Goal: Task Accomplishment & Management: Manage account settings

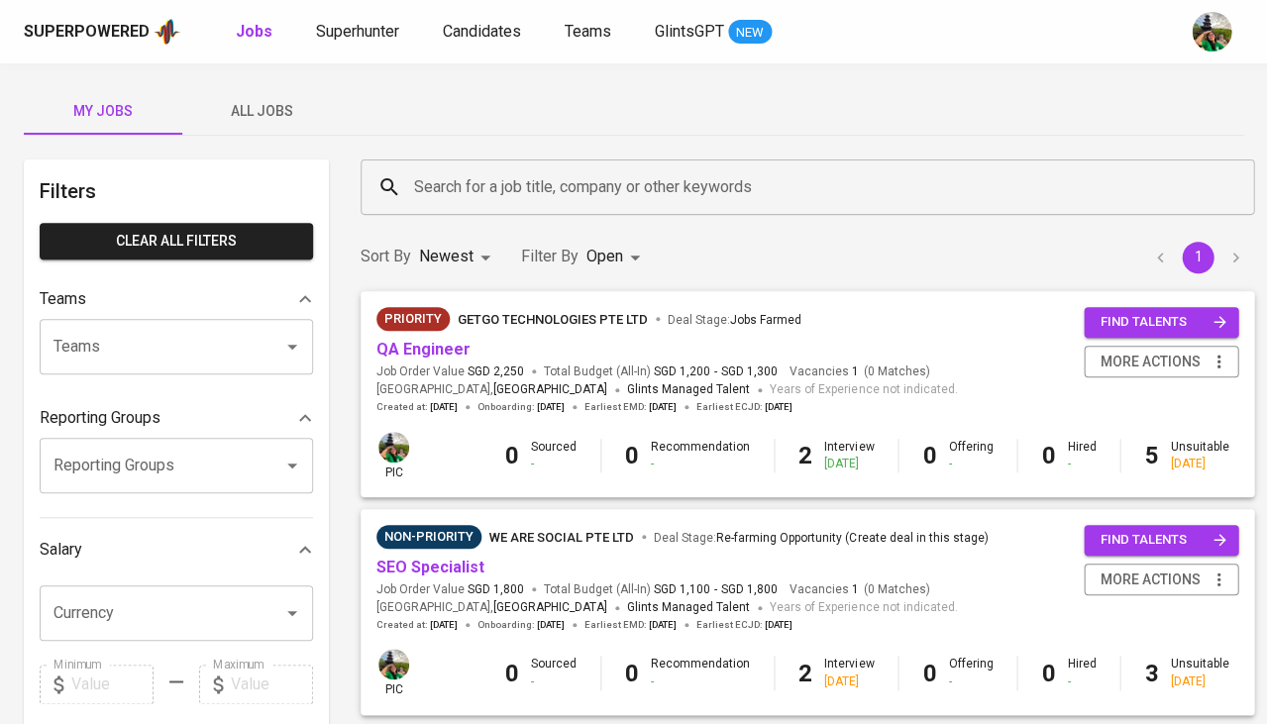
click at [281, 114] on span "All Jobs" at bounding box center [261, 111] width 135 height 25
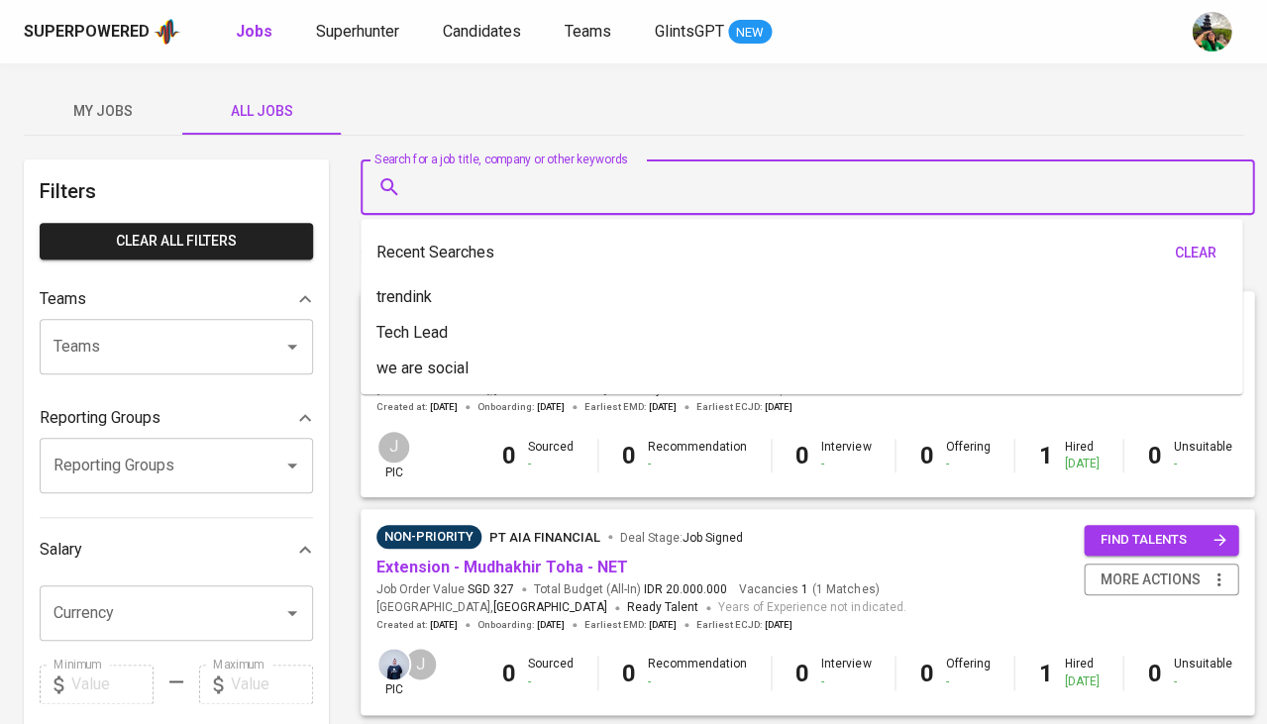
click at [509, 174] on input "Search for a job title, company or other keywords" at bounding box center [812, 187] width 806 height 38
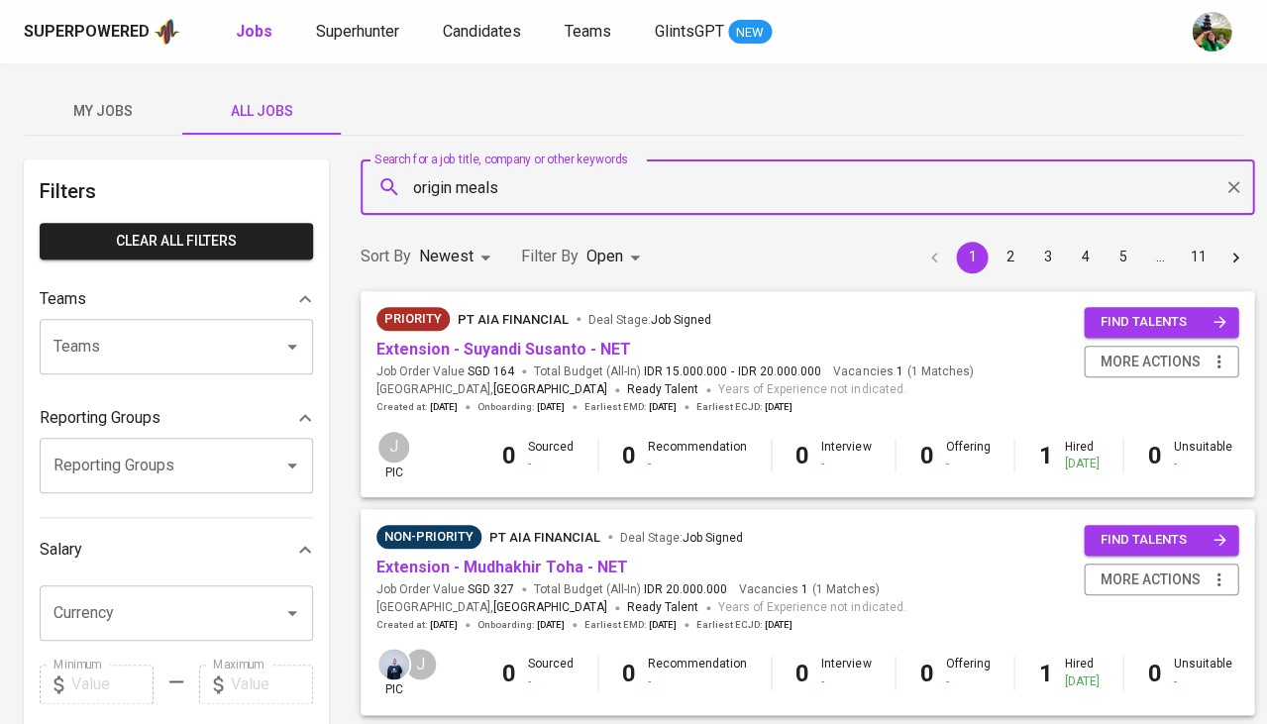
type input "origin meals"
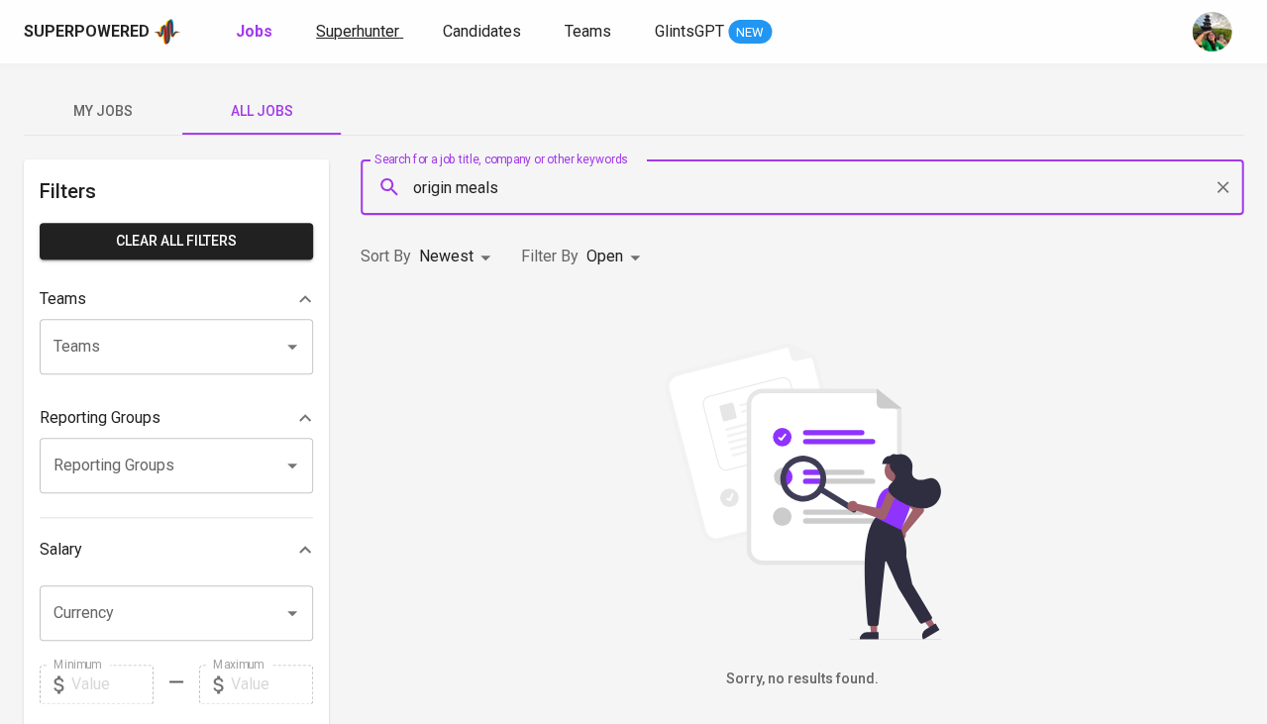
click at [375, 20] on link "Superhunter" at bounding box center [359, 32] width 87 height 25
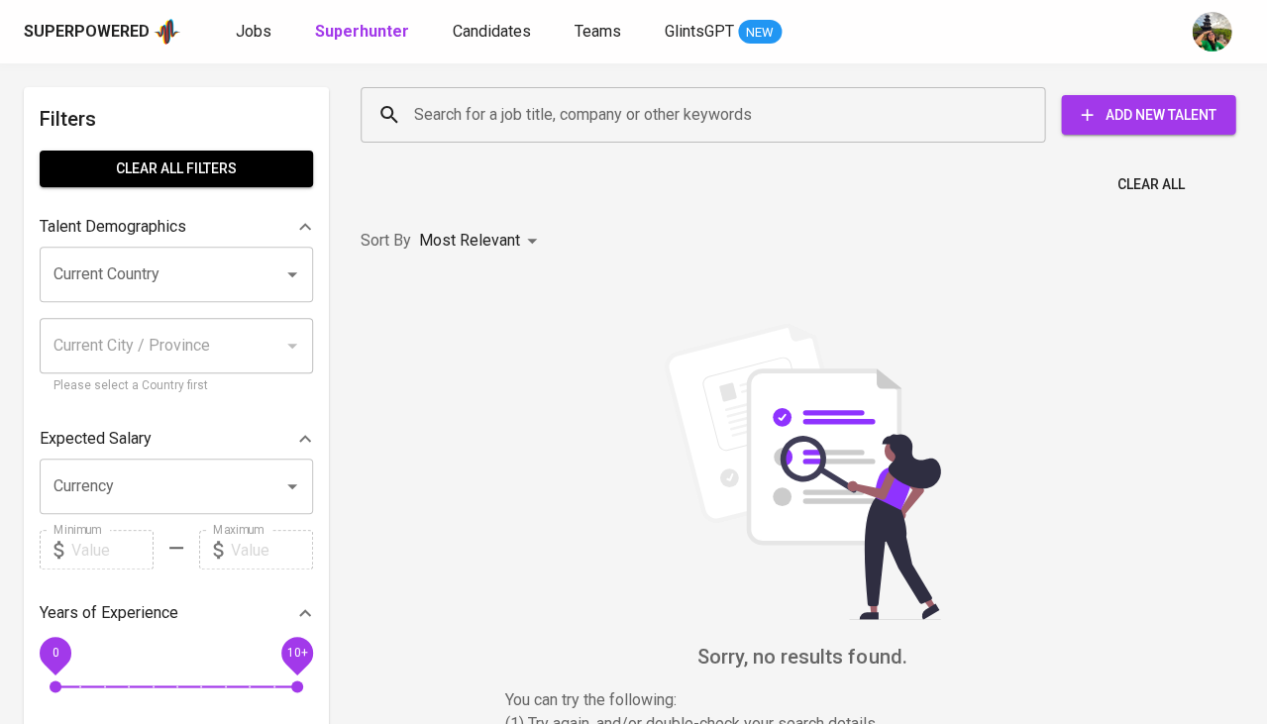
click at [375, 20] on link "Superhunter" at bounding box center [364, 32] width 98 height 25
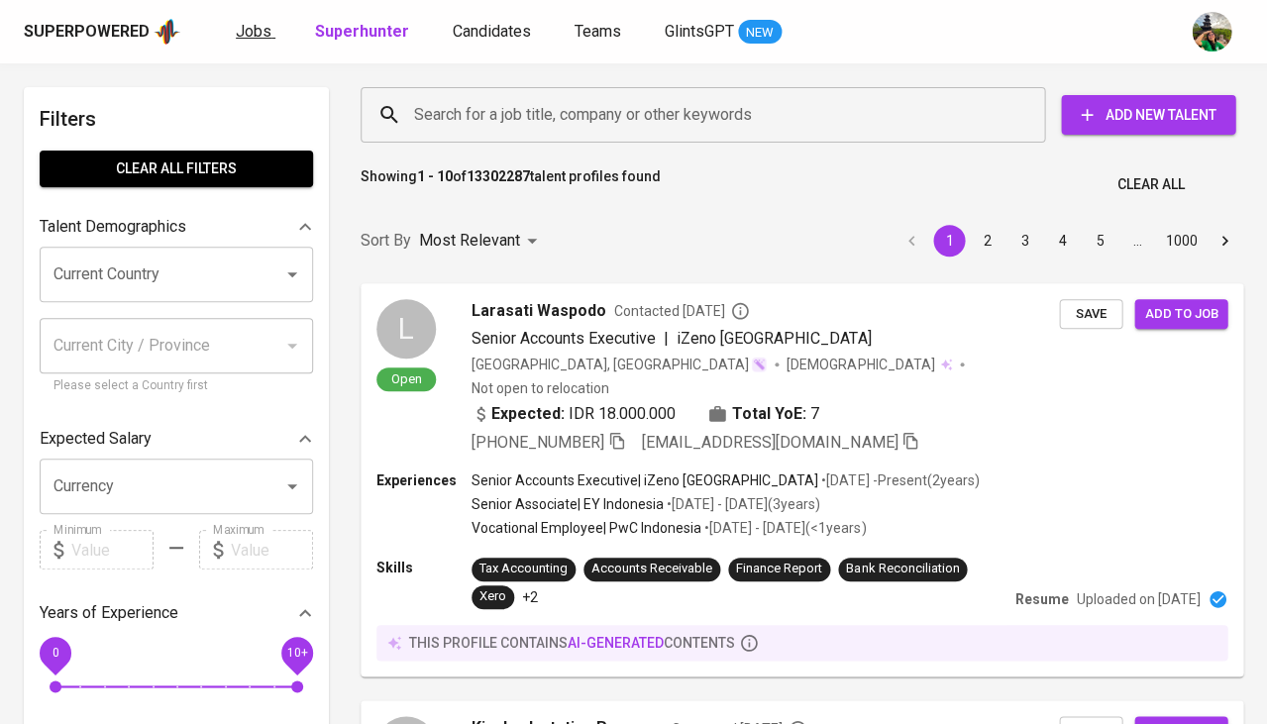
click at [244, 33] on span "Jobs" at bounding box center [254, 31] width 36 height 19
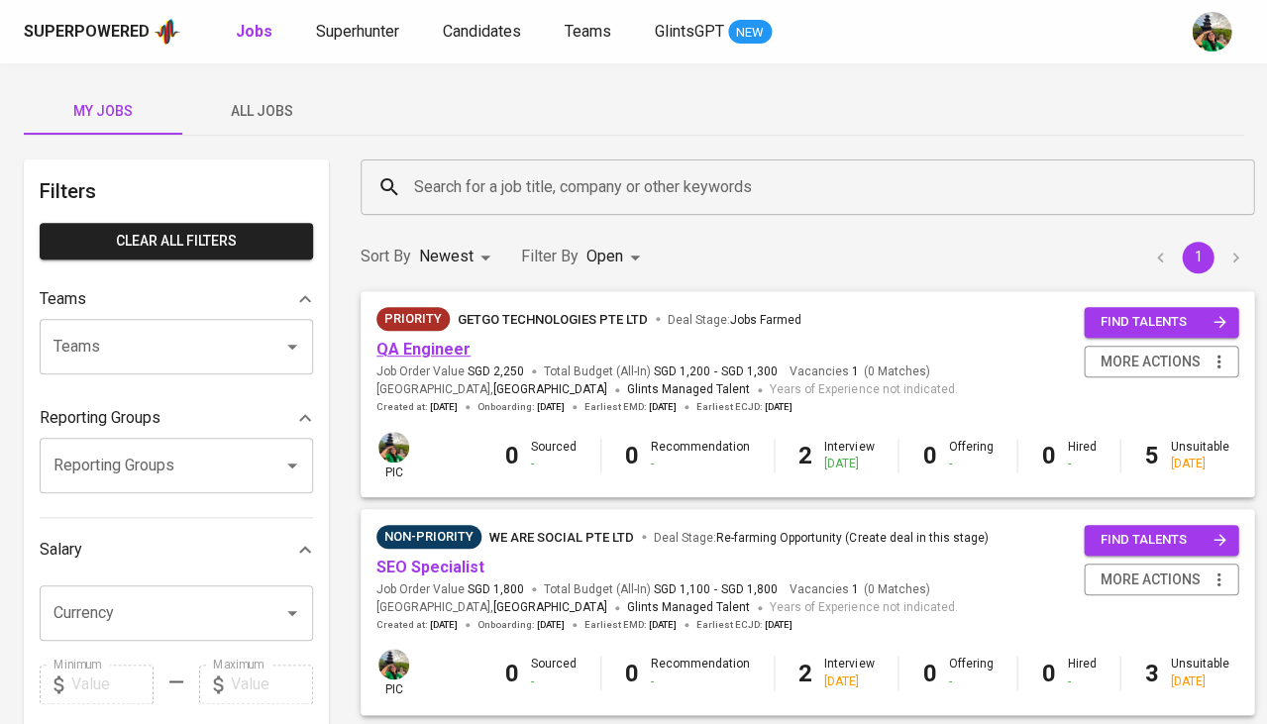
click at [442, 351] on link "QA Engineer" at bounding box center [423, 349] width 94 height 19
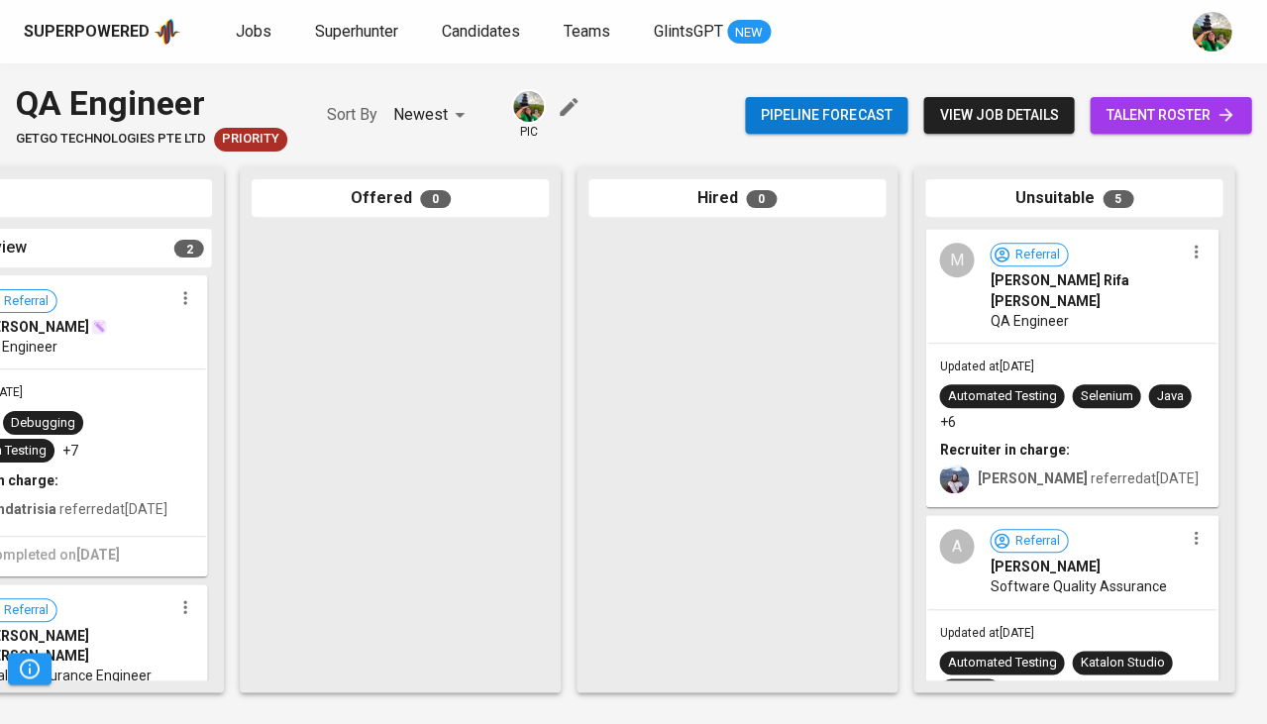
scroll to position [0, 1092]
click at [1173, 108] on span "talent roster" at bounding box center [1170, 115] width 130 height 25
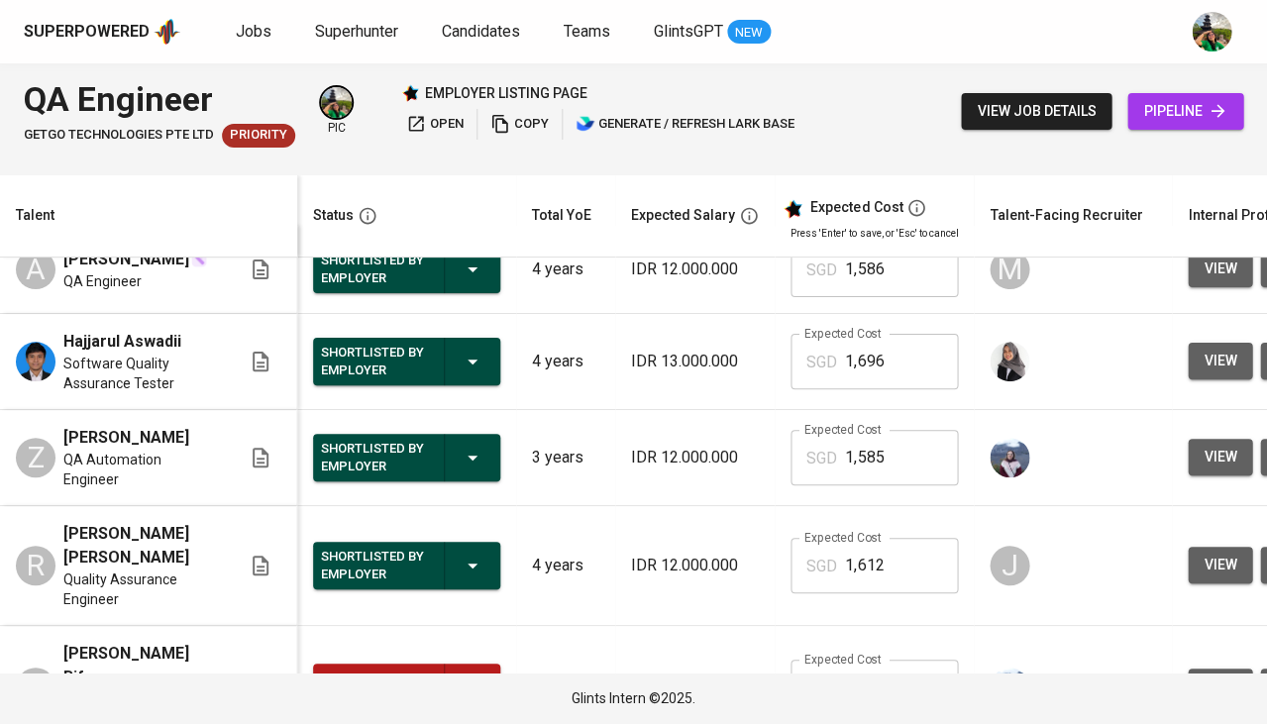
scroll to position [30, 0]
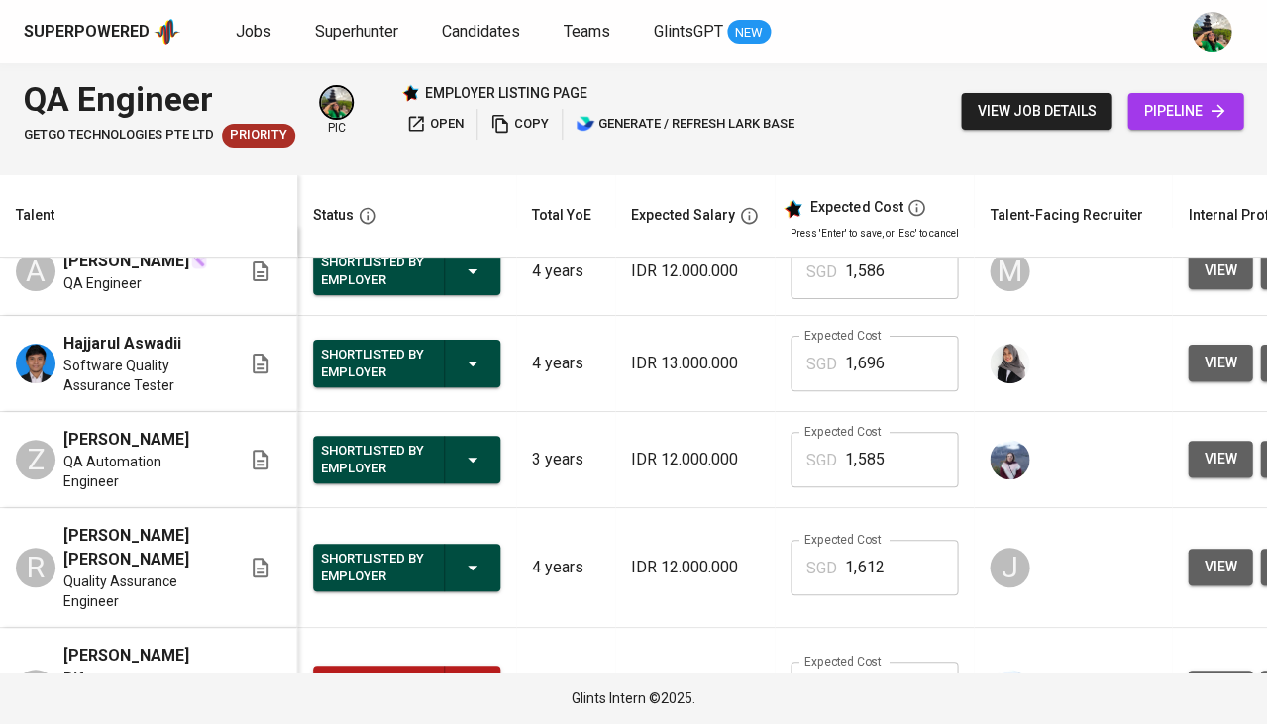
click at [466, 461] on icon "button" at bounding box center [473, 460] width 24 height 24
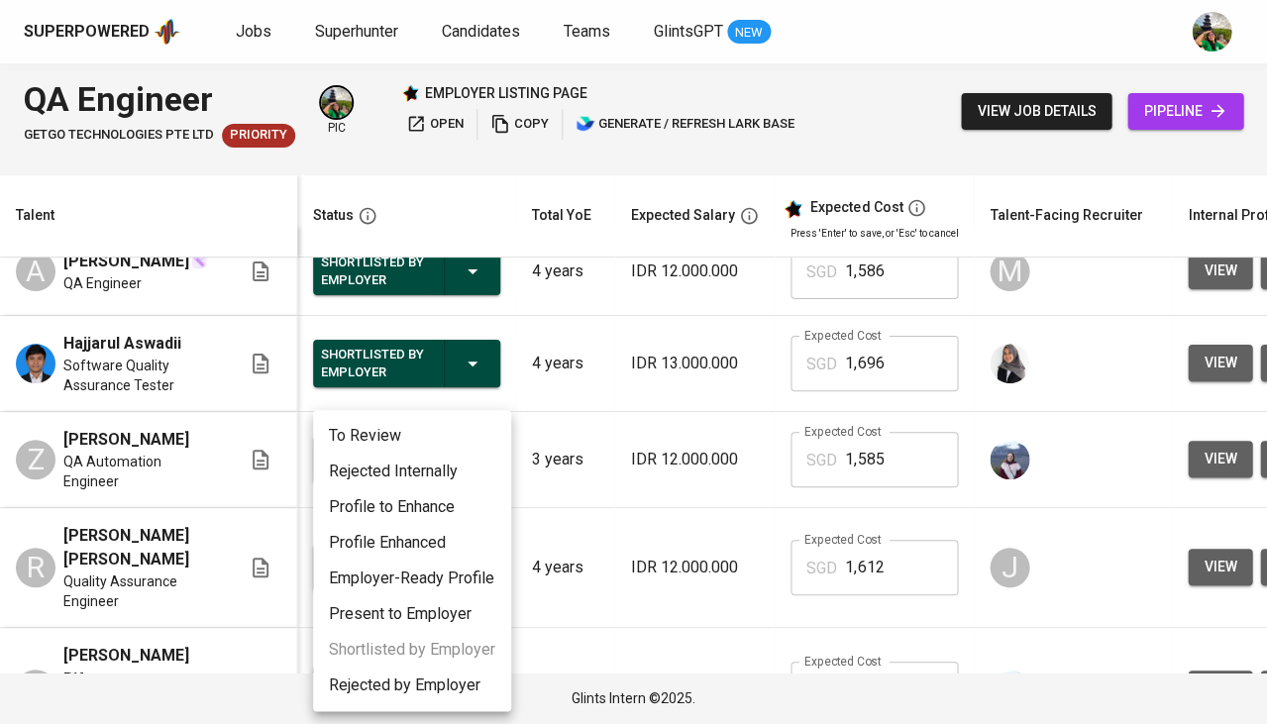
click at [414, 682] on li "Rejected by Employer" at bounding box center [412, 686] width 198 height 36
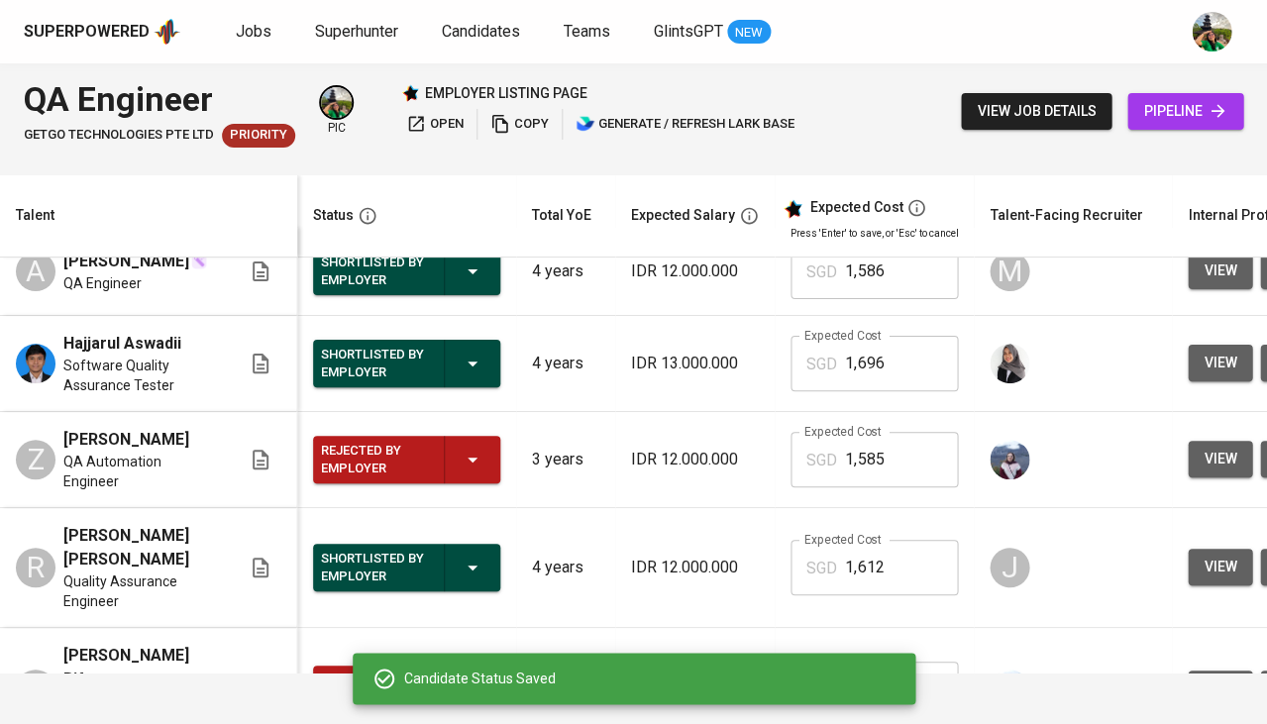
click at [459, 363] on div "Shortlisted by Employer" at bounding box center [406, 364] width 171 height 48
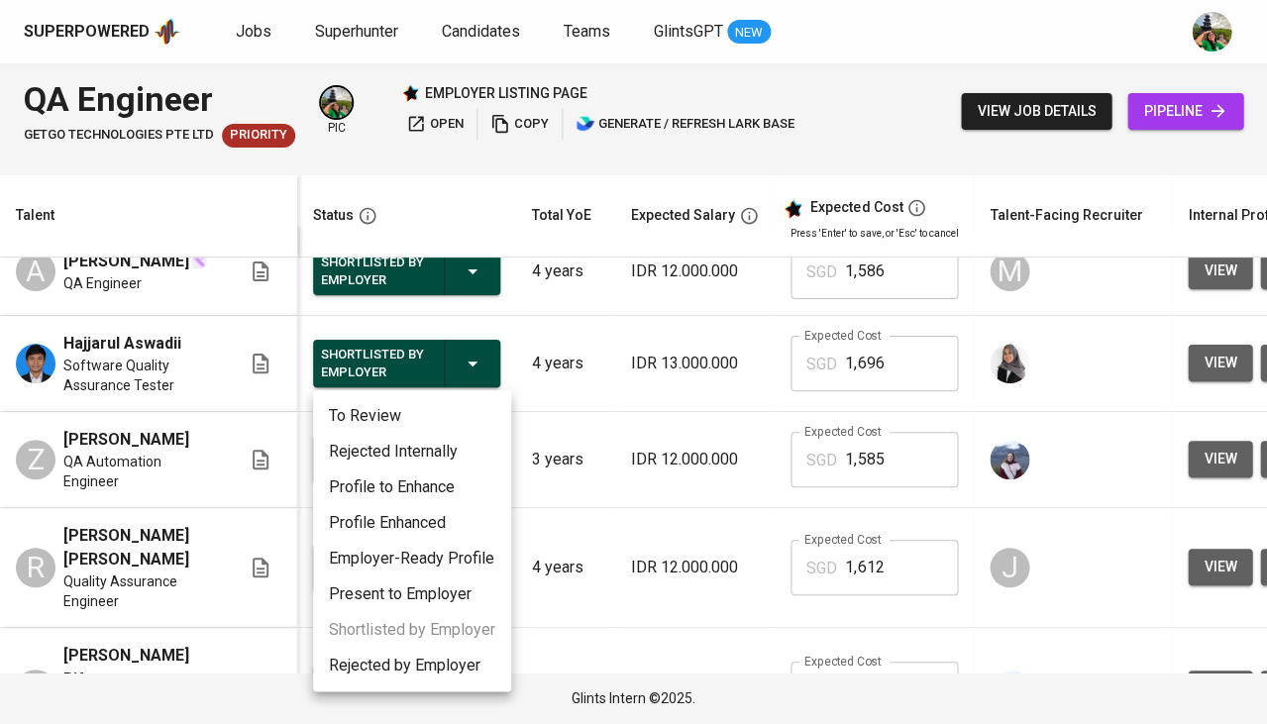
click at [377, 668] on li "Rejected by Employer" at bounding box center [412, 666] width 198 height 36
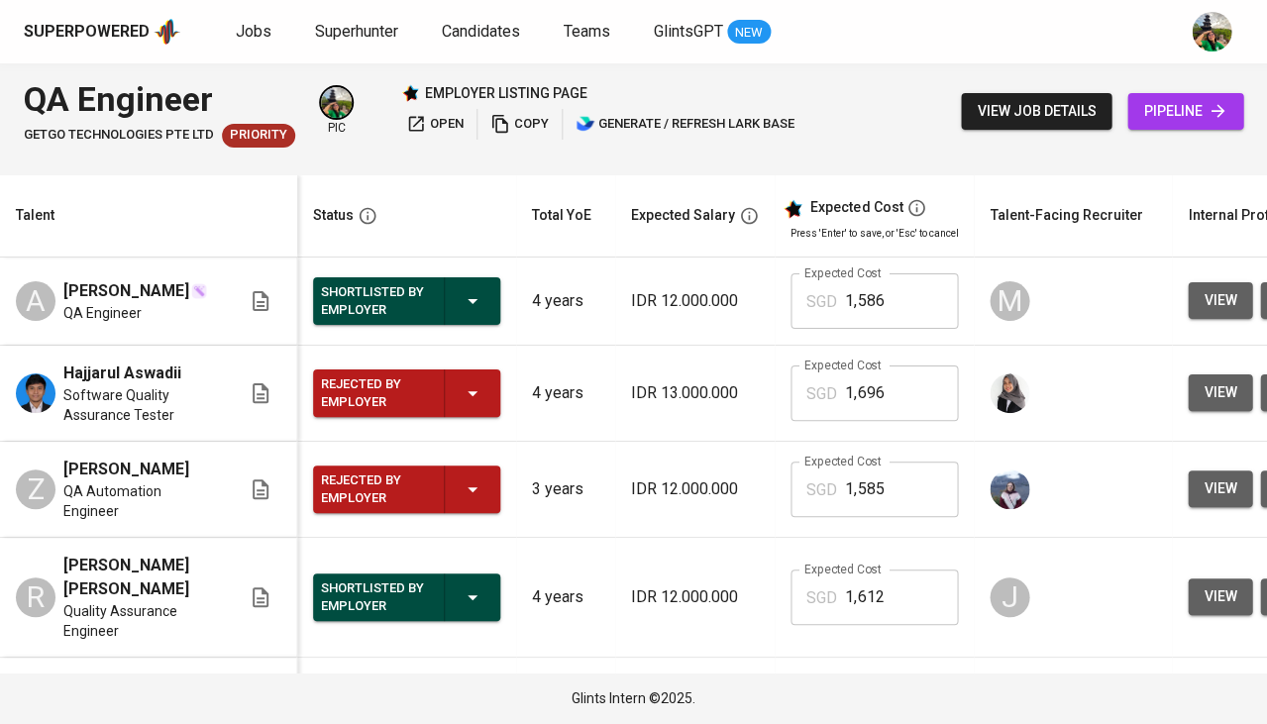
scroll to position [0, 0]
click at [361, 25] on span "Superhunter" at bounding box center [356, 31] width 83 height 19
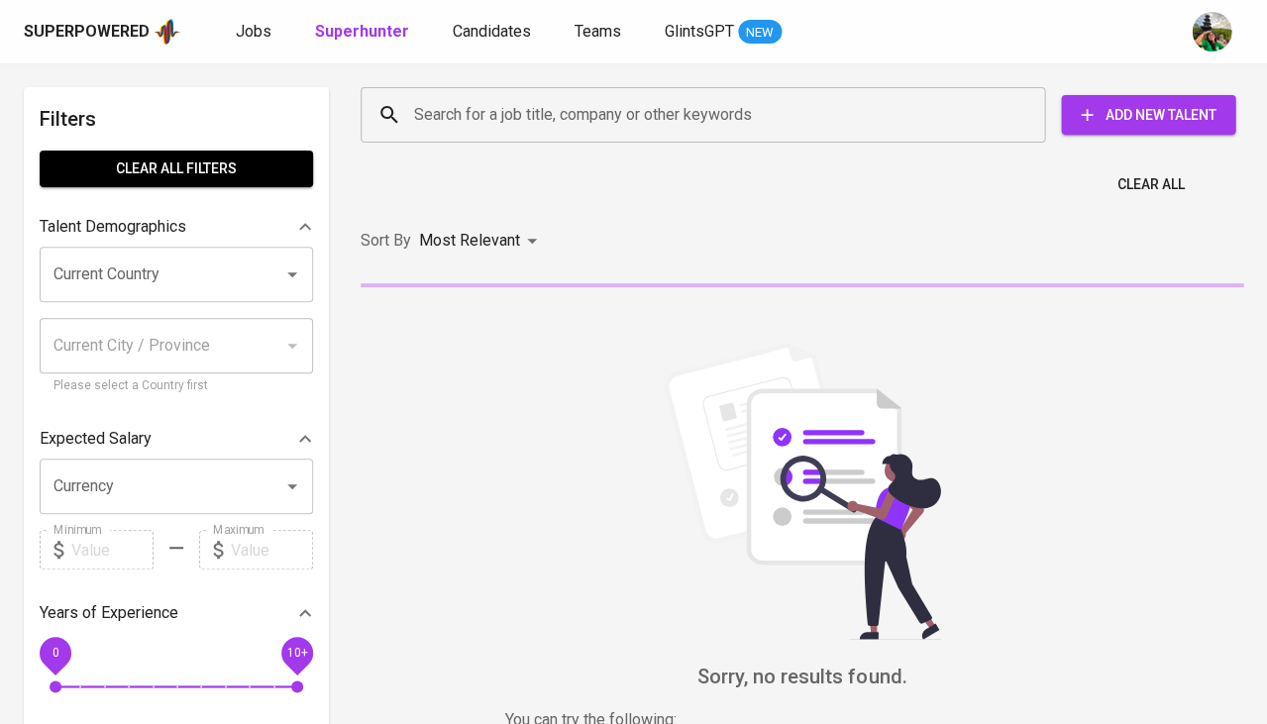
click at [133, 262] on input "Current Country" at bounding box center [149, 275] width 200 height 38
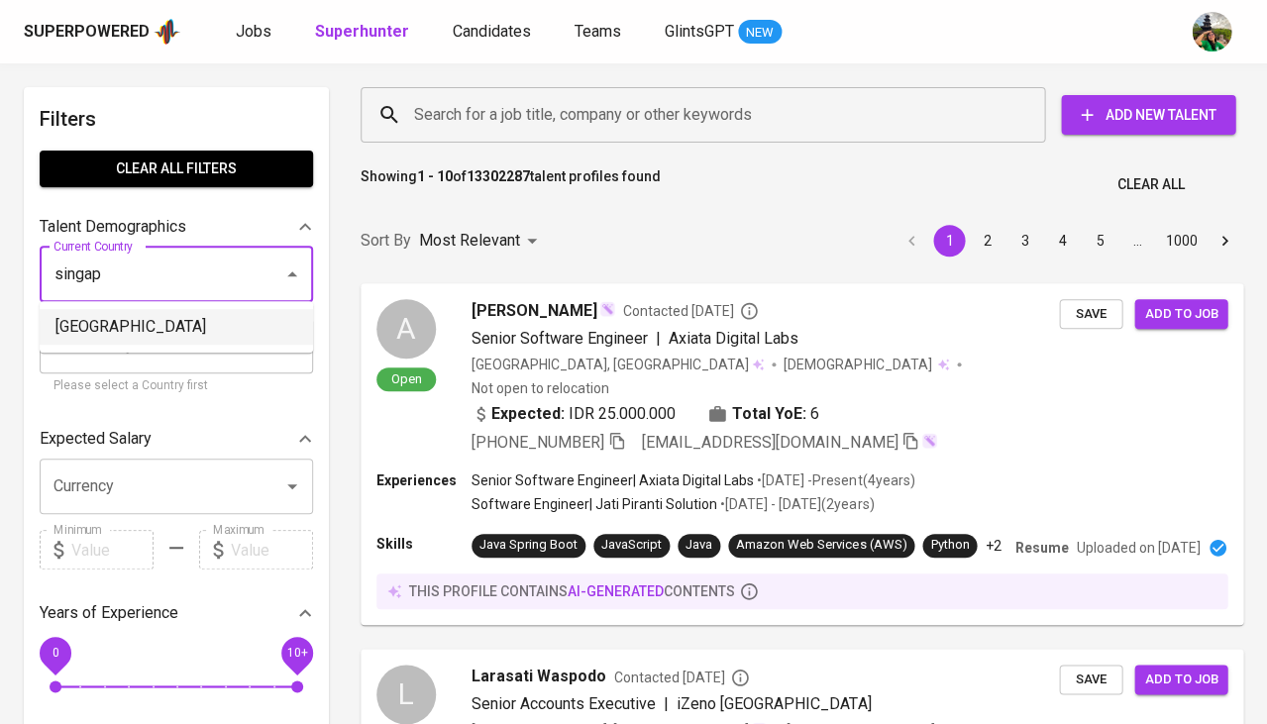
click at [126, 317] on li "Singapore" at bounding box center [176, 327] width 273 height 36
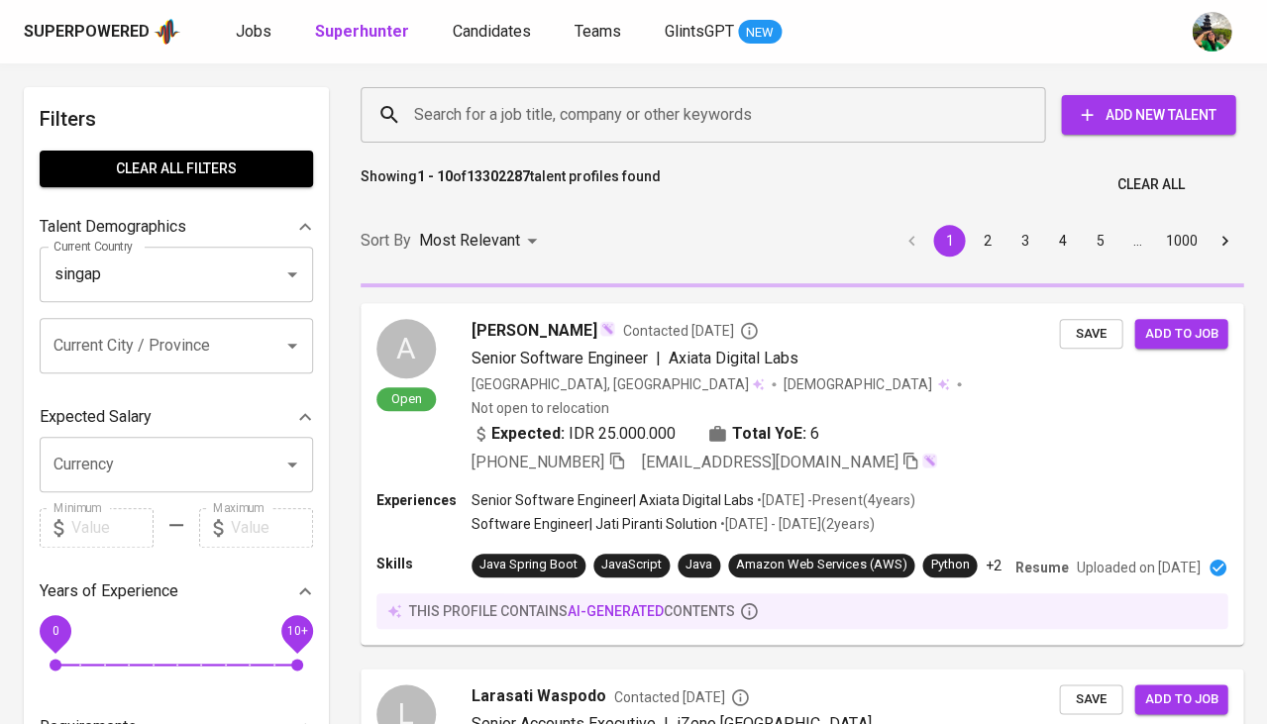
type input "Singapore"
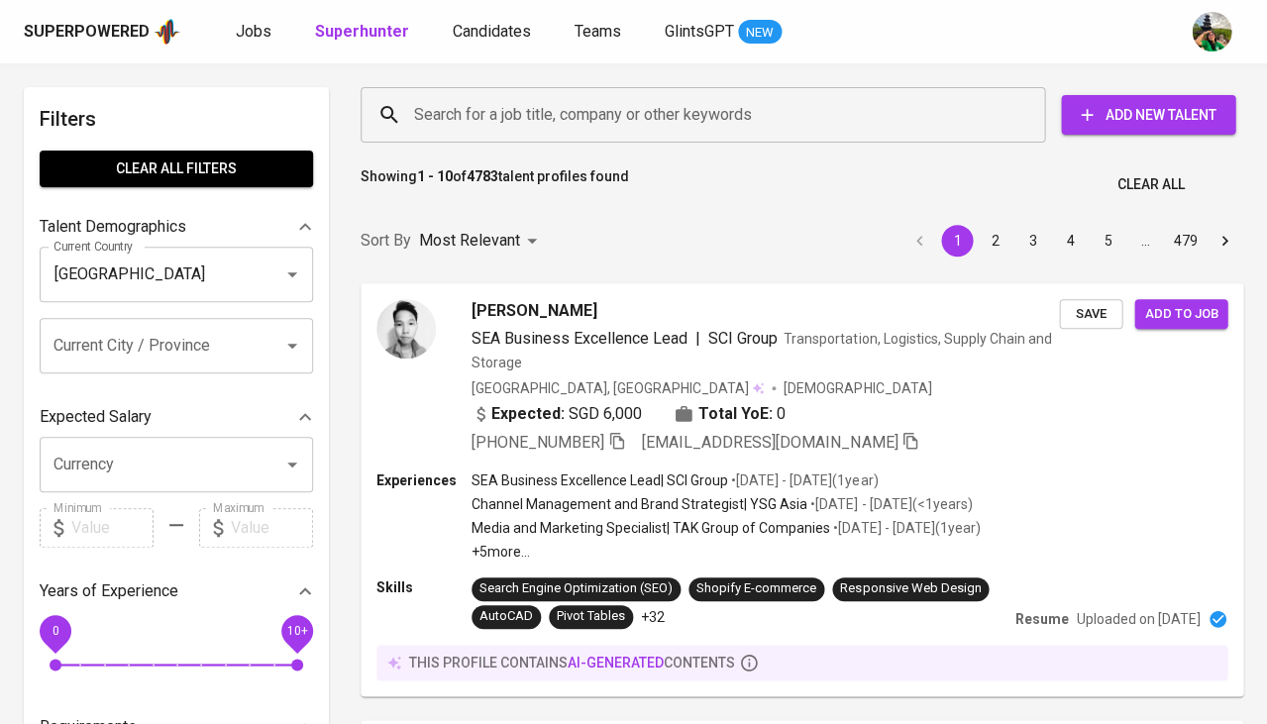
click at [539, 102] on input "Search for a job title, company or other keywords" at bounding box center [707, 115] width 597 height 38
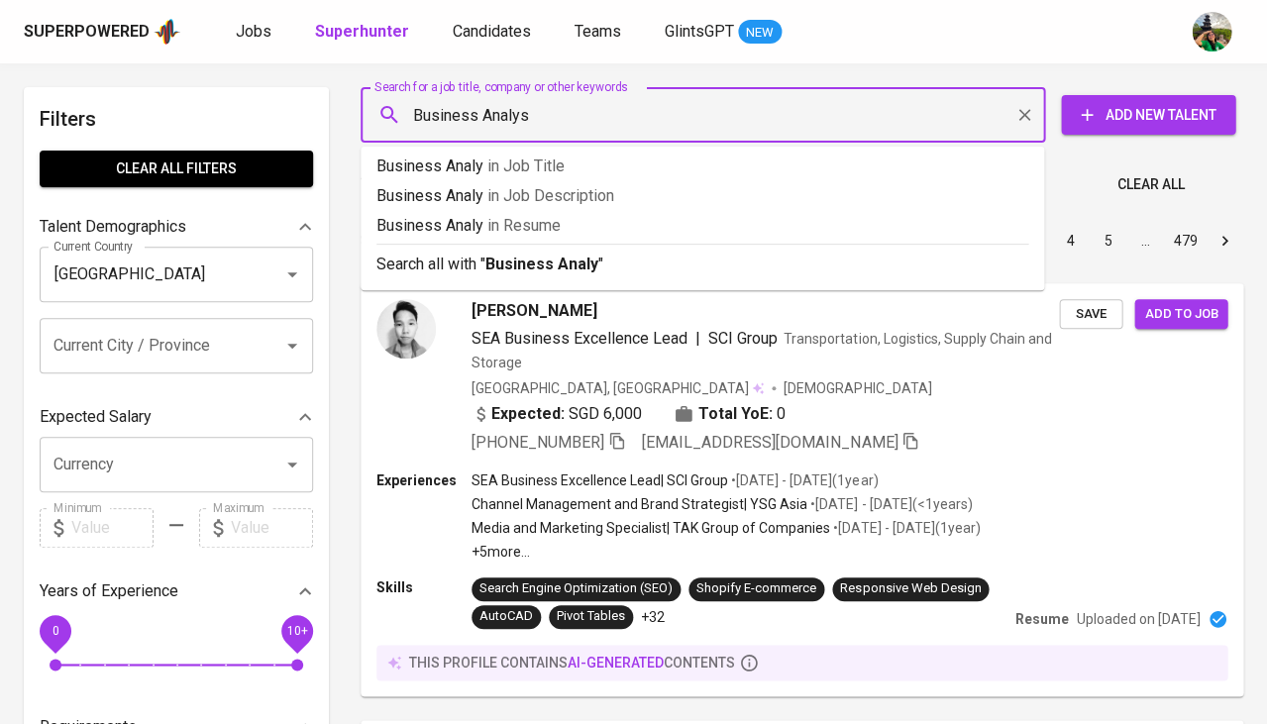
type input "Business Analyst"
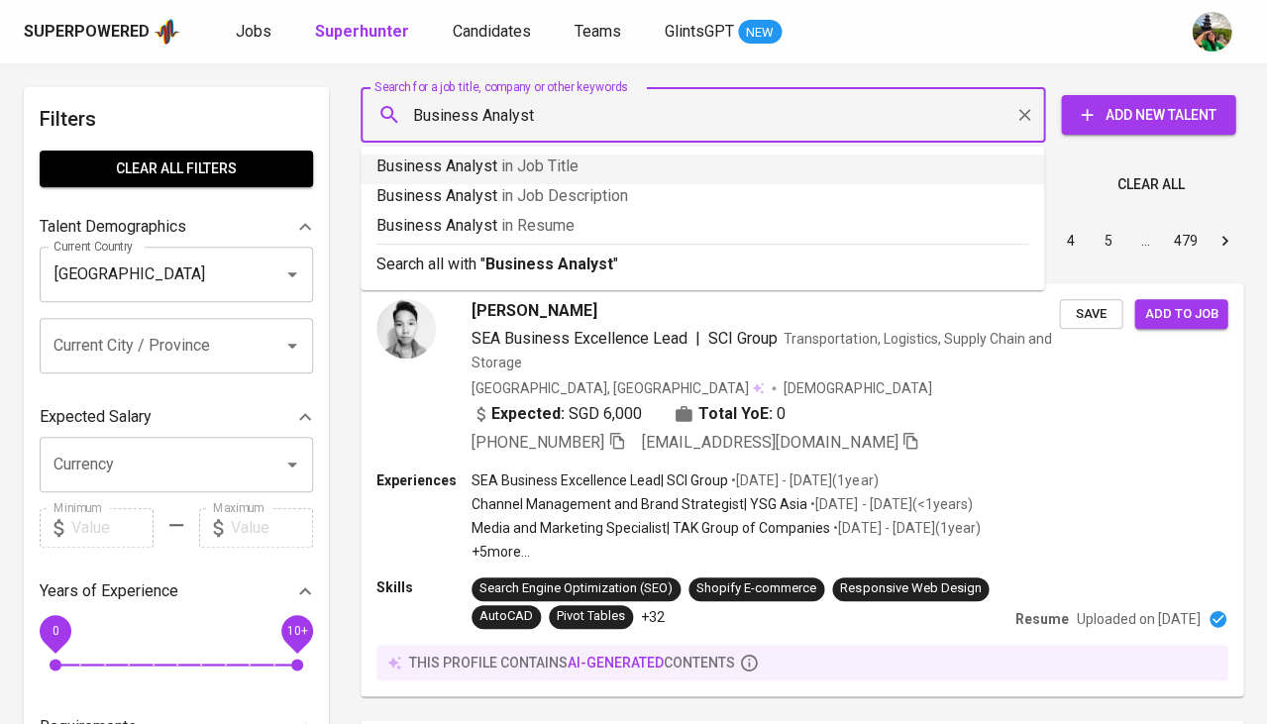
click at [548, 170] on span "in Job Title" at bounding box center [539, 165] width 77 height 19
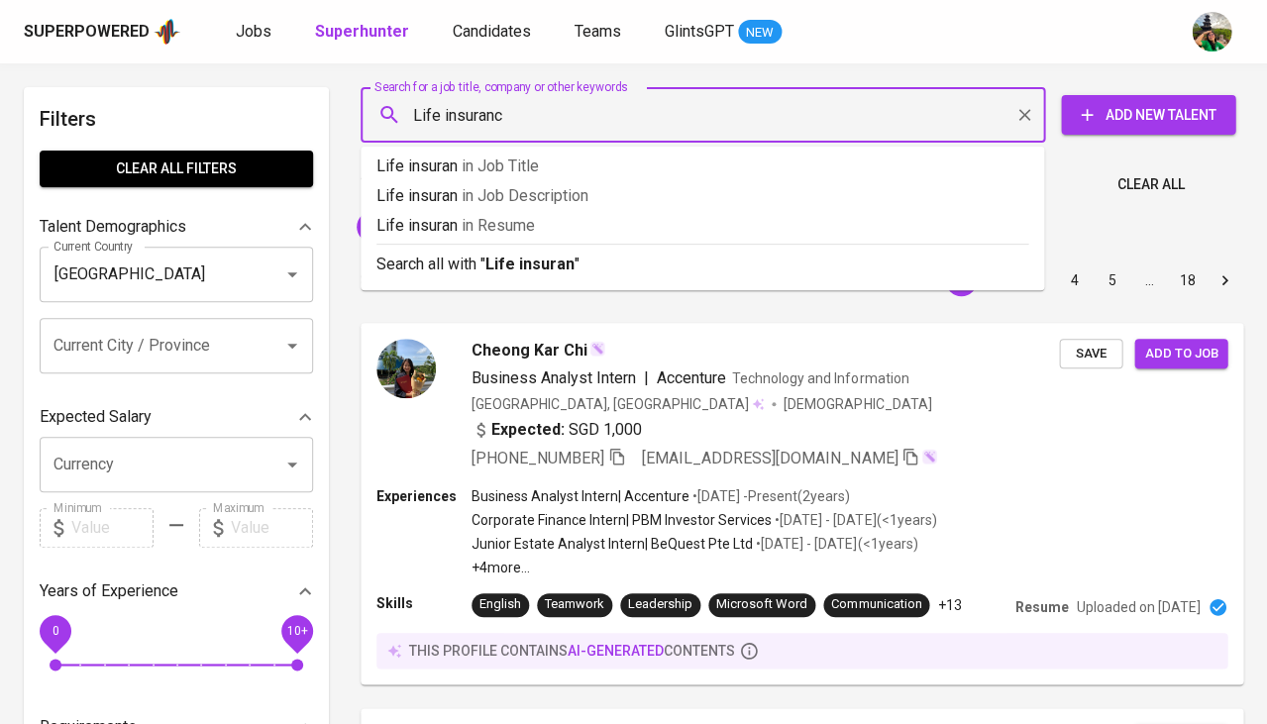
type input "Life insurance"
click at [546, 223] on span "in Resume" at bounding box center [514, 225] width 73 height 19
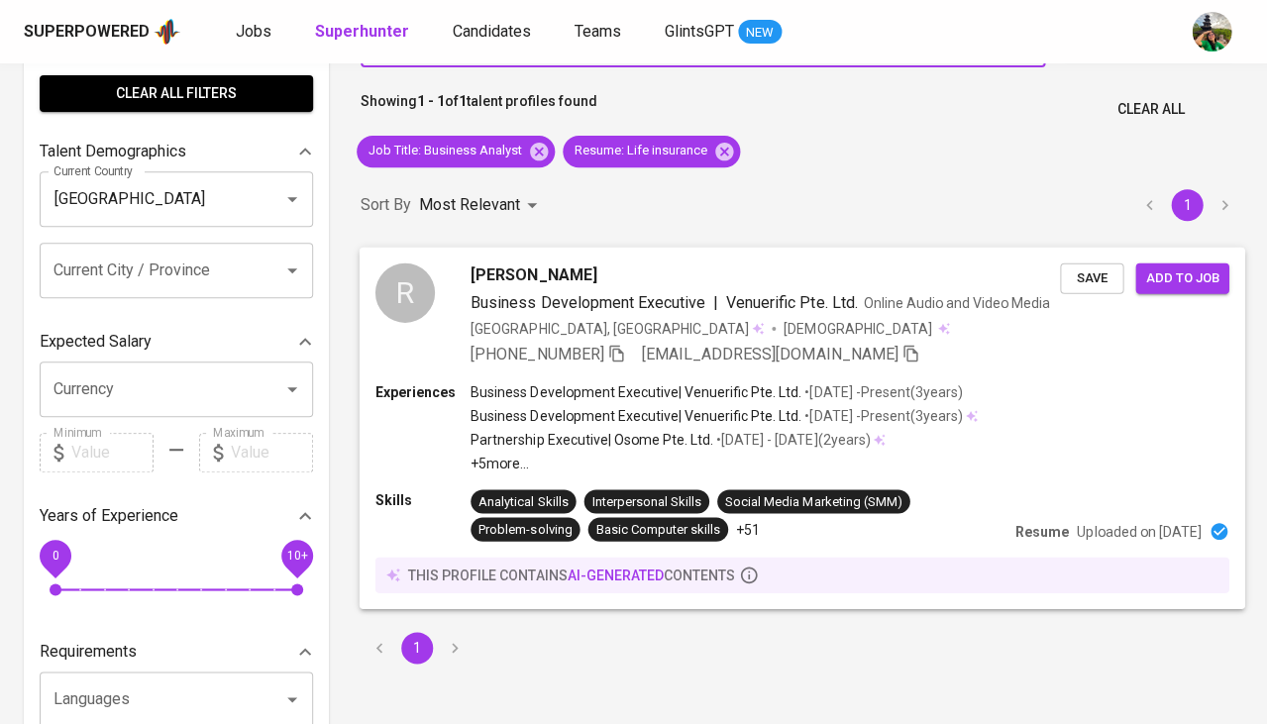
scroll to position [101, 0]
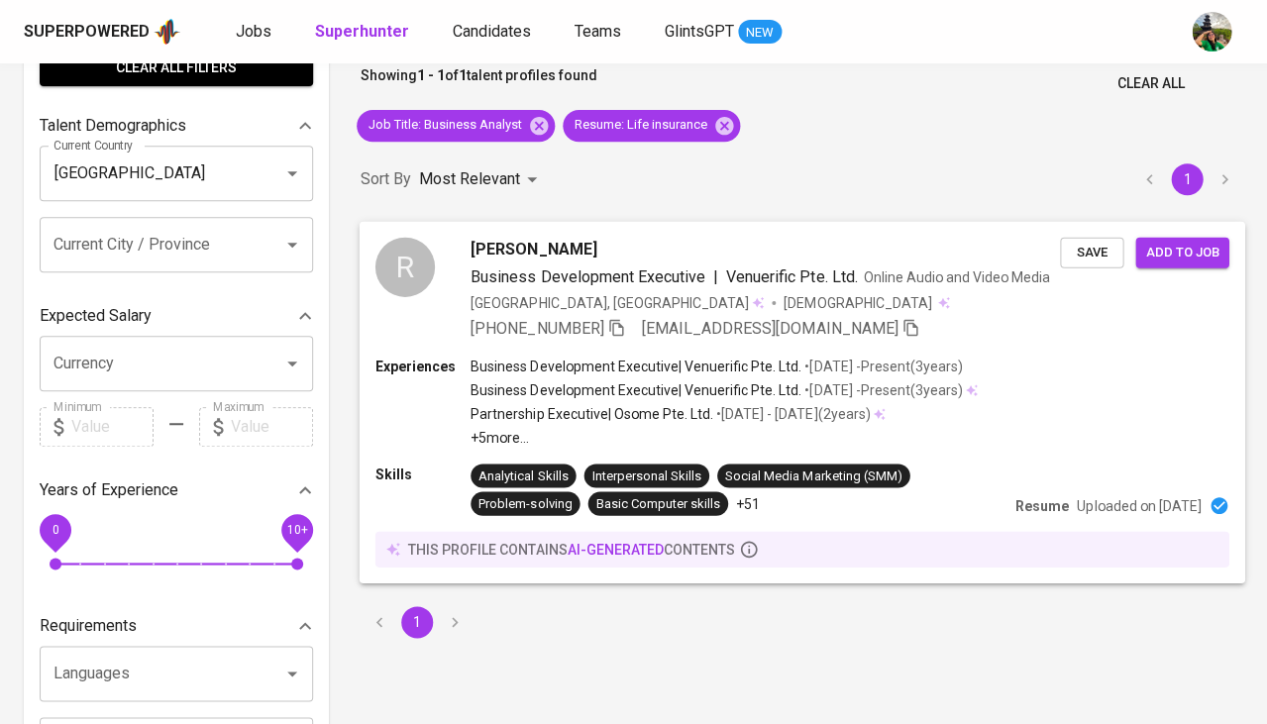
click at [560, 276] on span "Business Development Executive" at bounding box center [587, 275] width 235 height 19
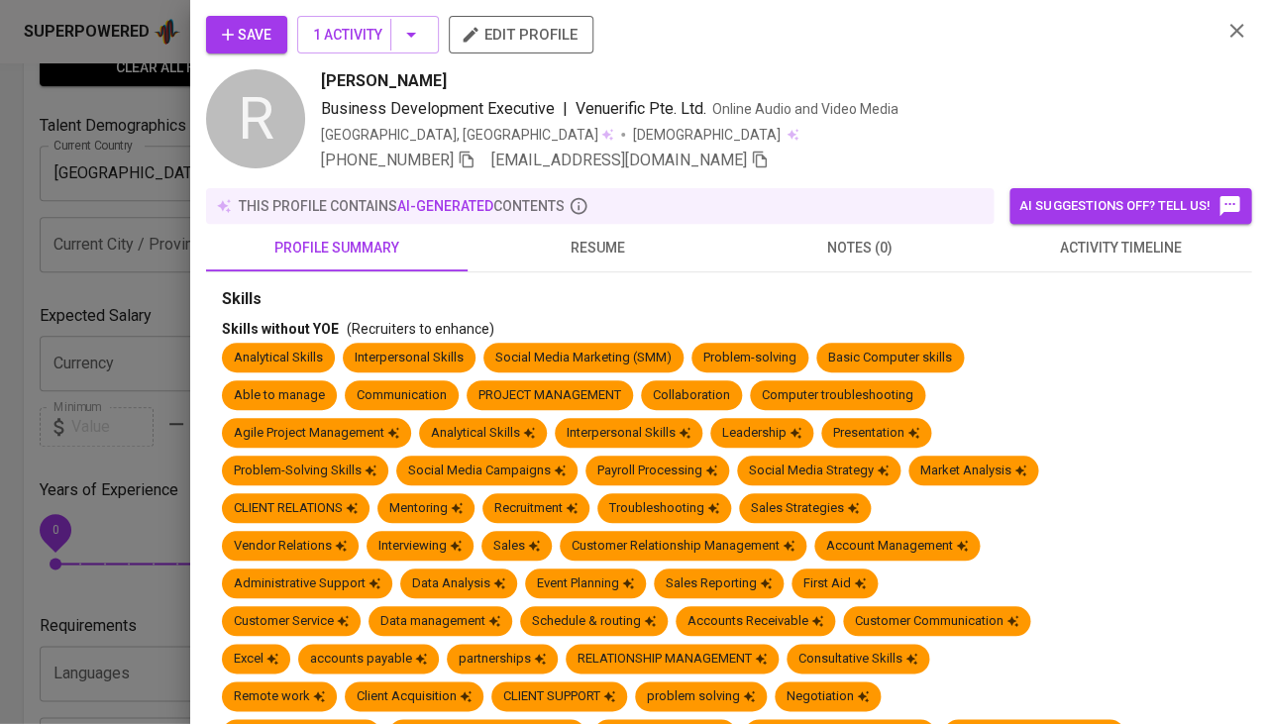
click at [1100, 231] on button "activity timeline" at bounding box center [1119, 248] width 261 height 48
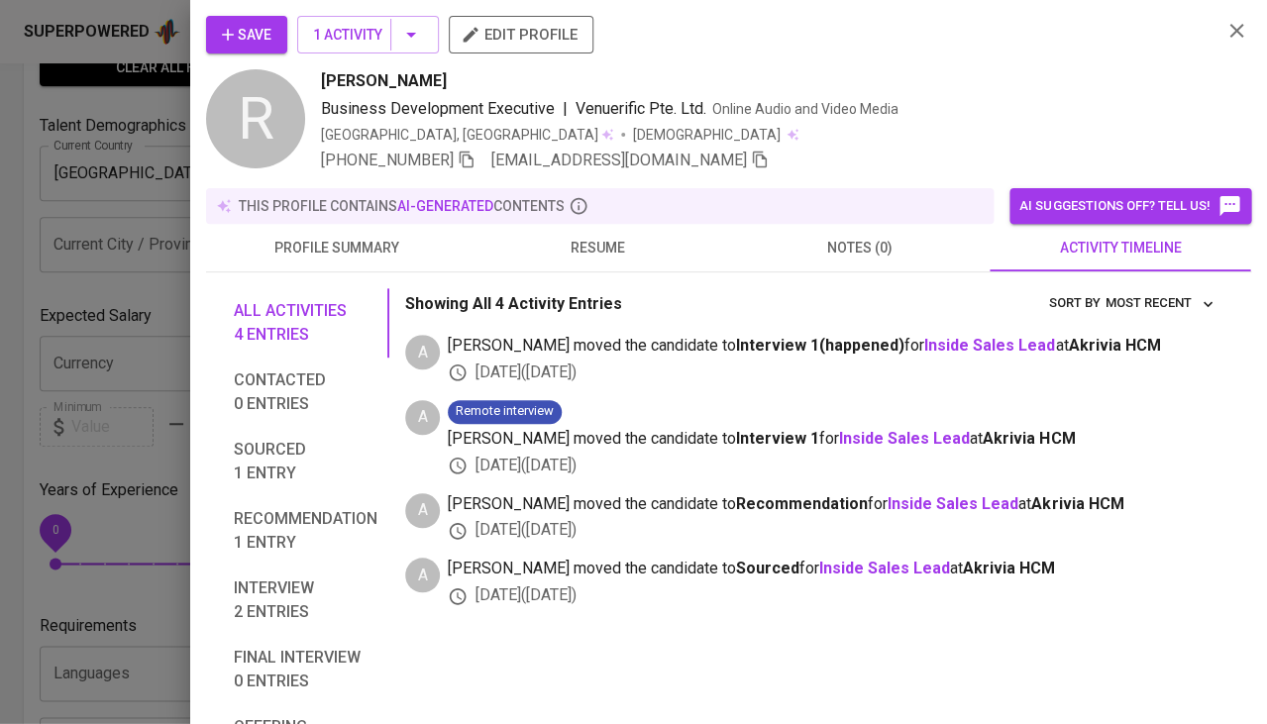
click at [595, 251] on span "resume" at bounding box center [598, 248] width 238 height 25
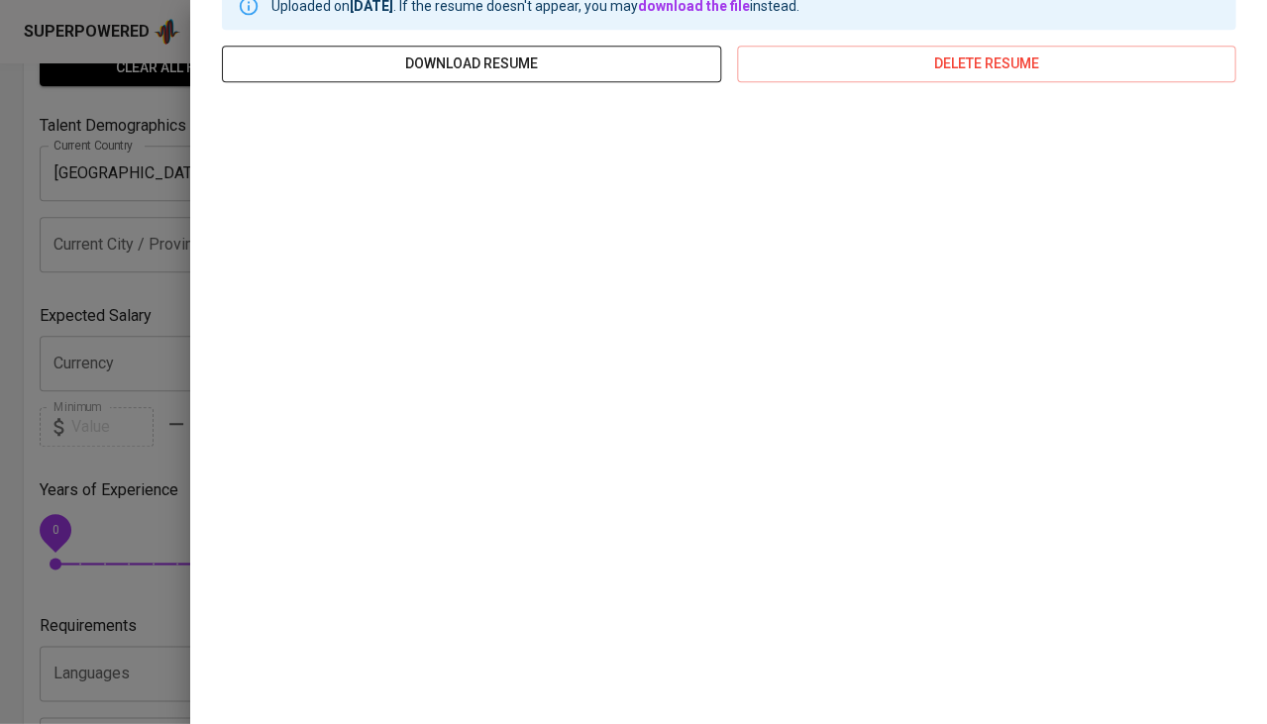
scroll to position [306, 0]
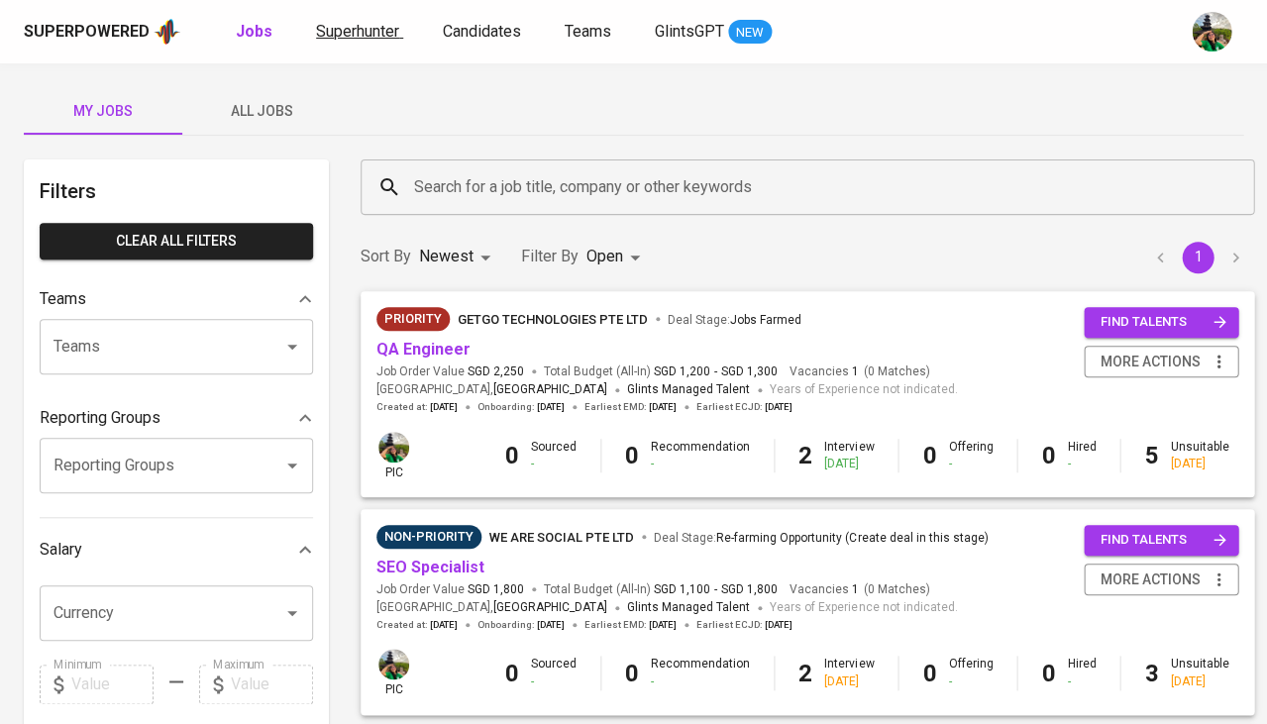
click at [358, 27] on span "Superhunter" at bounding box center [357, 31] width 83 height 19
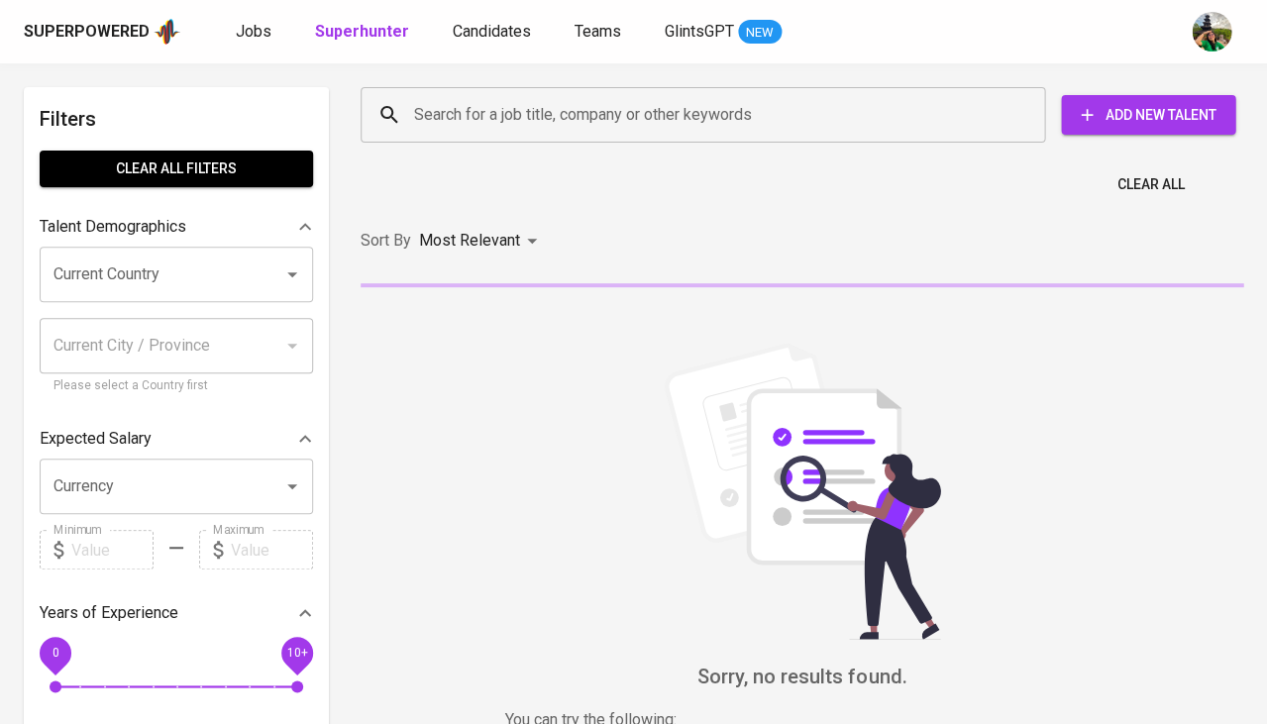
click at [509, 134] on div "Search for a job title, company or other keywords" at bounding box center [703, 114] width 684 height 55
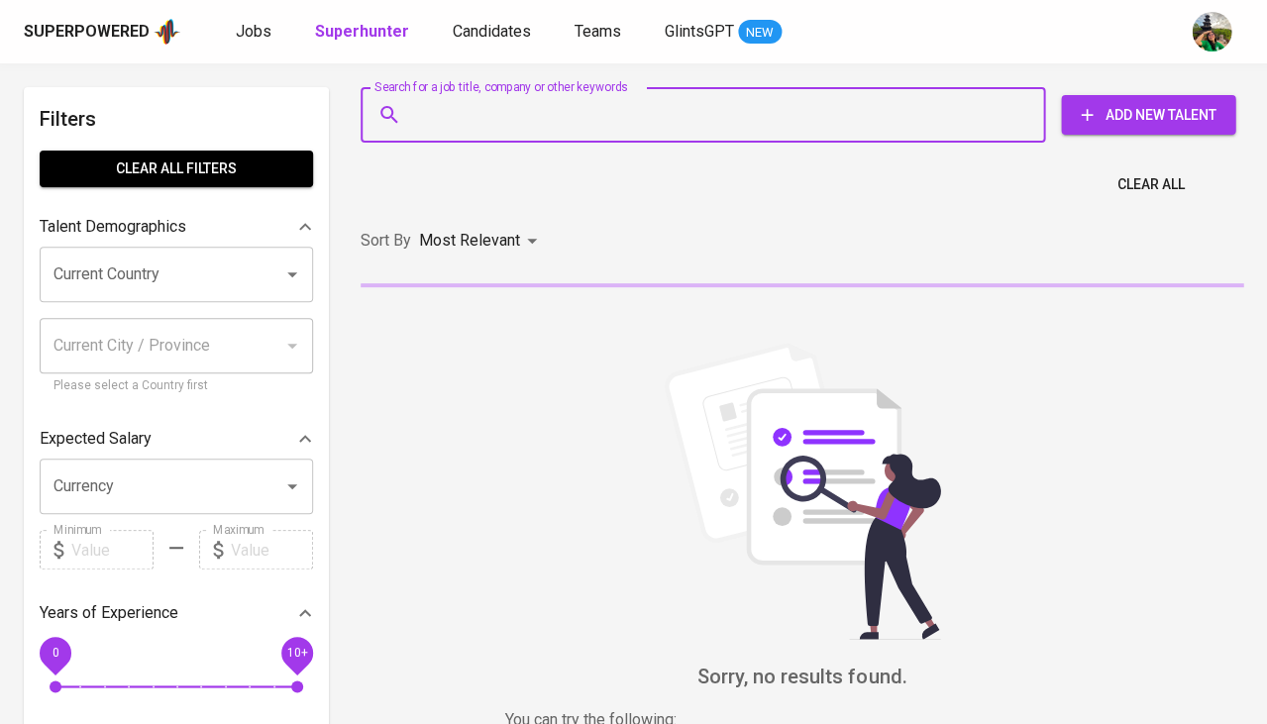
paste input "dandywijaya68@gmail.com"
type input "dandywijaya68@gmail.com"
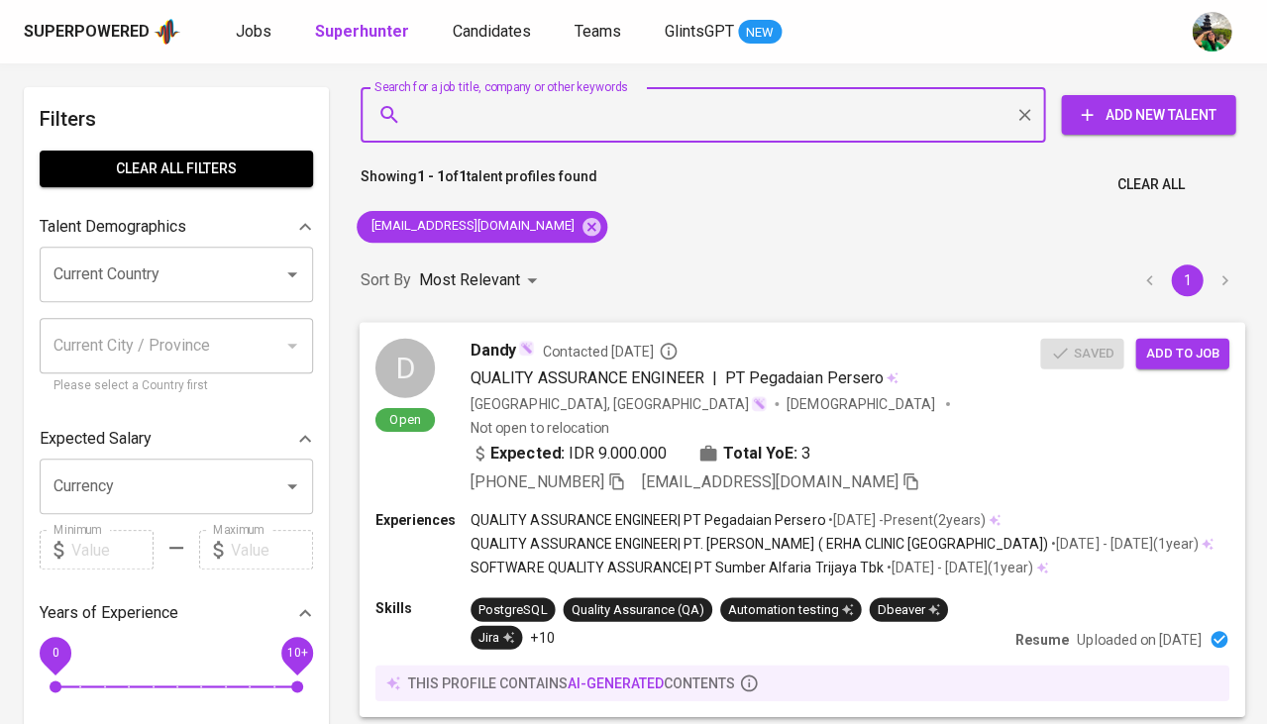
click at [431, 395] on div "D Open" at bounding box center [404, 385] width 59 height 95
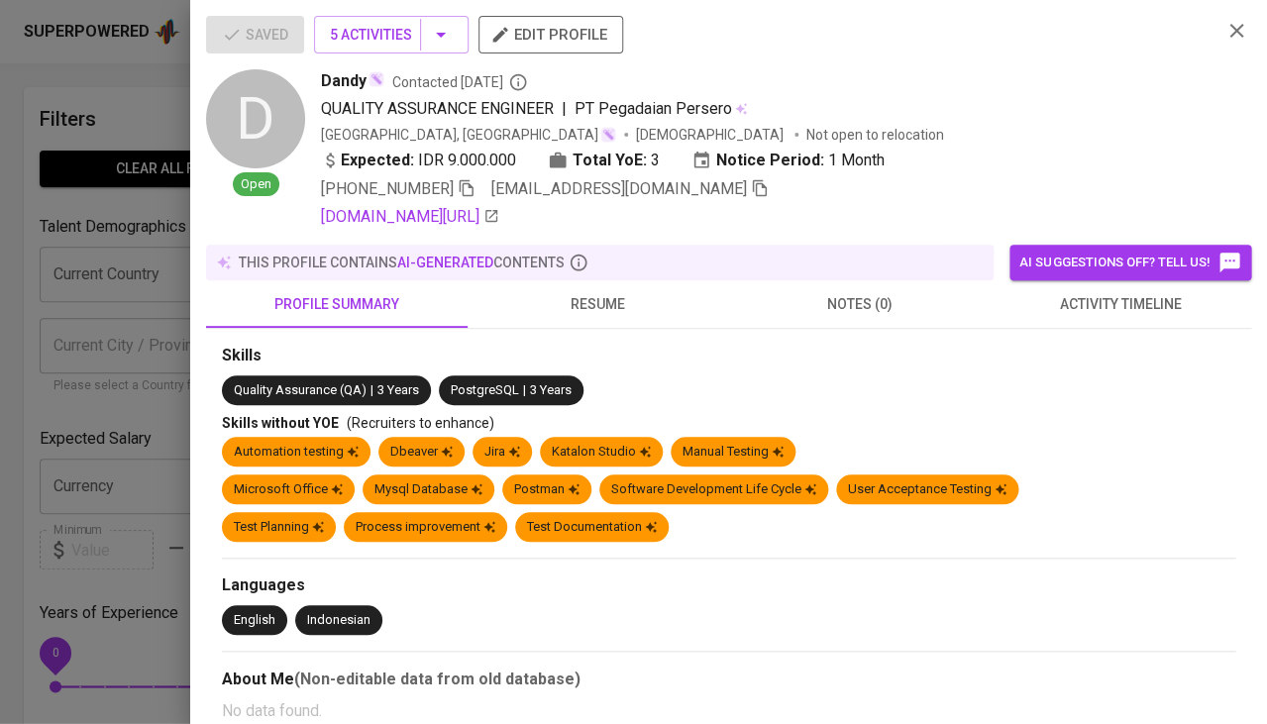
click at [1111, 308] on span "activity timeline" at bounding box center [1120, 304] width 238 height 25
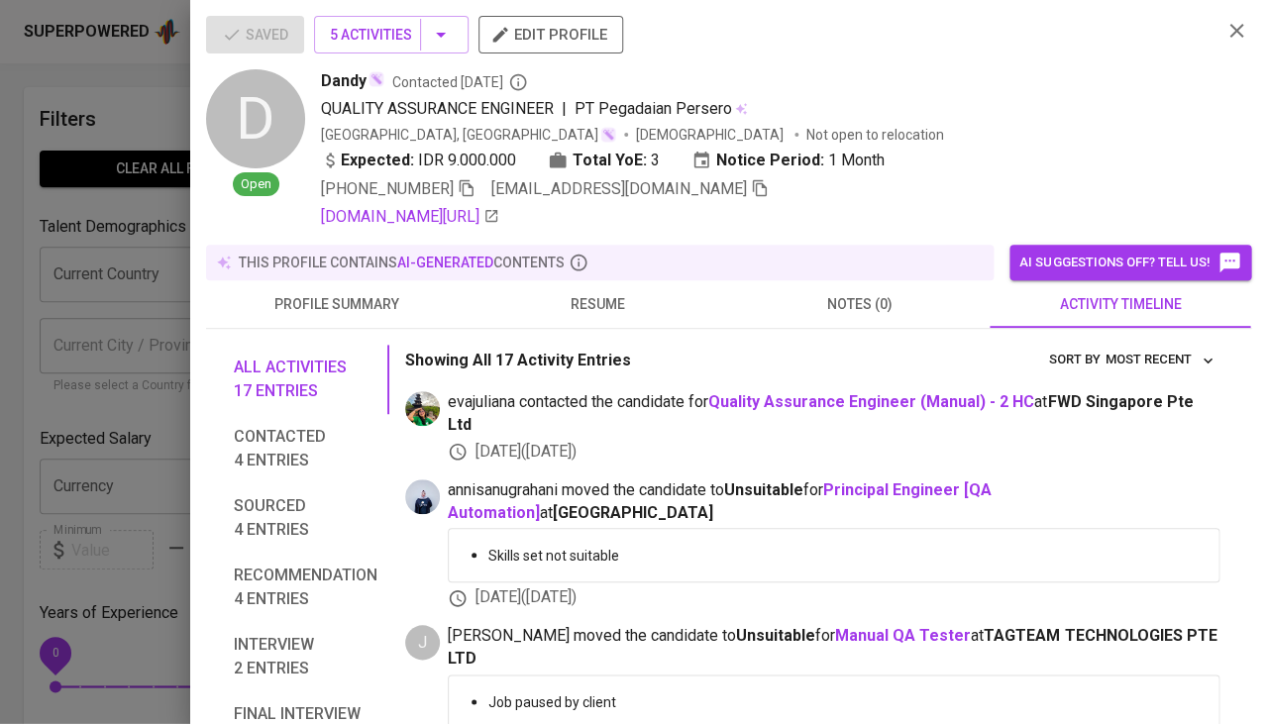
click at [94, 378] on div at bounding box center [633, 362] width 1267 height 724
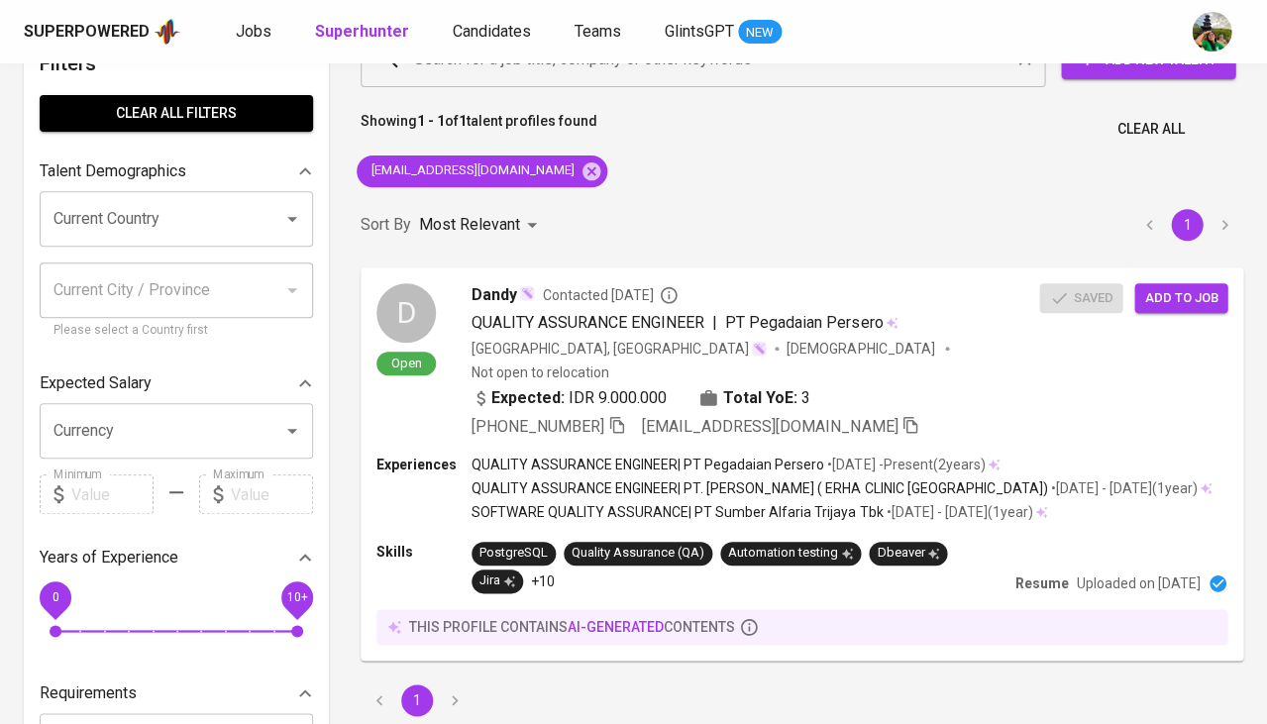
scroll to position [101, 0]
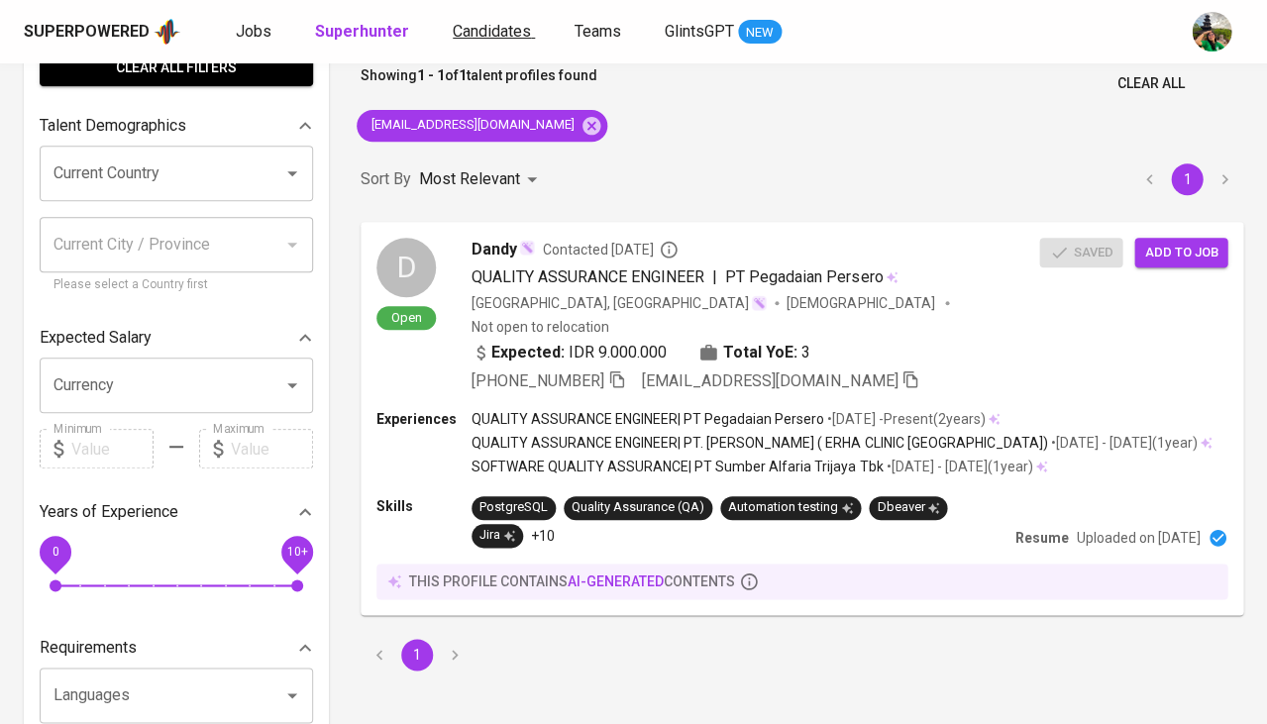
click at [478, 26] on span "Candidates" at bounding box center [492, 31] width 78 height 19
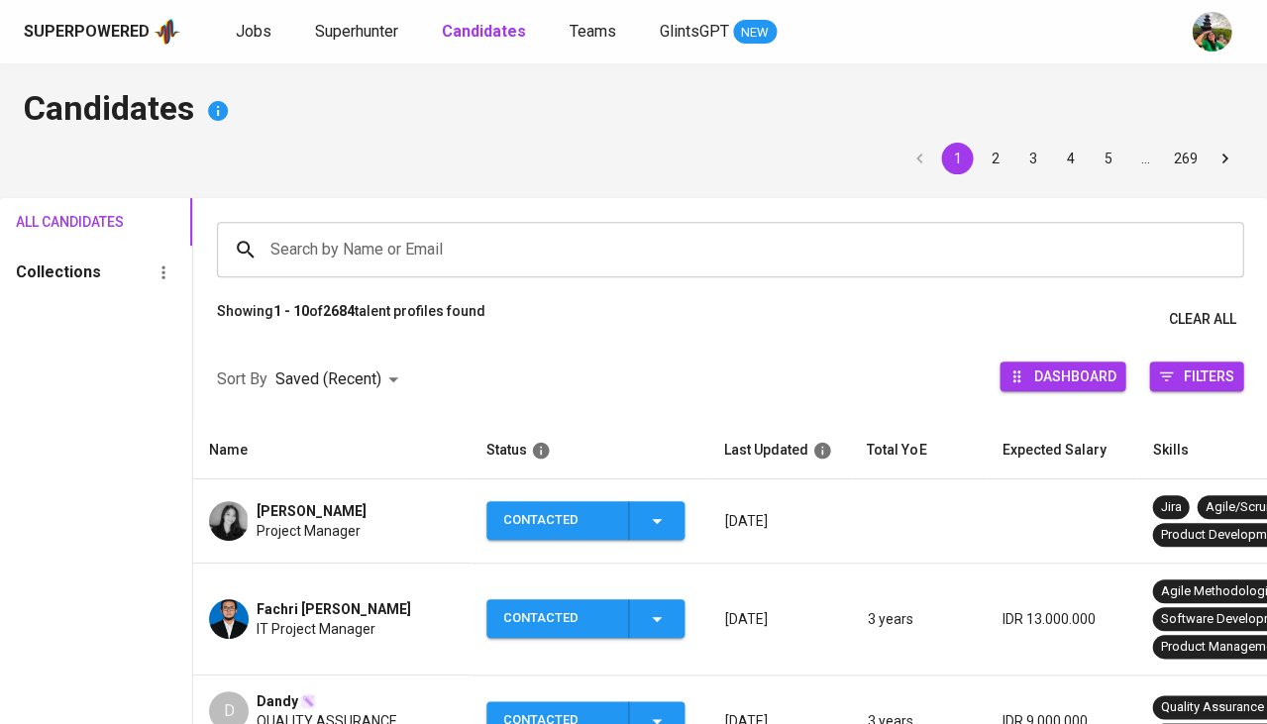
scroll to position [-2, 0]
click at [344, 251] on input "Search by Name or Email" at bounding box center [734, 250] width 939 height 38
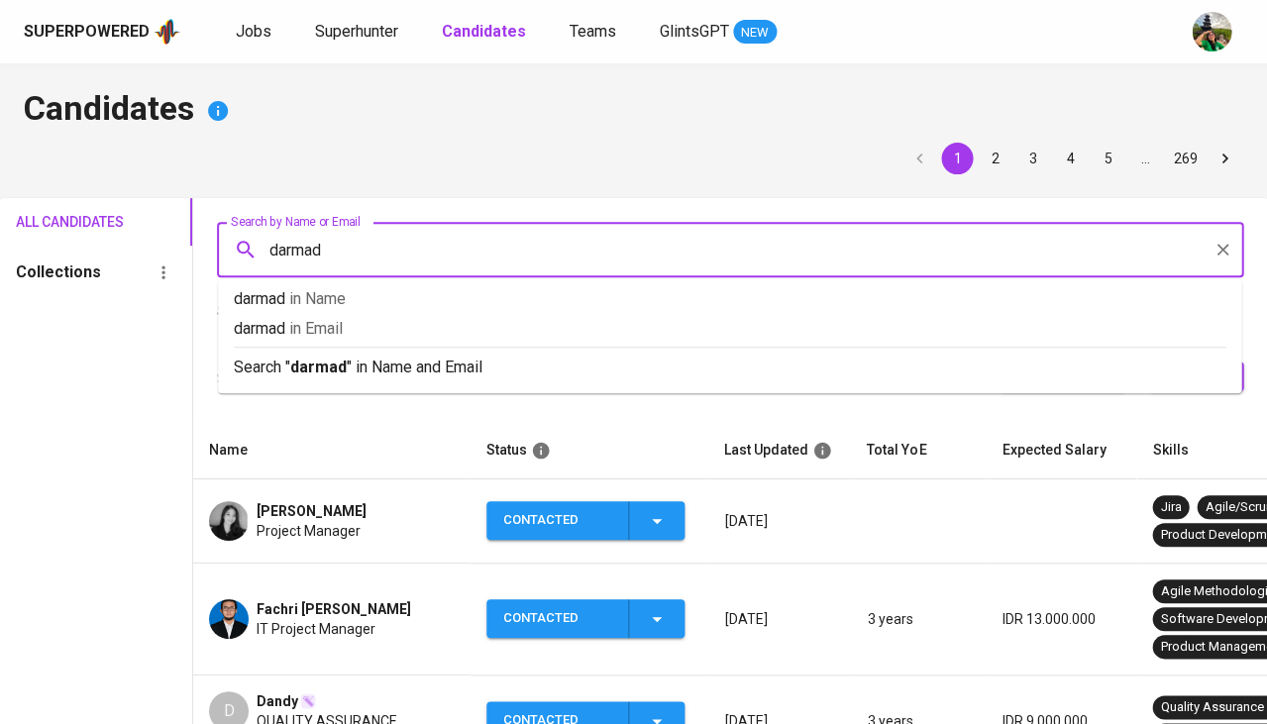
type input "darmadi"
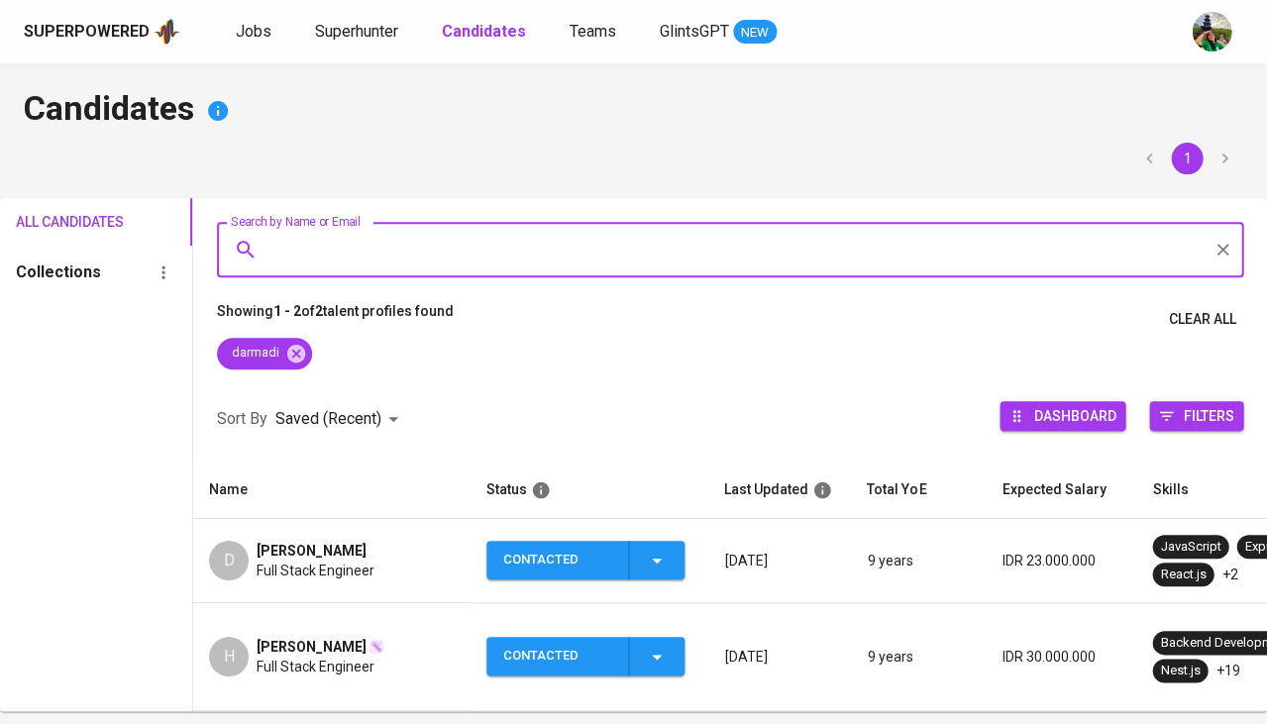
click at [313, 561] on span "Full Stack Engineer" at bounding box center [316, 571] width 118 height 20
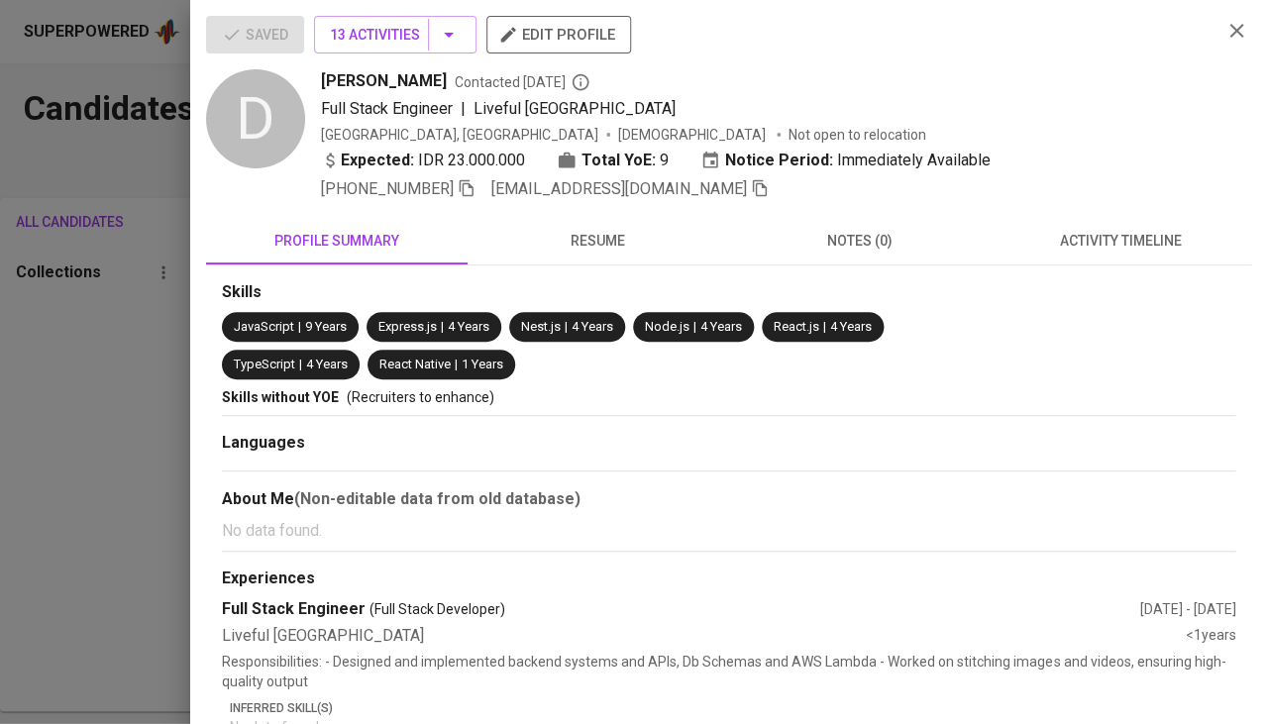
click at [751, 191] on icon "button" at bounding box center [760, 188] width 18 height 18
click at [1032, 231] on span "activity timeline" at bounding box center [1120, 241] width 238 height 25
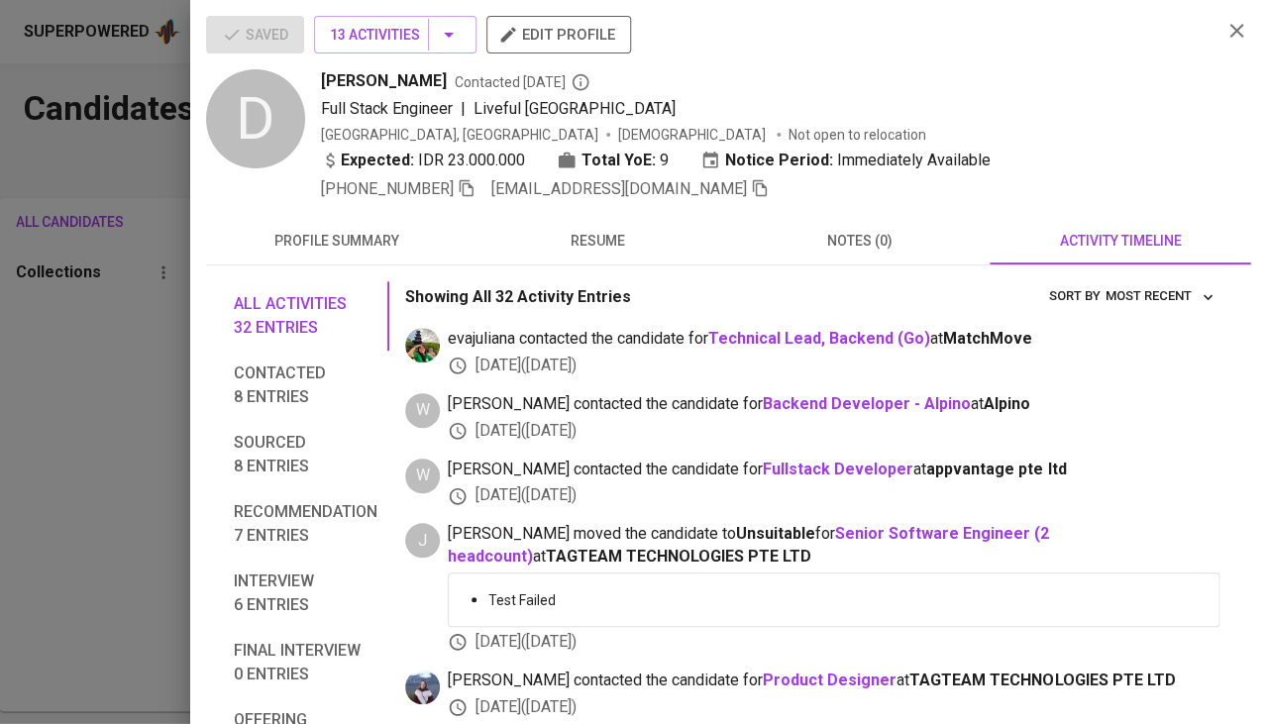
click at [87, 447] on div at bounding box center [633, 362] width 1267 height 724
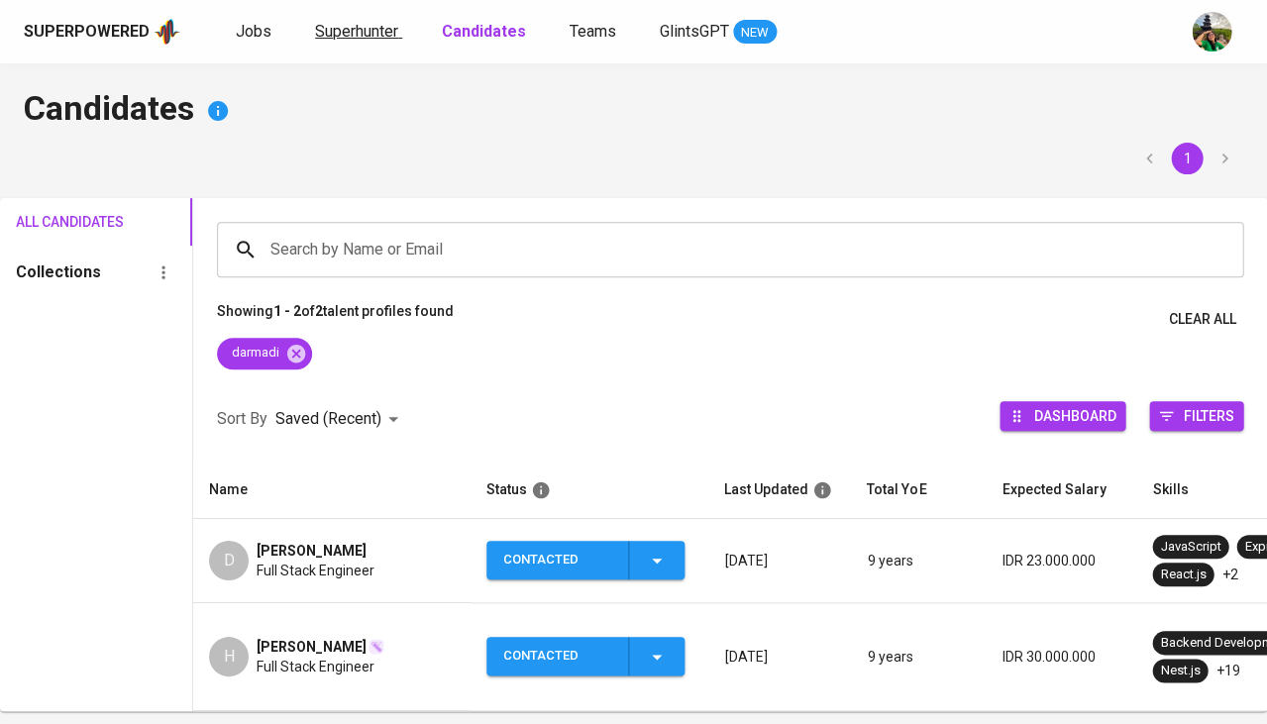
click at [330, 28] on span "Superhunter" at bounding box center [356, 31] width 83 height 19
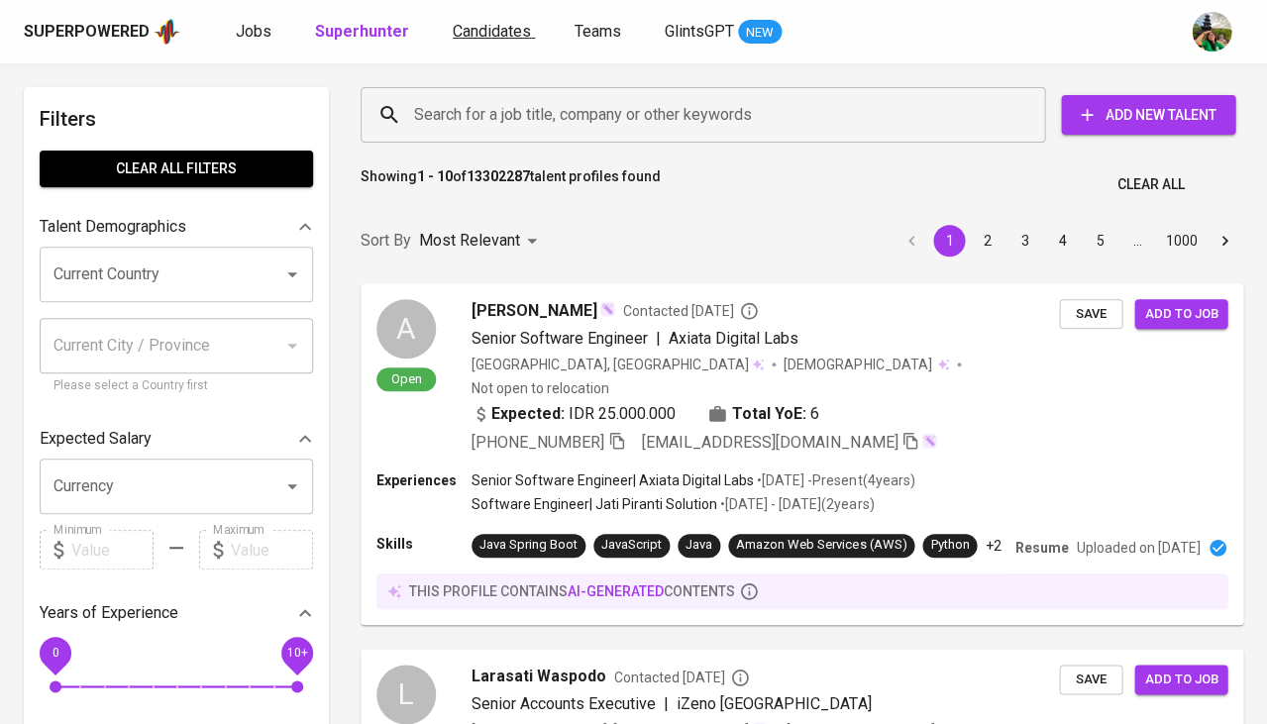
click at [495, 38] on span "Candidates" at bounding box center [492, 31] width 78 height 19
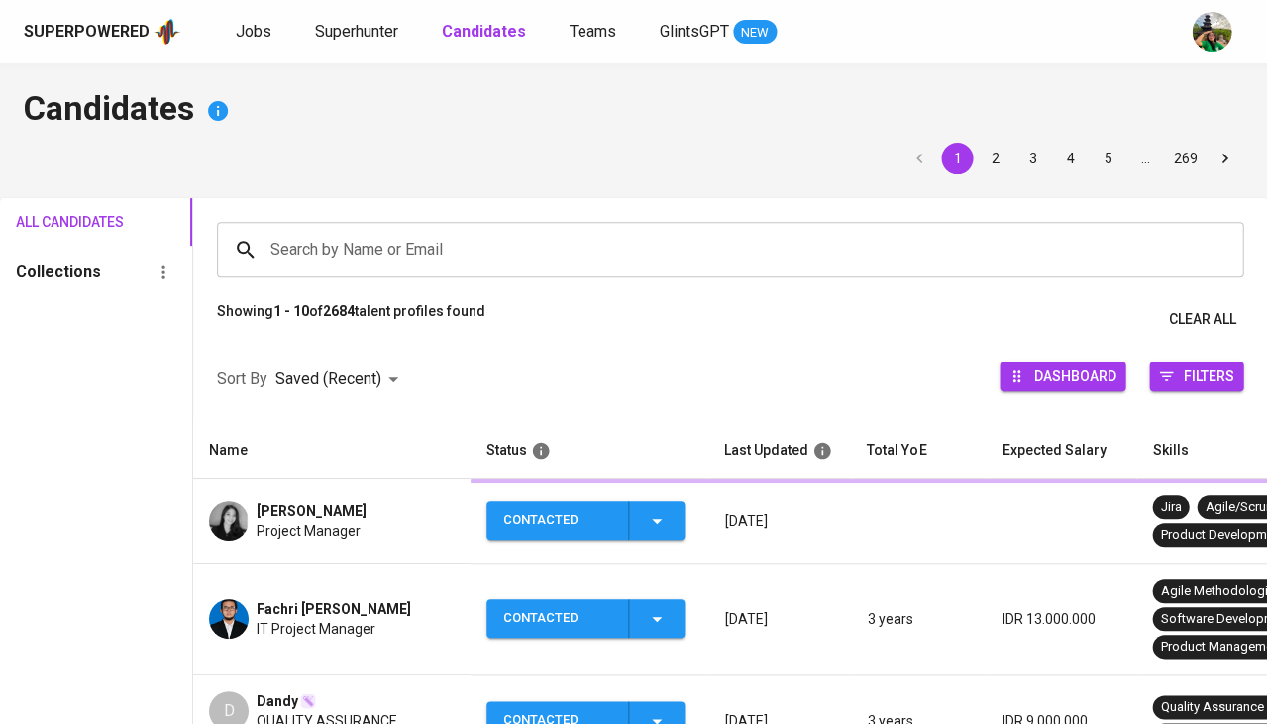
click at [495, 38] on b "Candidates" at bounding box center [484, 31] width 84 height 19
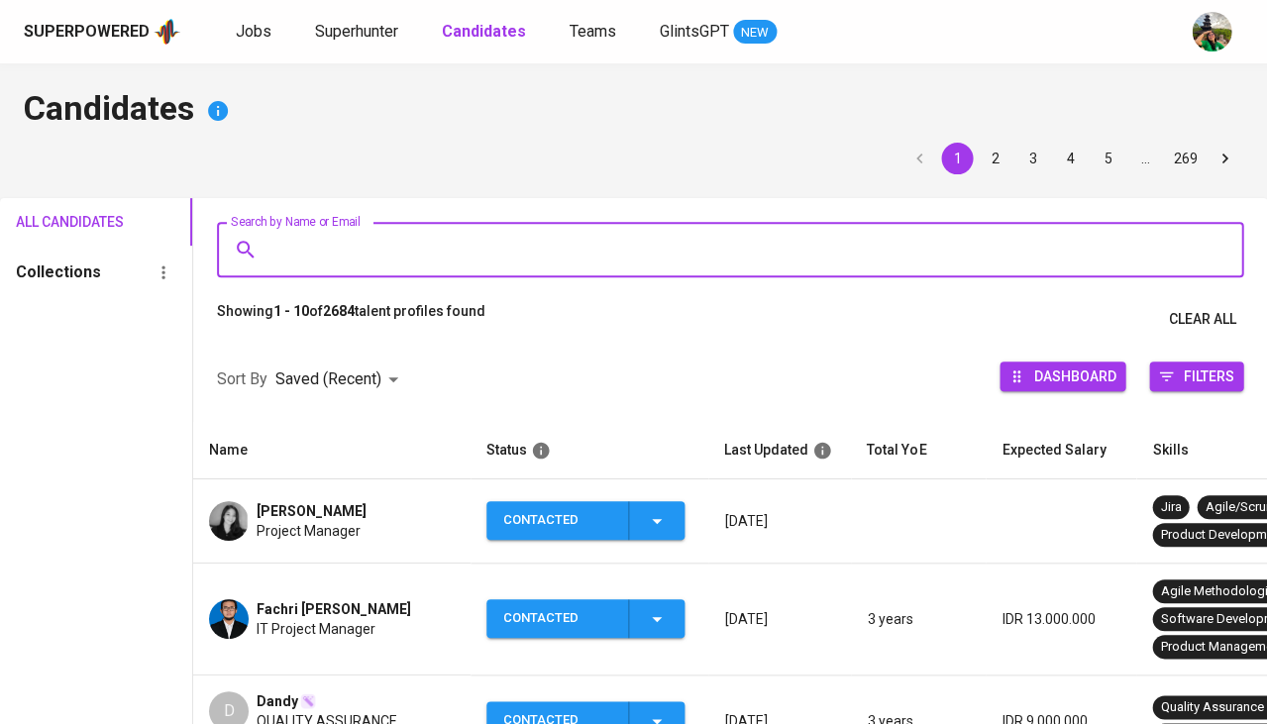
click at [369, 246] on input "Search by Name or Email" at bounding box center [734, 250] width 939 height 38
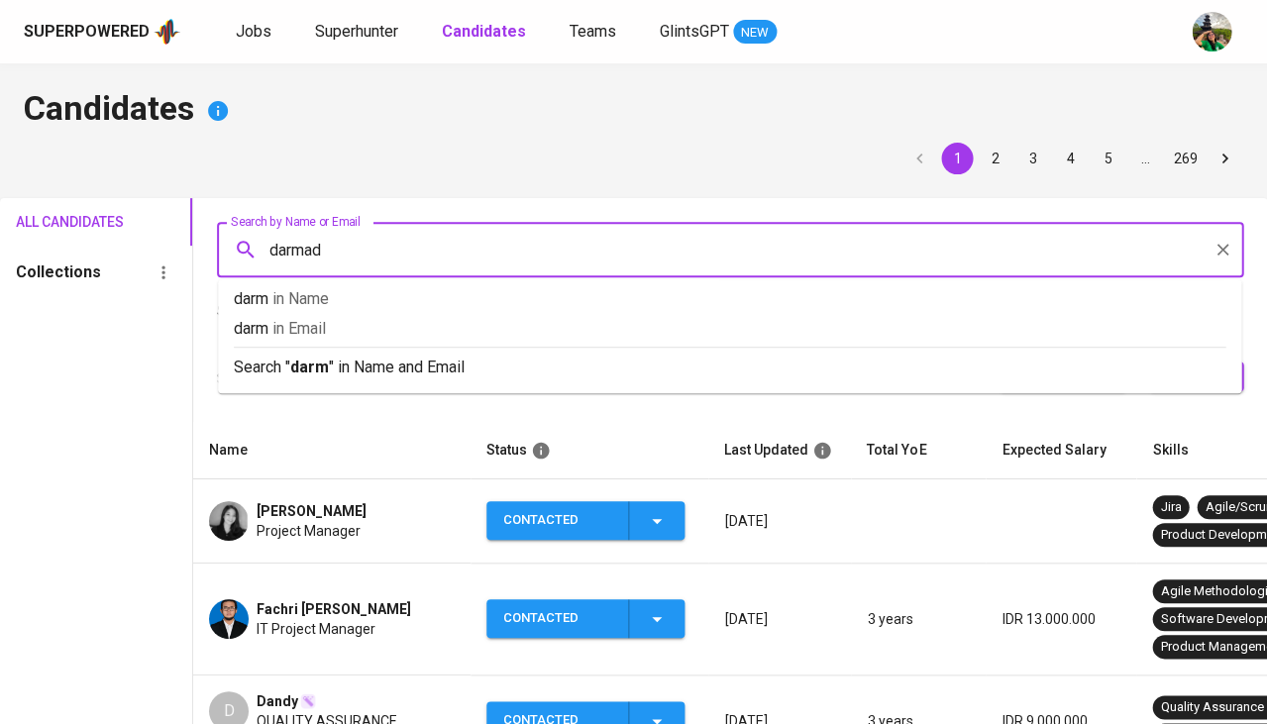
type input "darmadi"
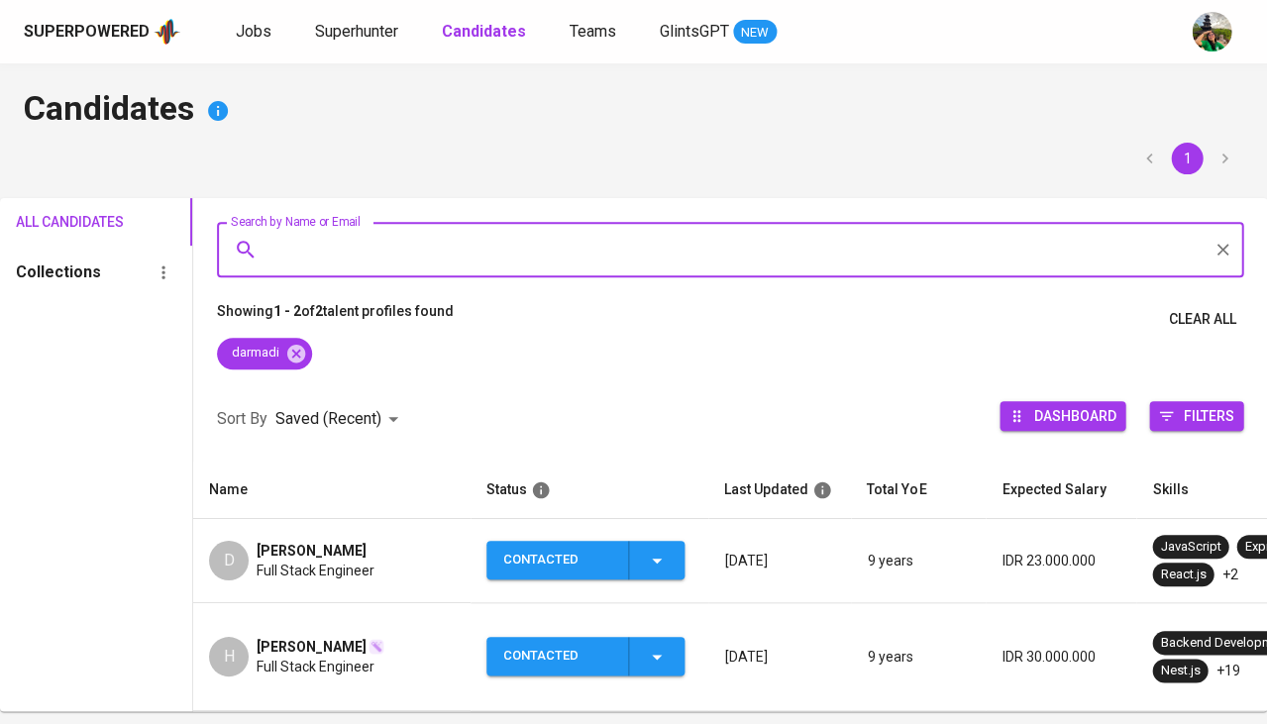
click at [290, 572] on span "Full Stack Engineer" at bounding box center [316, 571] width 118 height 20
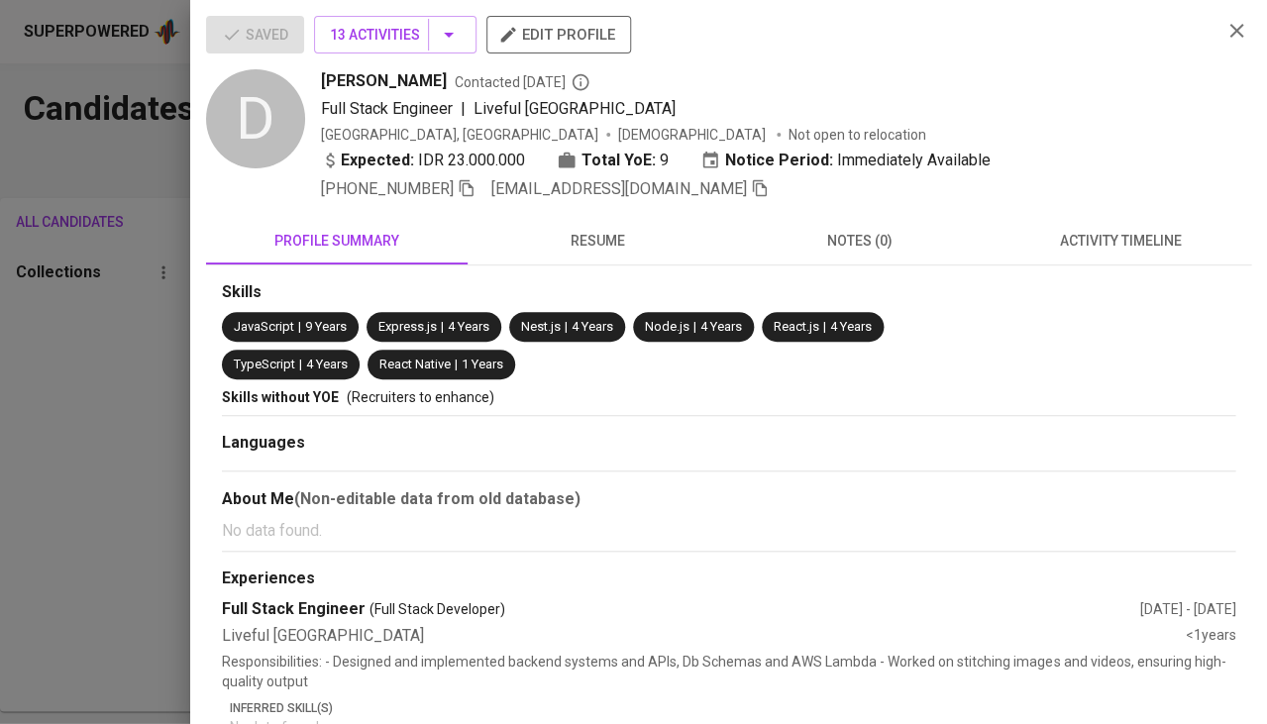
click at [1145, 232] on span "activity timeline" at bounding box center [1120, 241] width 238 height 25
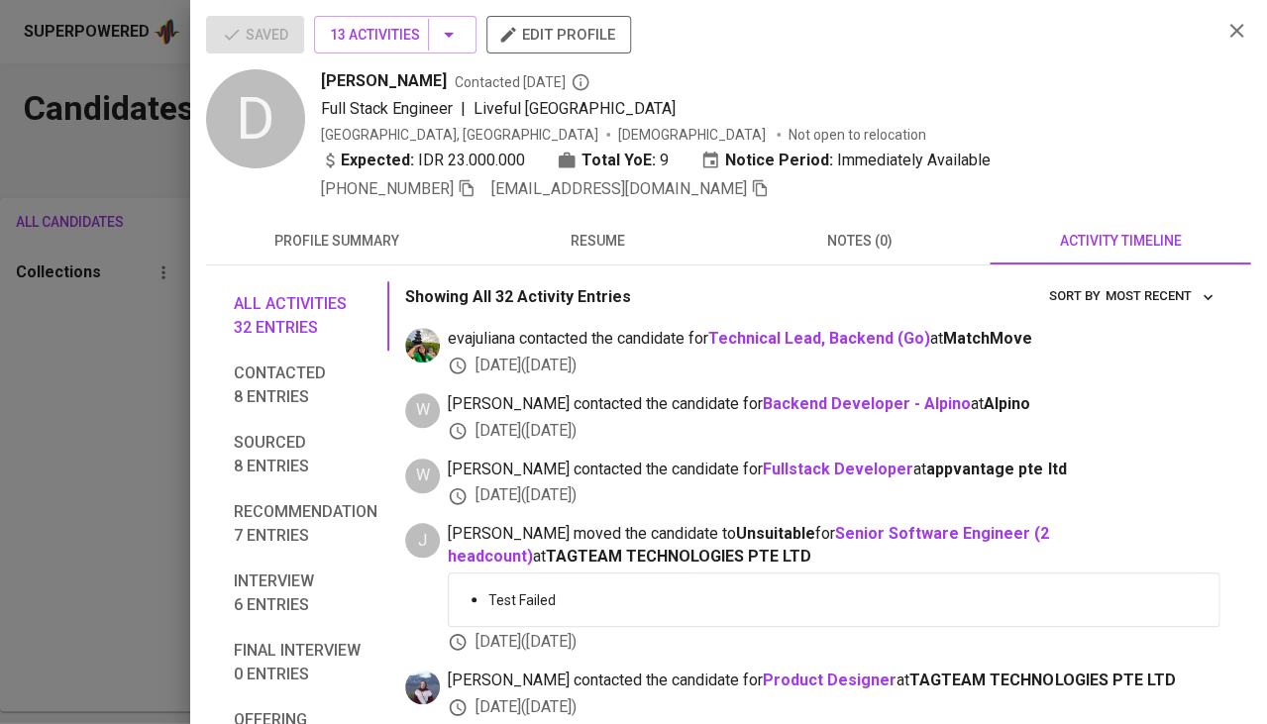
click at [108, 468] on div at bounding box center [633, 362] width 1267 height 724
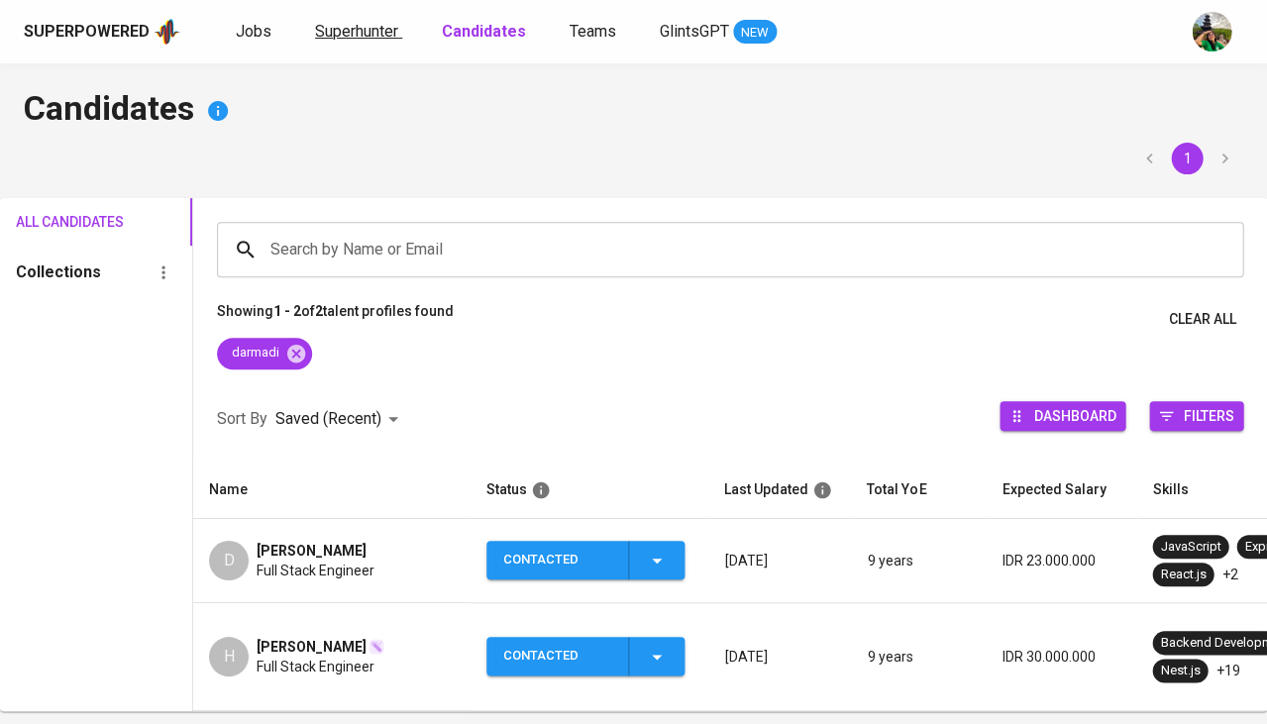
click at [376, 33] on span "Superhunter" at bounding box center [356, 31] width 83 height 19
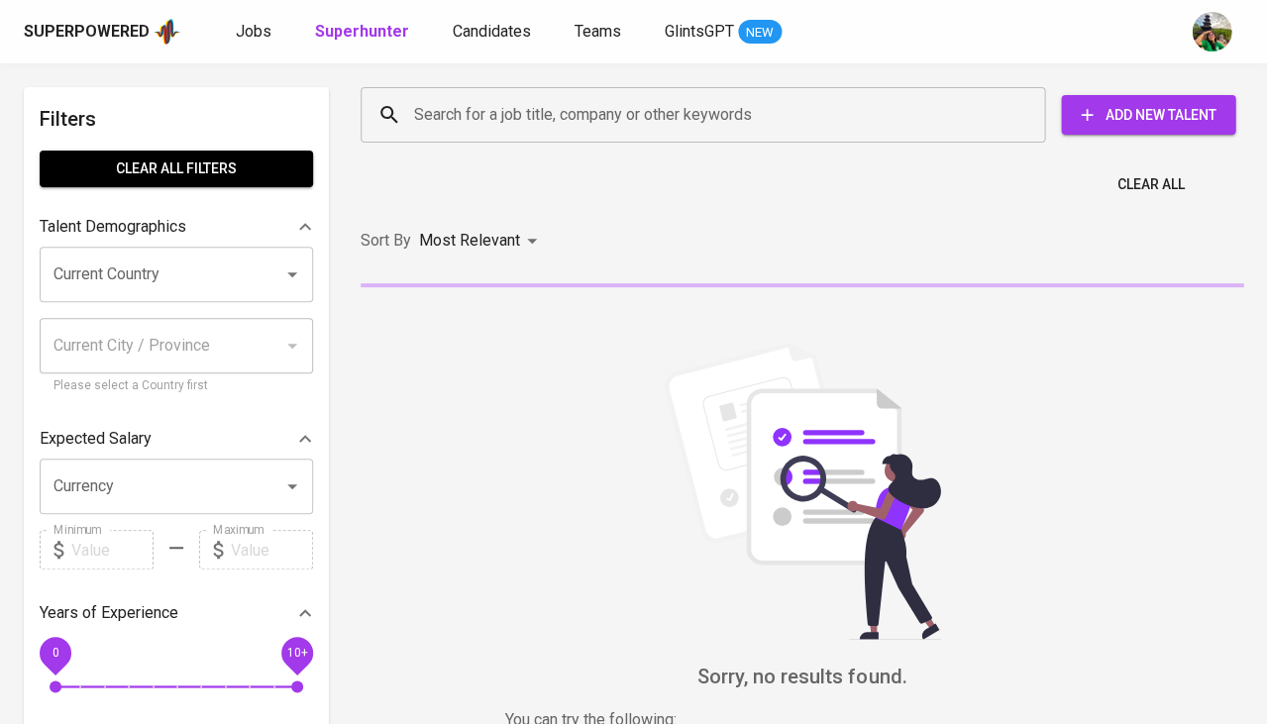
click at [442, 126] on input "Search for a job title, company or other keywords" at bounding box center [707, 115] width 597 height 38
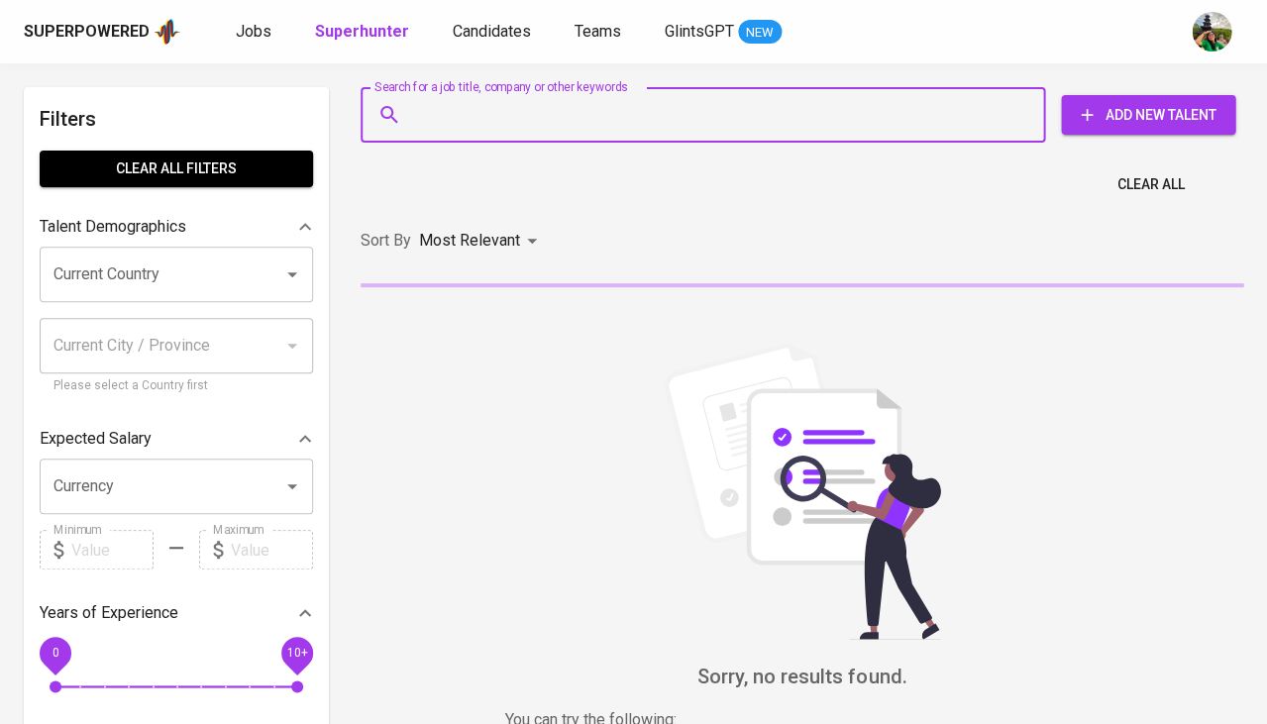
paste input "hertrix_24@yahoo.co.id"
type input "hertrix_24@yahoo.co.id"
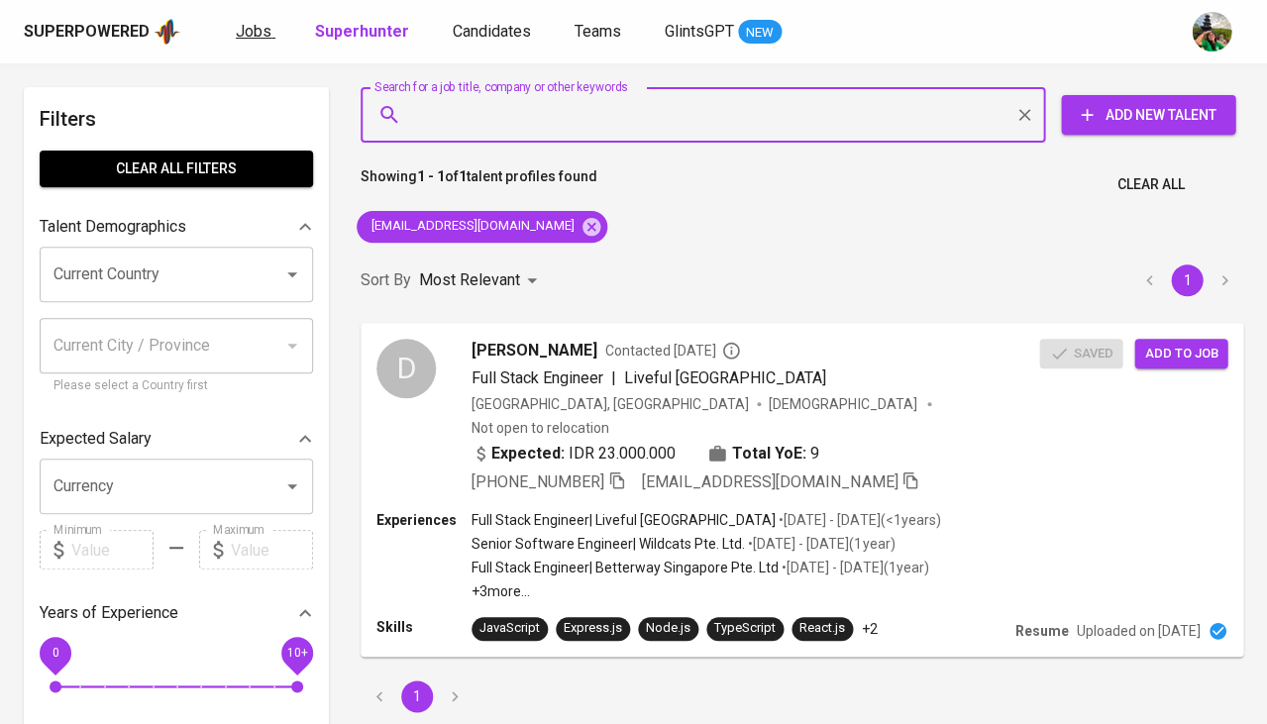
click at [258, 33] on span "Jobs" at bounding box center [254, 31] width 36 height 19
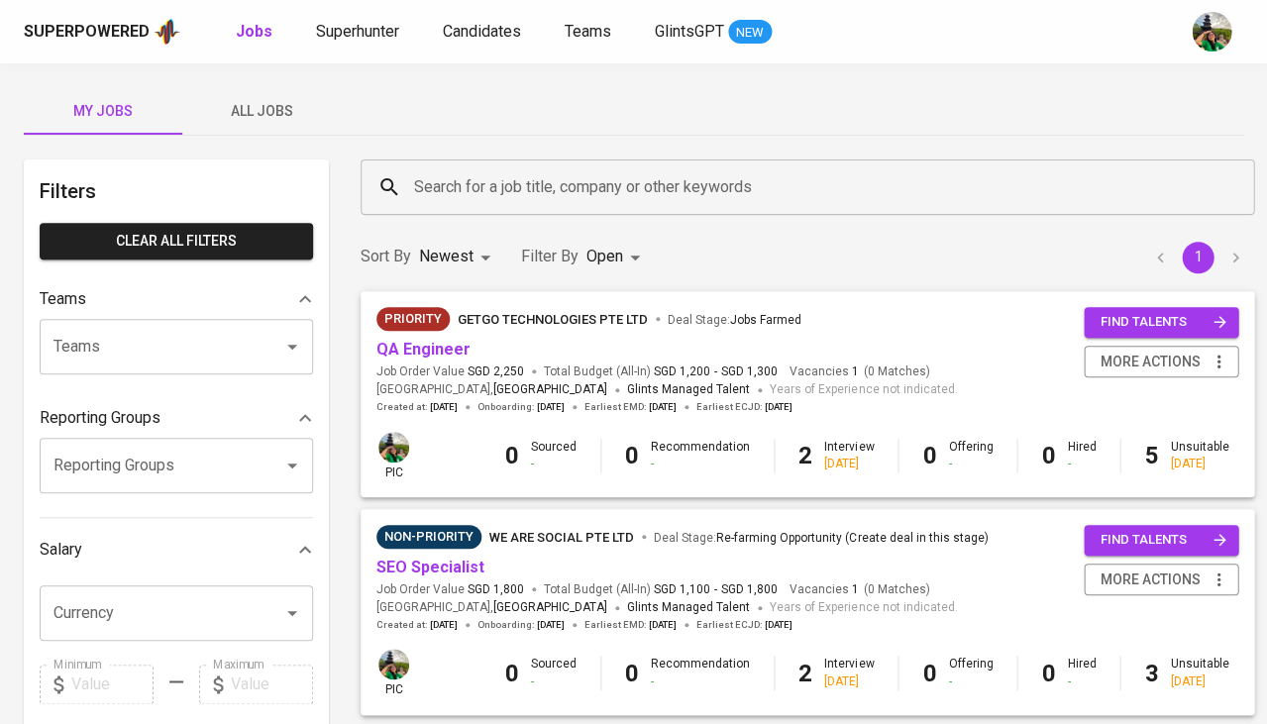
click at [253, 99] on span "All Jobs" at bounding box center [261, 111] width 135 height 25
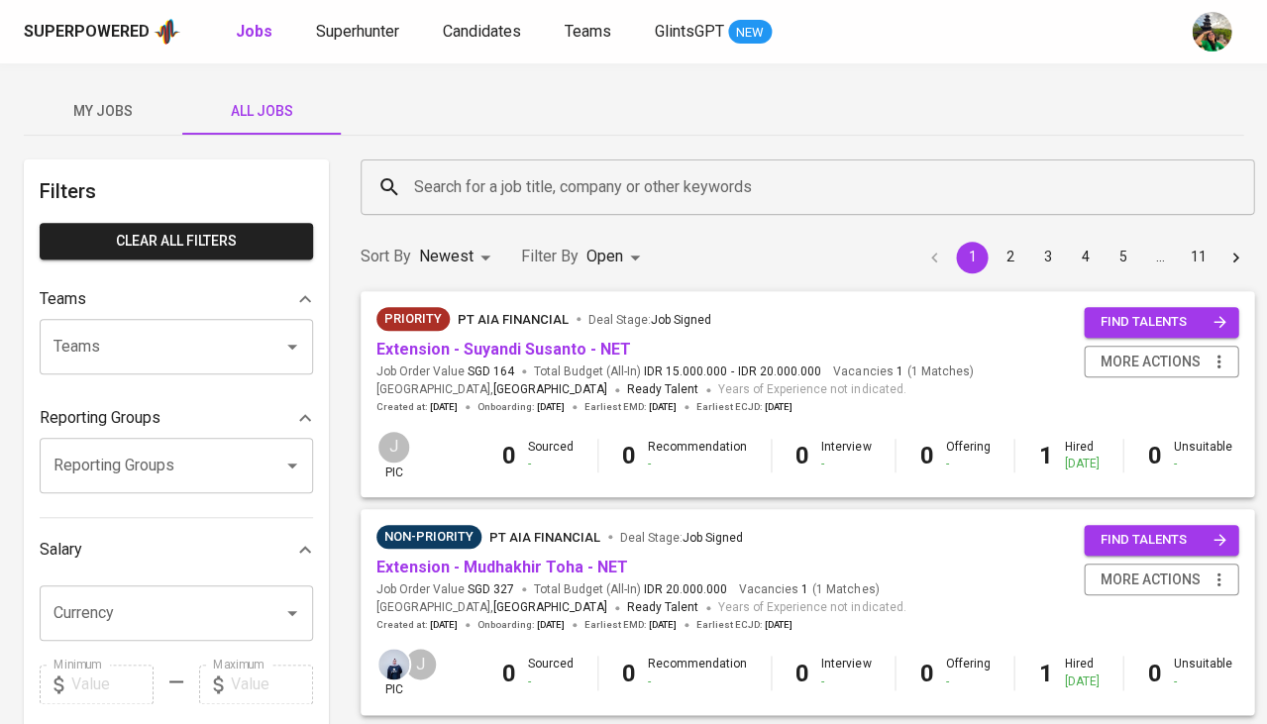
click at [447, 190] on input "Search for a job title, company or other keywords" at bounding box center [812, 187] width 806 height 38
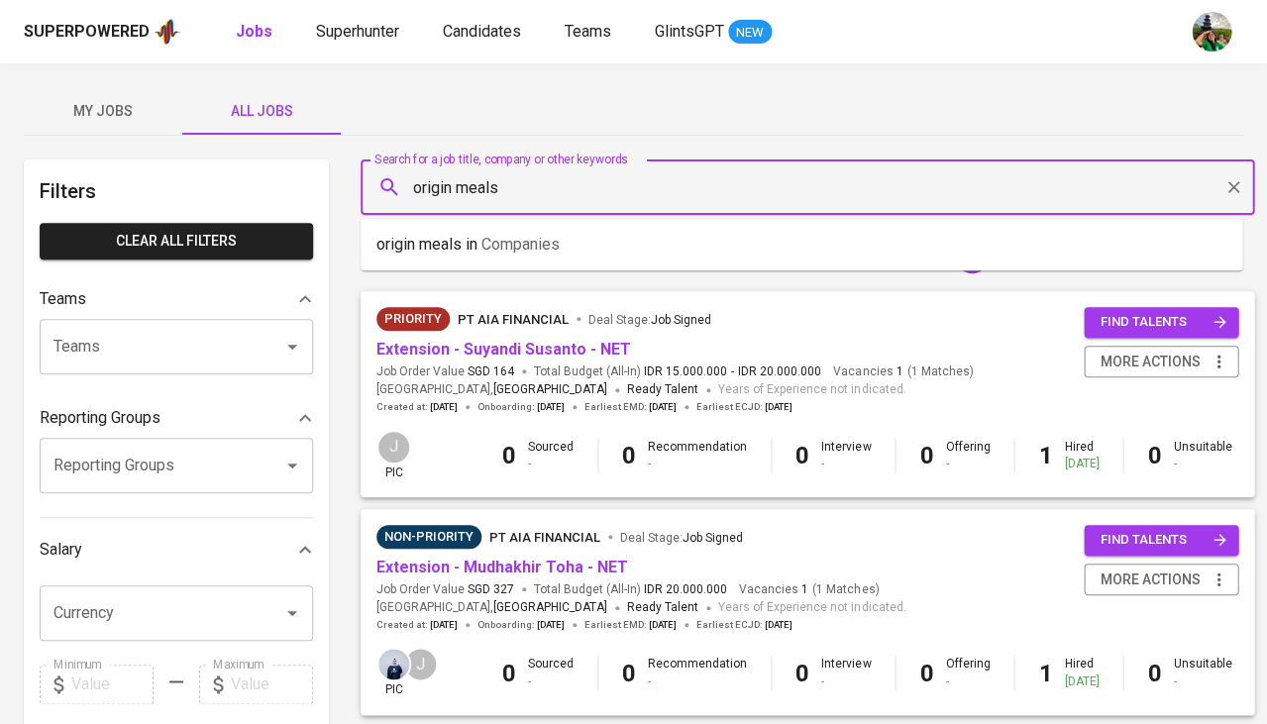
type input "origin meals"
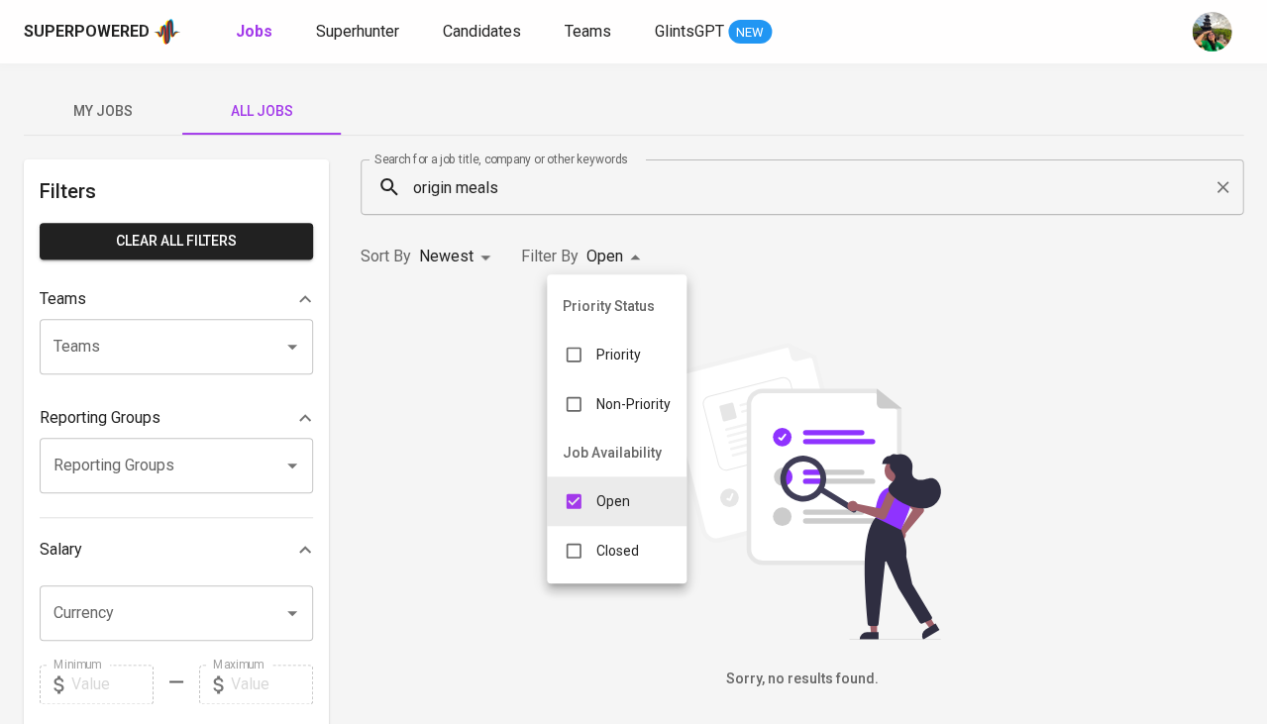
click at [589, 253] on body "Superpowered Jobs Superhunter Candidates Teams GlintsGPT NEW My Jobs All Jobs F…" at bounding box center [633, 676] width 1267 height 1352
click at [586, 547] on input "checkbox" at bounding box center [574, 551] width 38 height 38
checkbox input "true"
type input "OPEN,CLOSE"
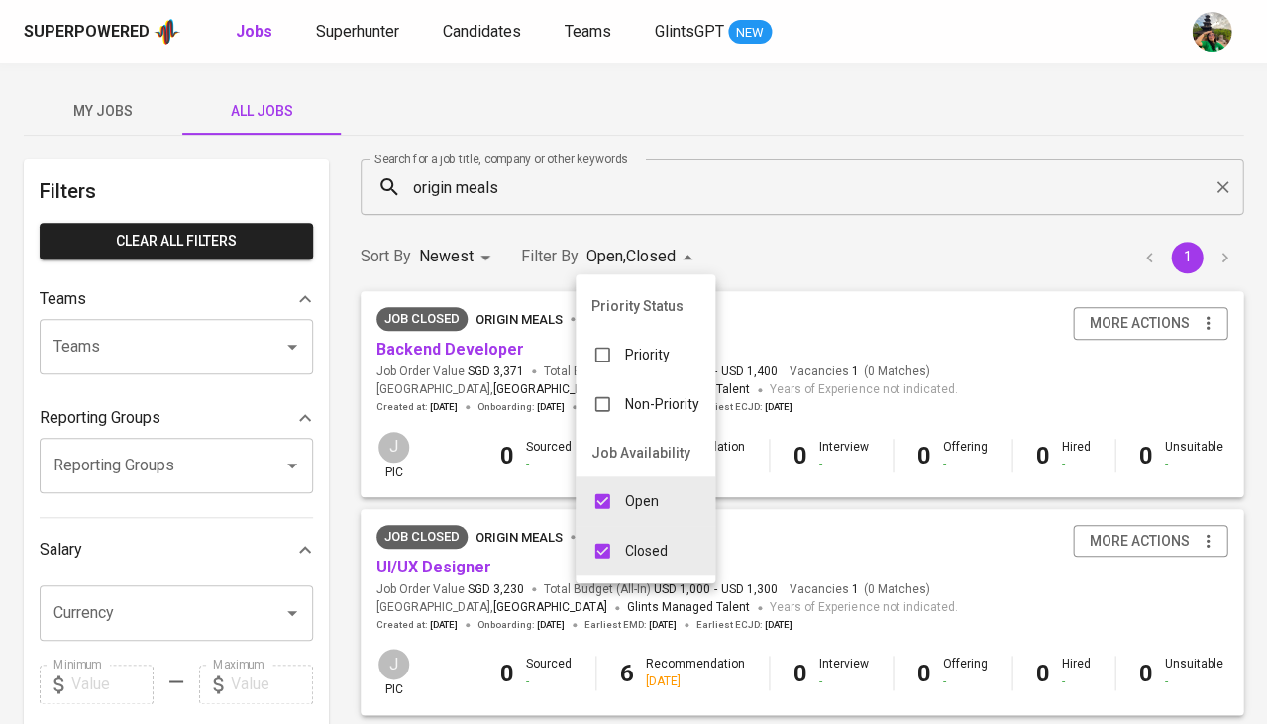
click at [795, 252] on div at bounding box center [633, 362] width 1267 height 724
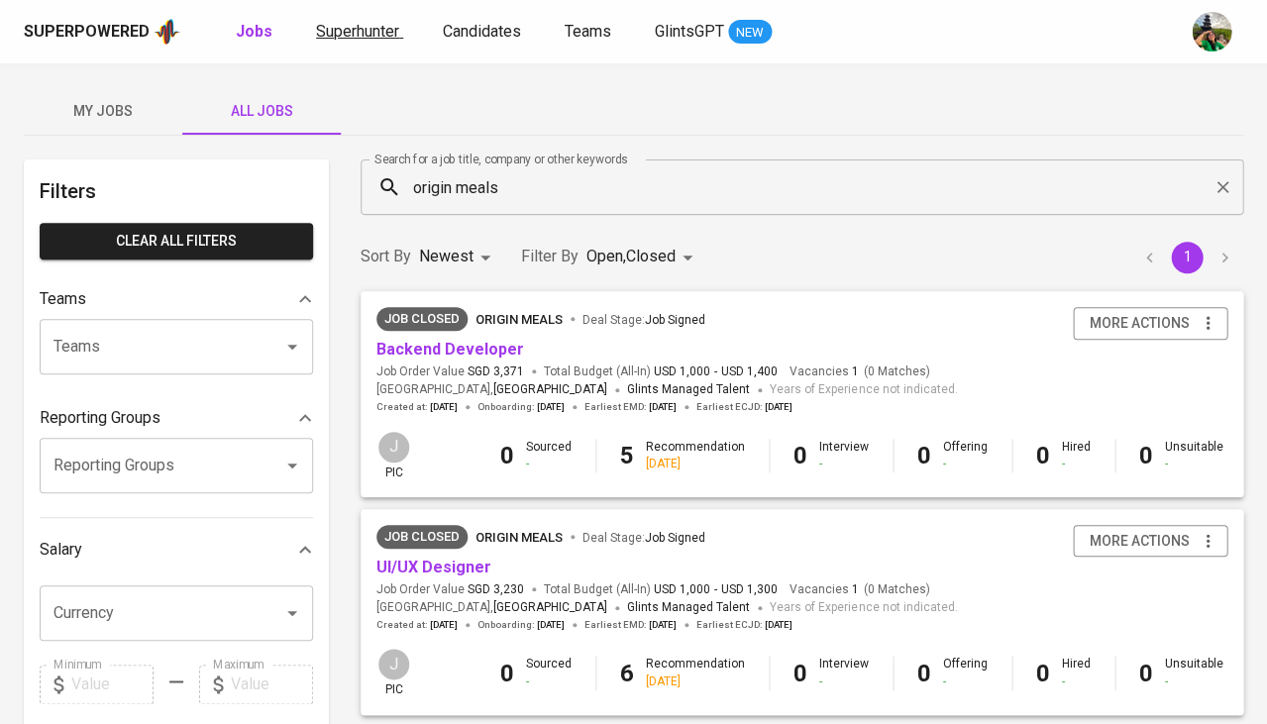
click at [326, 37] on span "Superhunter" at bounding box center [357, 31] width 83 height 19
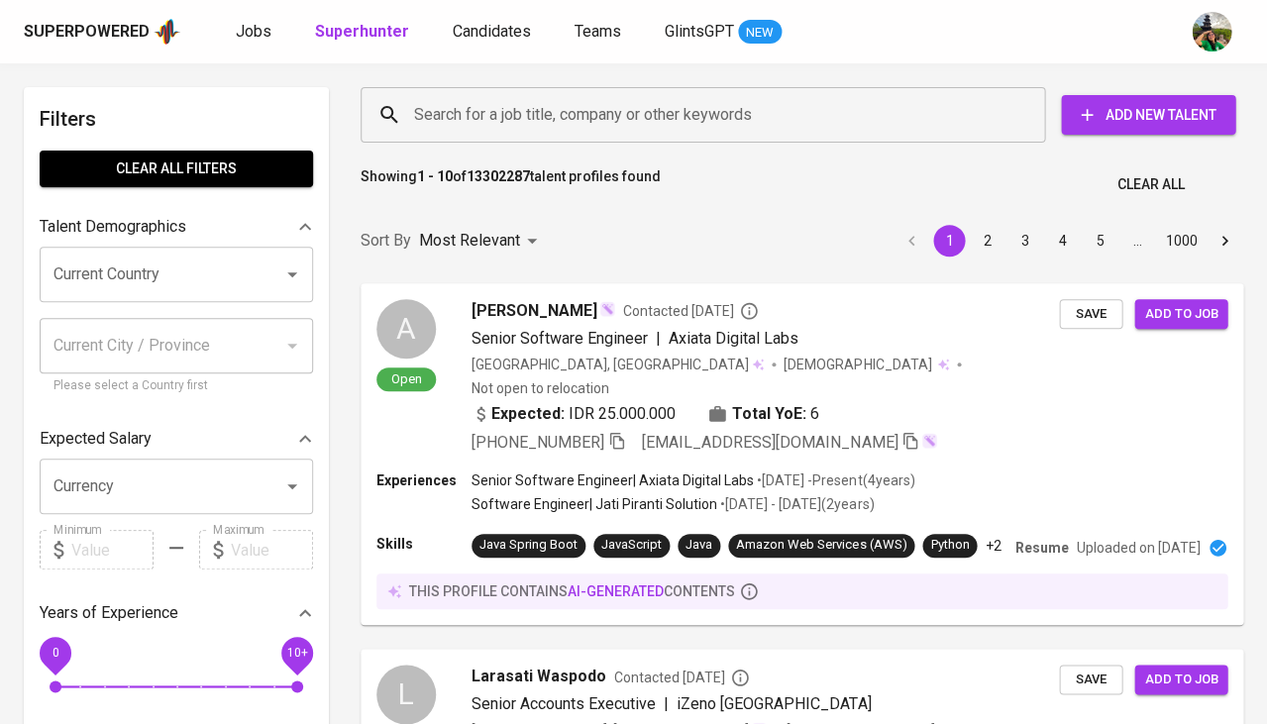
click at [454, 92] on div "Search for a job title, company or other keywords" at bounding box center [703, 114] width 684 height 55
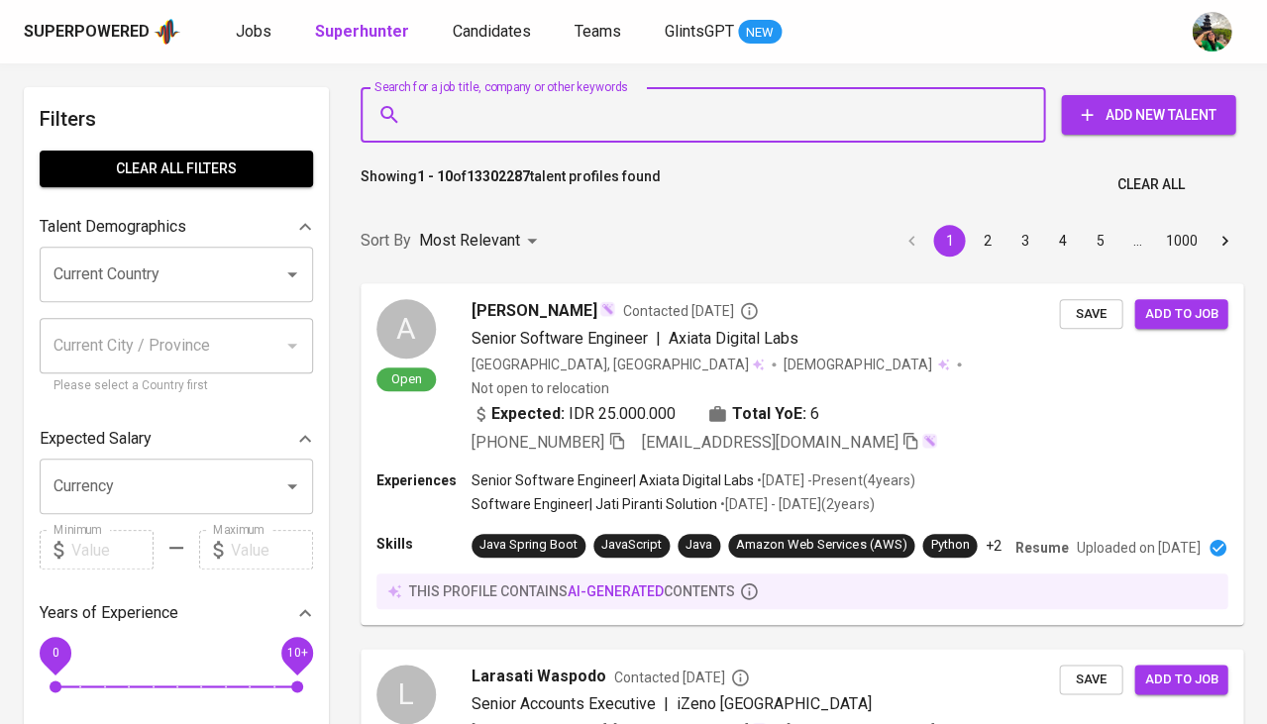
paste input "manju-nns@hotmail.com"
type input "manju-nns@hotmail.com"
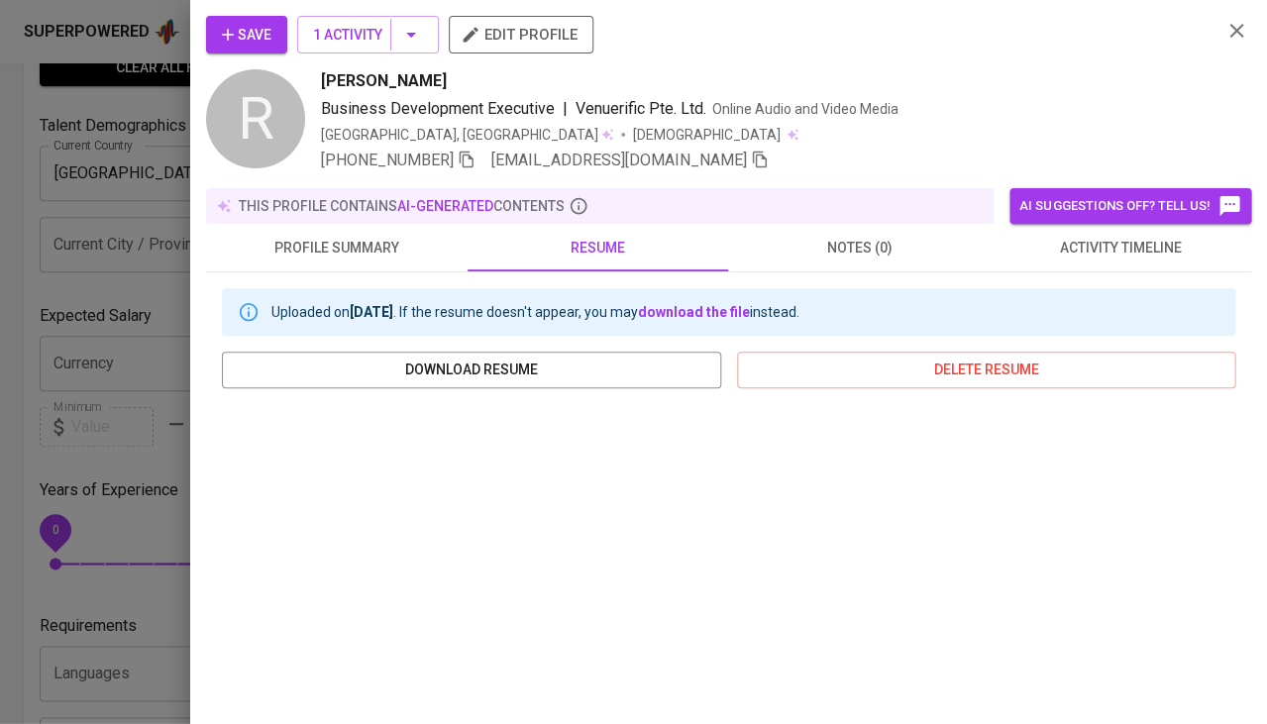
scroll to position [306, 0]
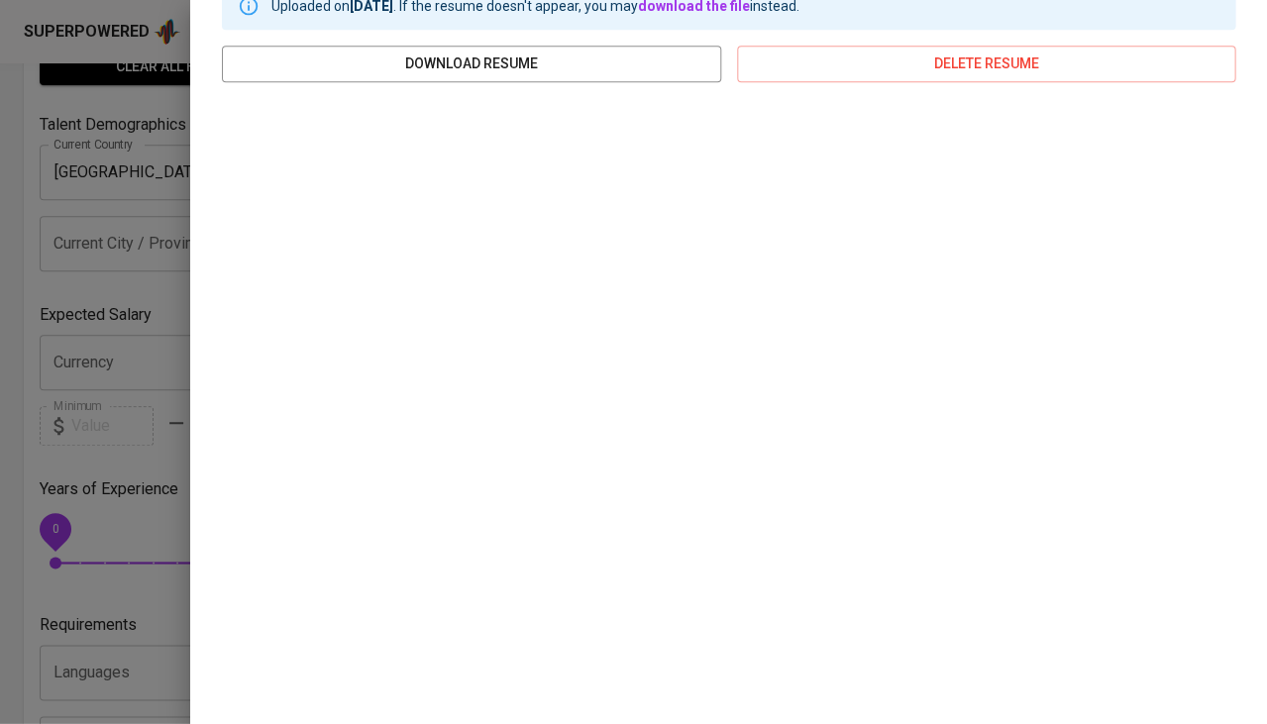
click at [105, 290] on div at bounding box center [633, 362] width 1267 height 724
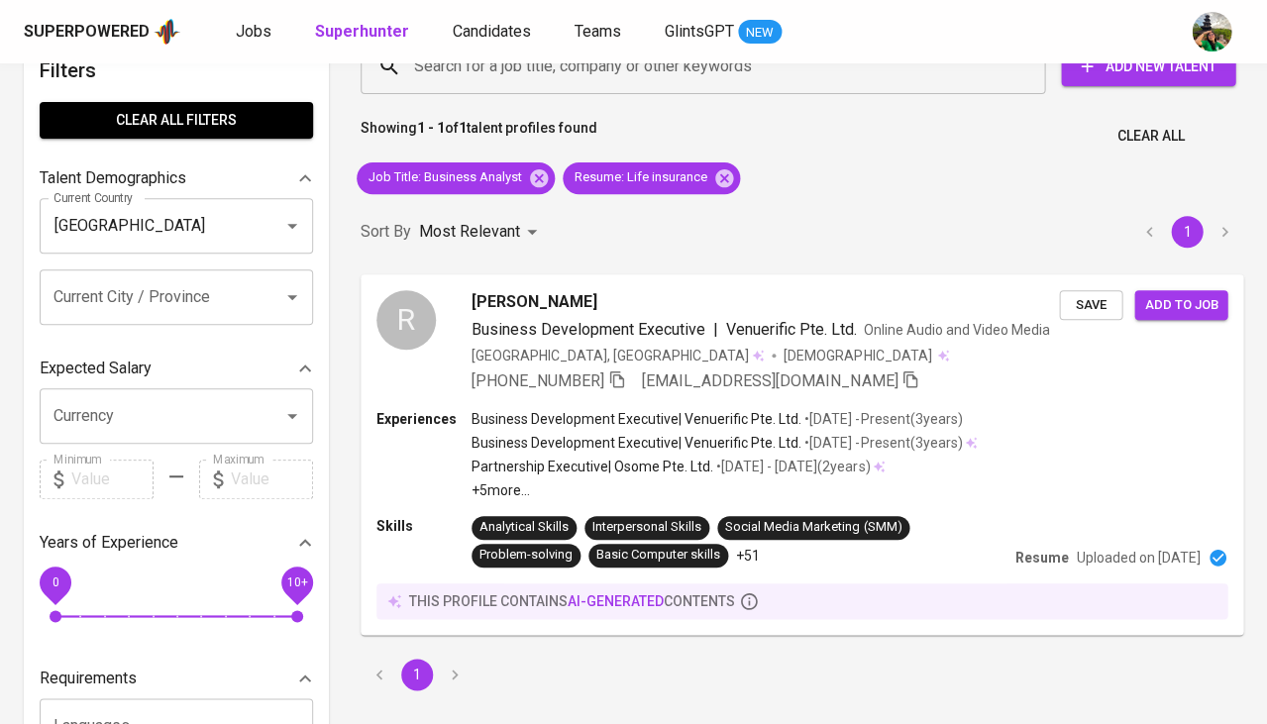
scroll to position [36, 0]
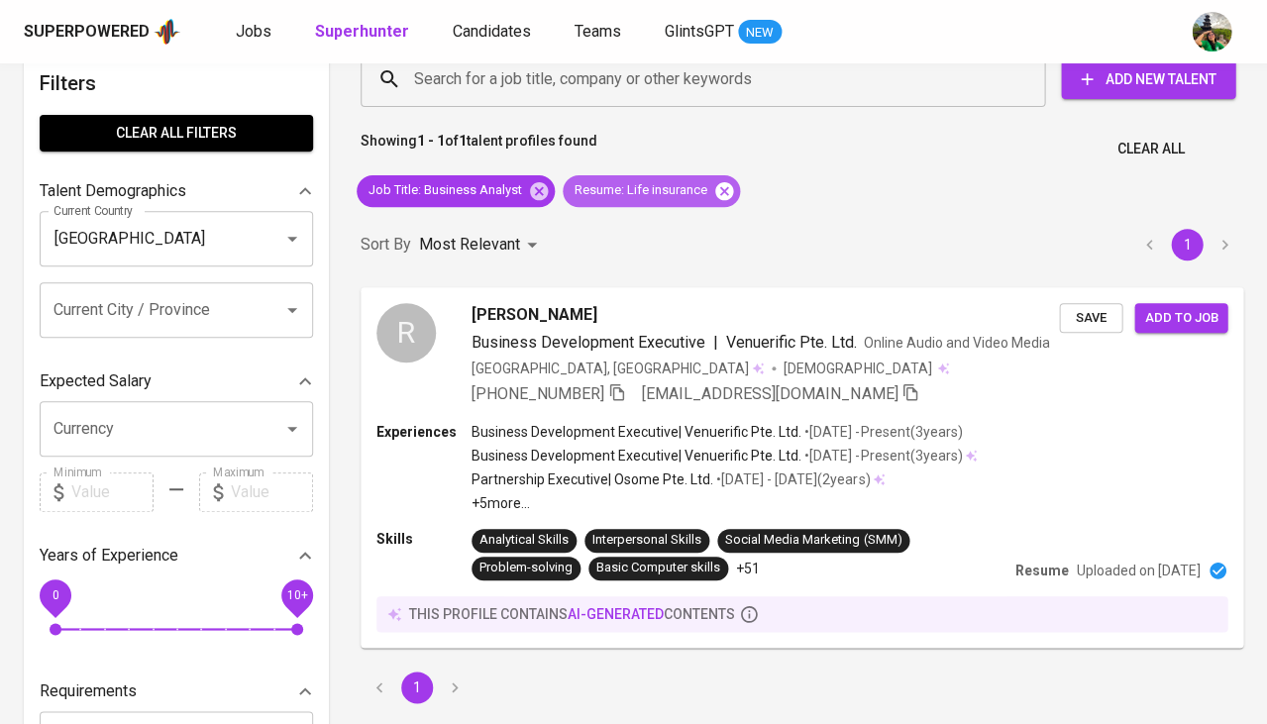
click at [728, 190] on icon at bounding box center [724, 190] width 18 height 18
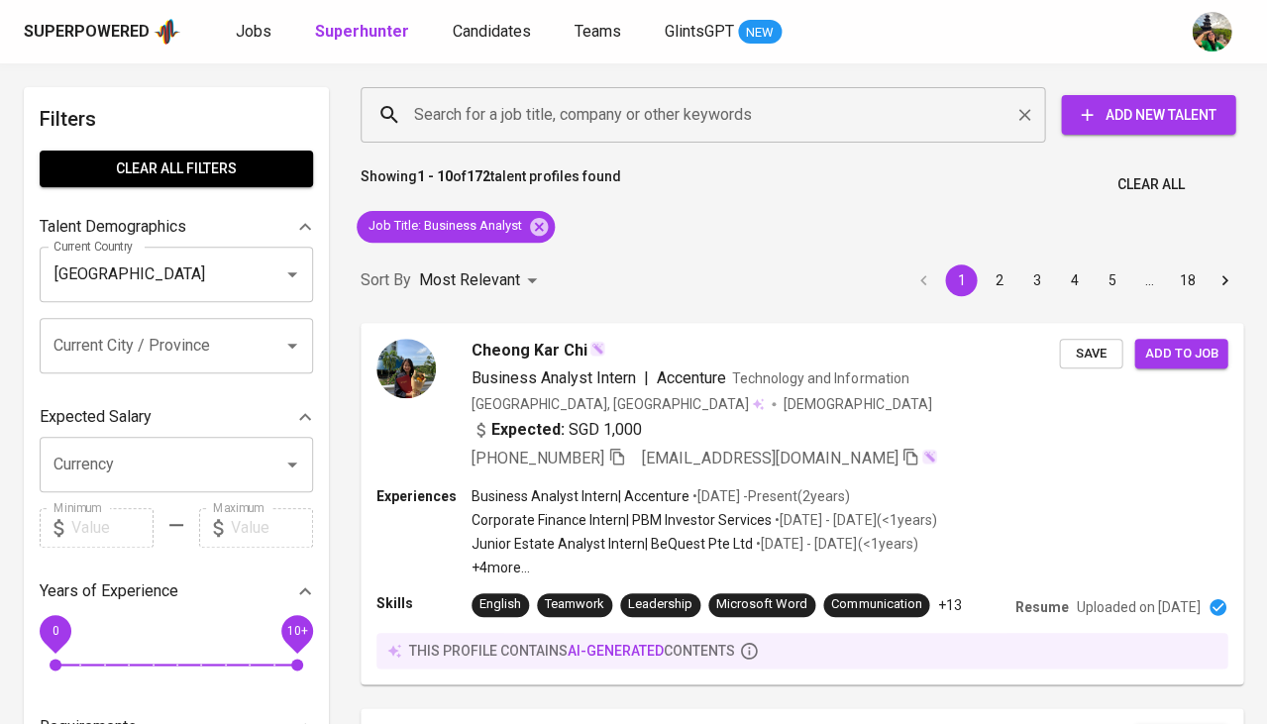
click at [607, 127] on input "Search for a job title, company or other keywords" at bounding box center [707, 115] width 597 height 38
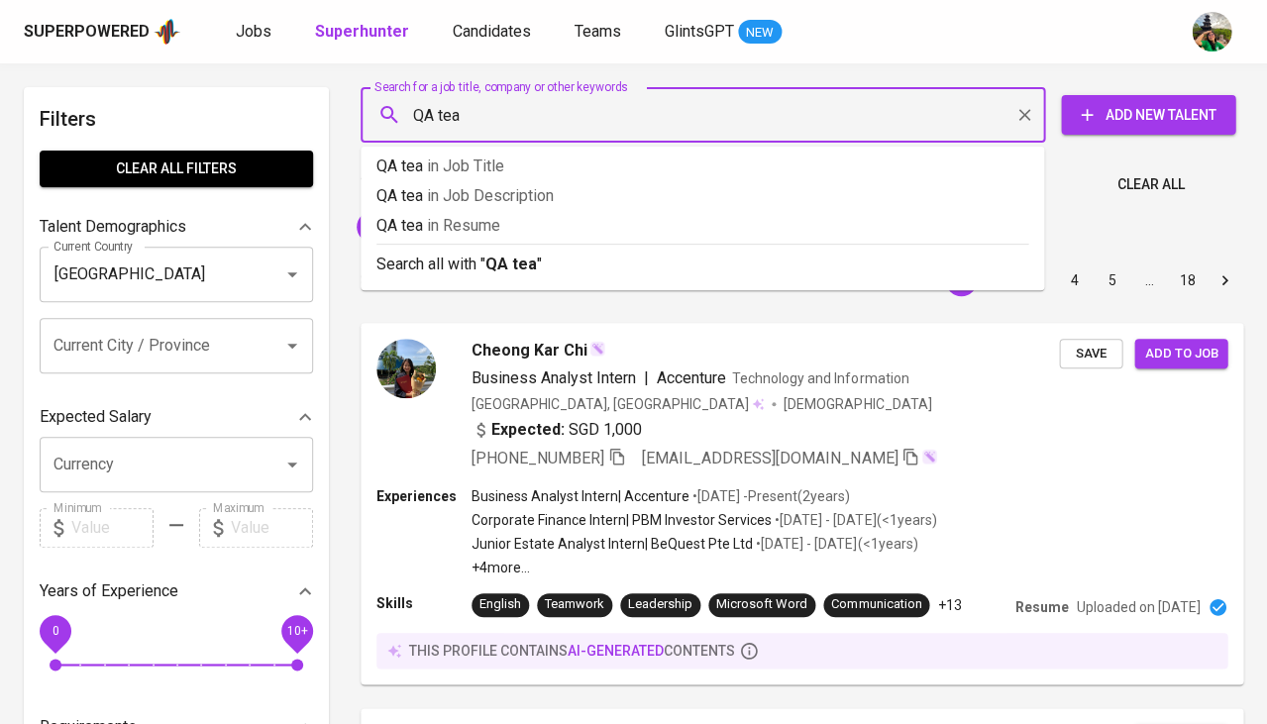
type input "QA team"
click at [535, 215] on p "QA team in Resume" at bounding box center [702, 226] width 652 height 24
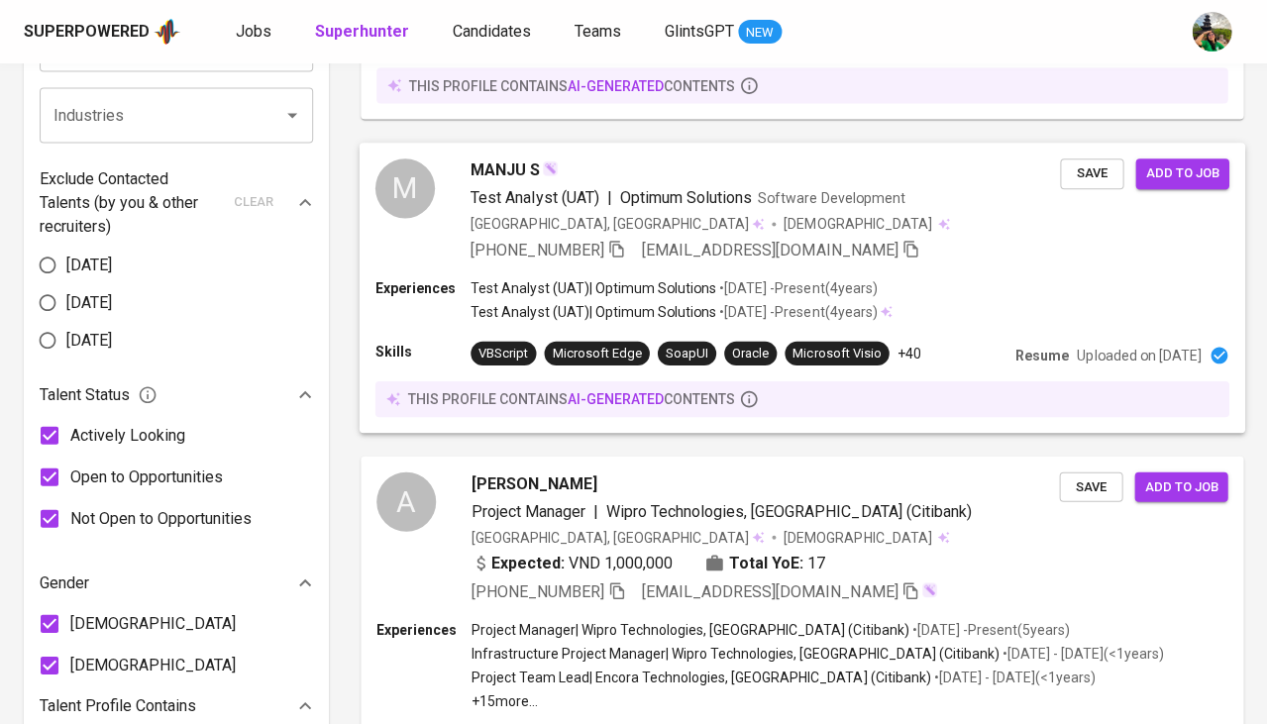
scroll to position [872, 0]
click at [467, 207] on div "M MANJU S Test Analyst (UAT) | Optimum Solutions Software Development Singapore…" at bounding box center [717, 210] width 684 height 103
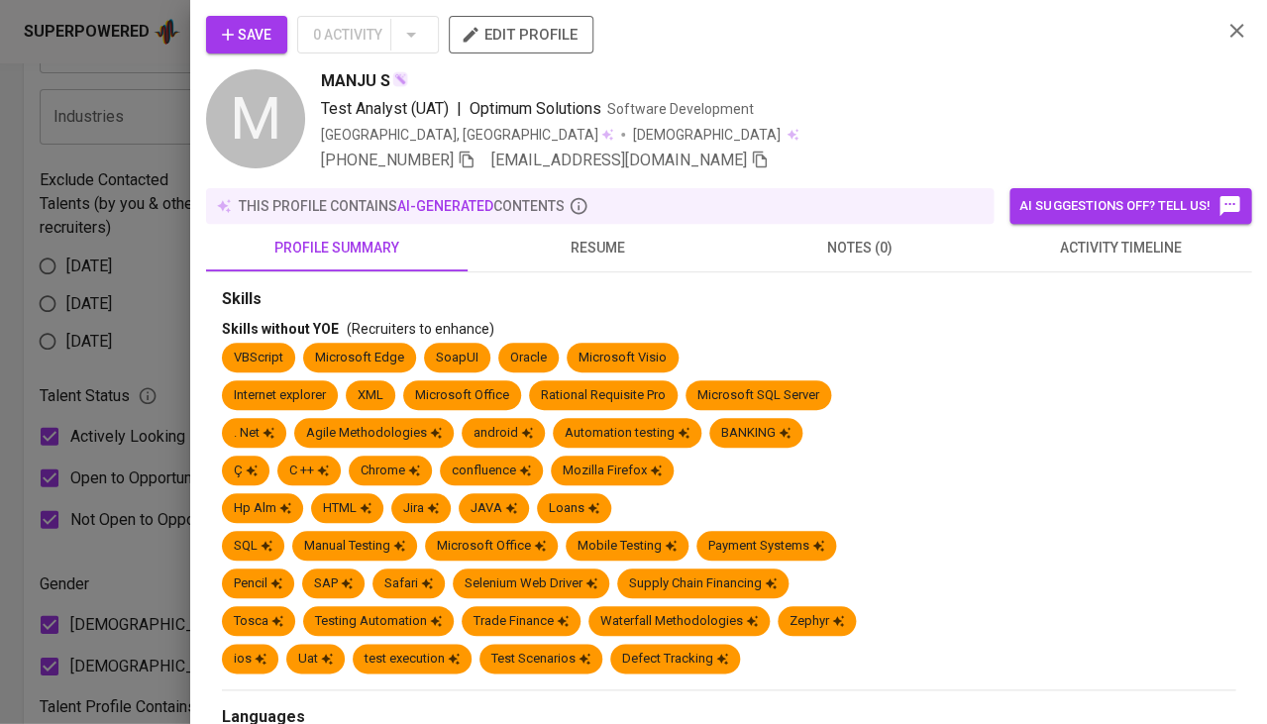
click at [592, 265] on button "resume" at bounding box center [597, 248] width 261 height 48
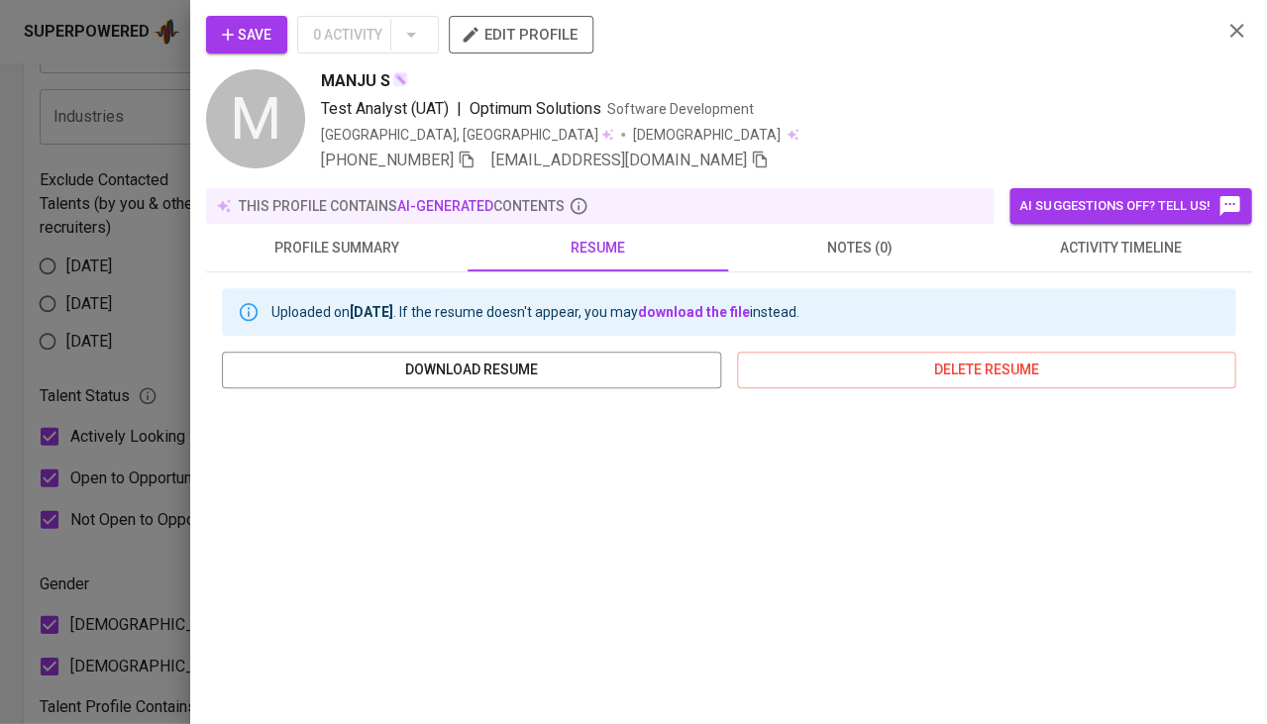
scroll to position [0, 0]
click at [753, 165] on icon "button" at bounding box center [760, 160] width 14 height 17
click at [882, 1] on div "Save 0 Activity edit profile M MANJU S Test Analyst (UAT) | Optimum Solutions S…" at bounding box center [728, 362] width 1077 height 724
click at [119, 288] on div at bounding box center [633, 362] width 1267 height 724
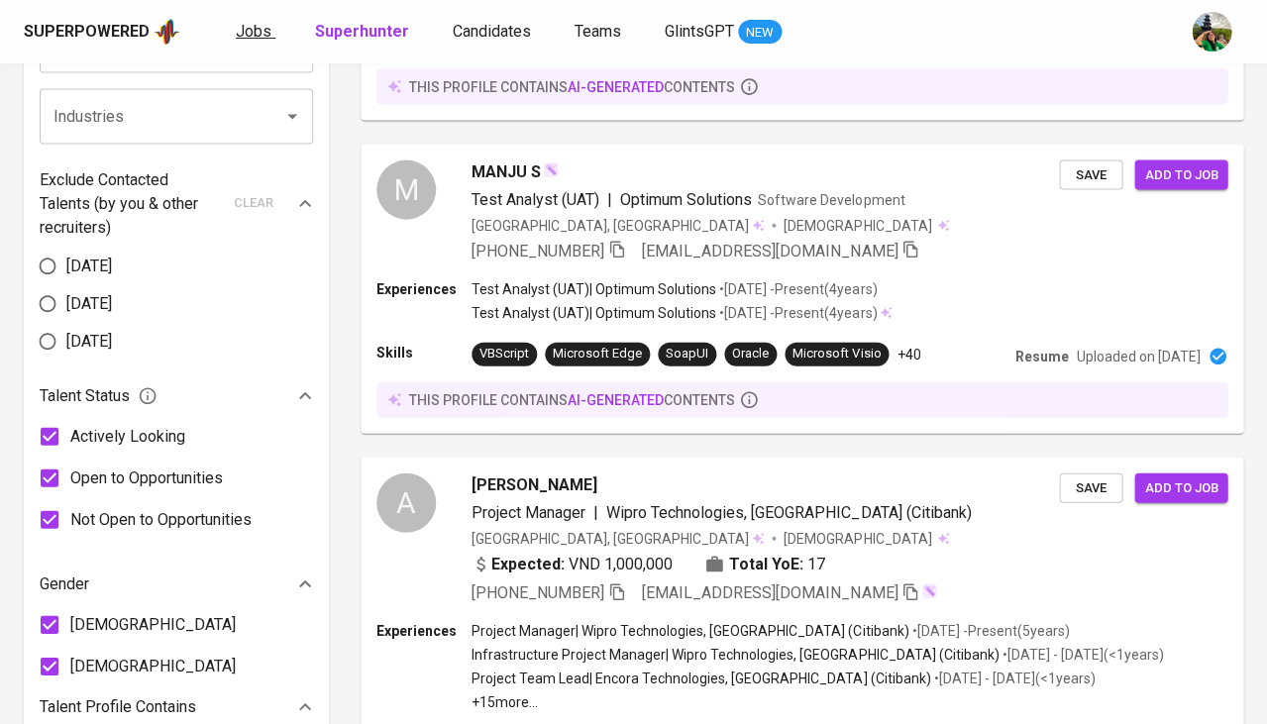
click at [244, 41] on link "Jobs" at bounding box center [256, 32] width 40 height 25
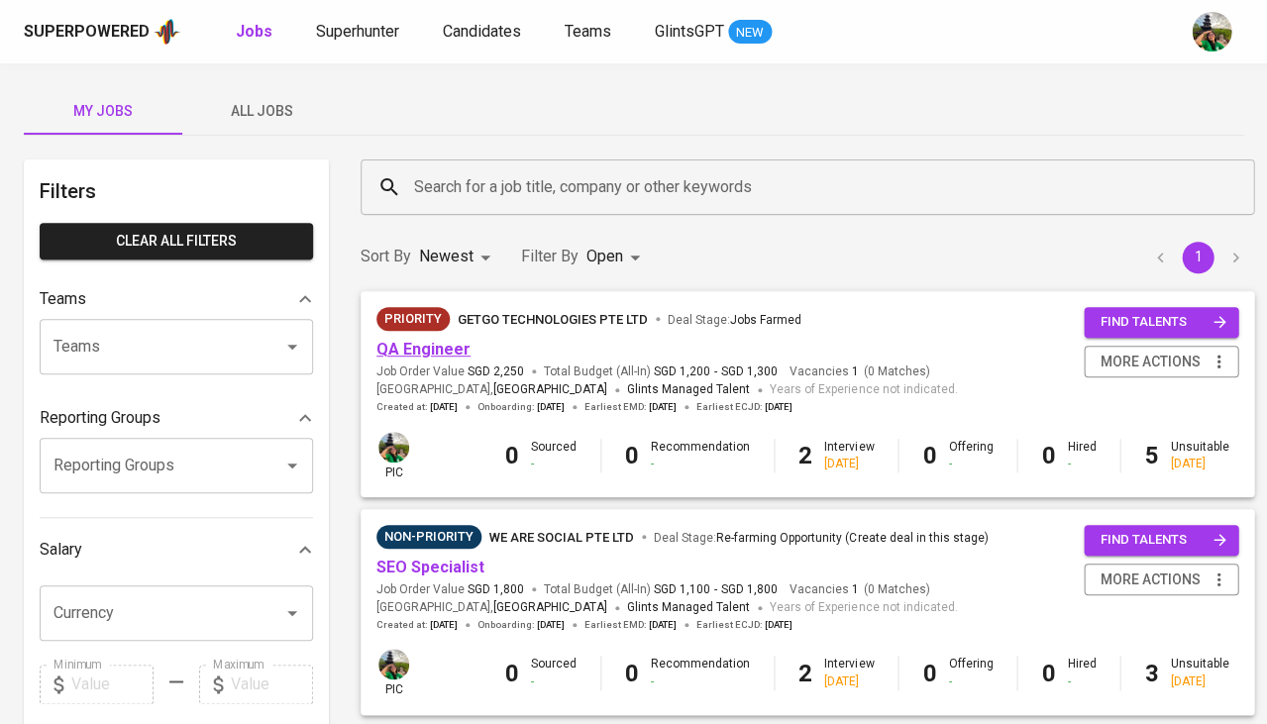
click at [409, 353] on link "QA Engineer" at bounding box center [423, 349] width 94 height 19
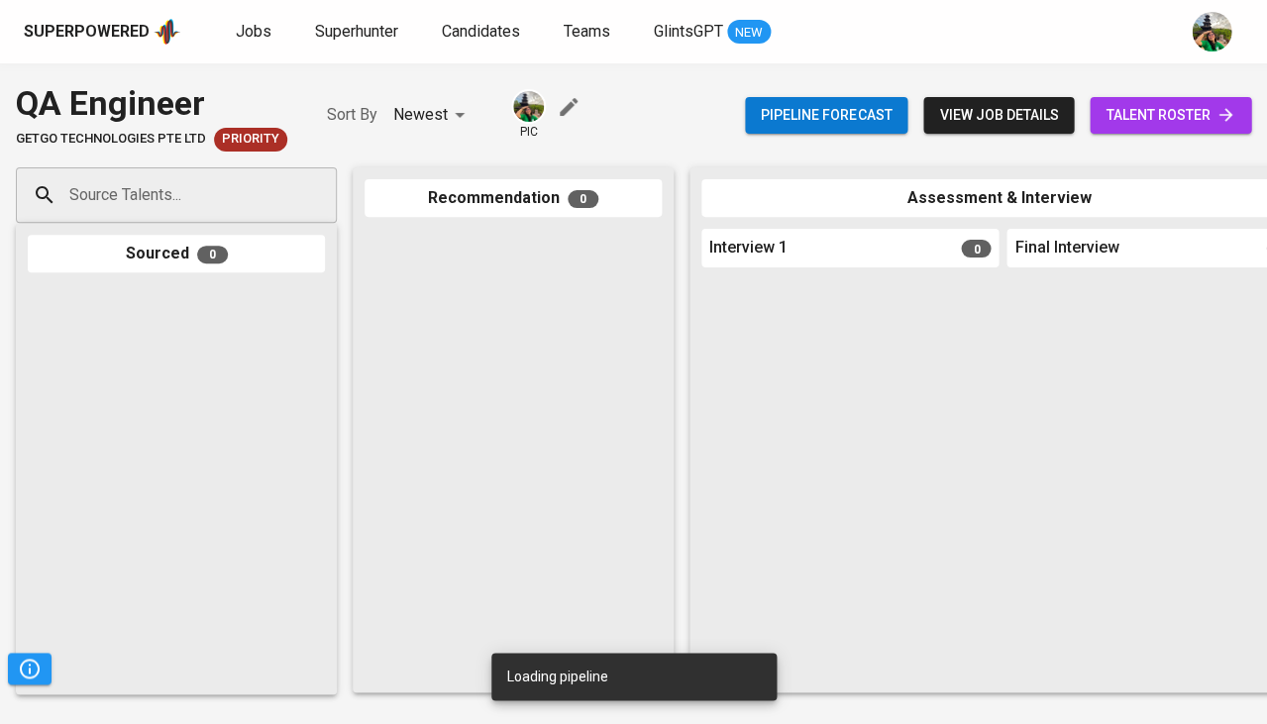
click at [1196, 106] on span "talent roster" at bounding box center [1170, 115] width 130 height 25
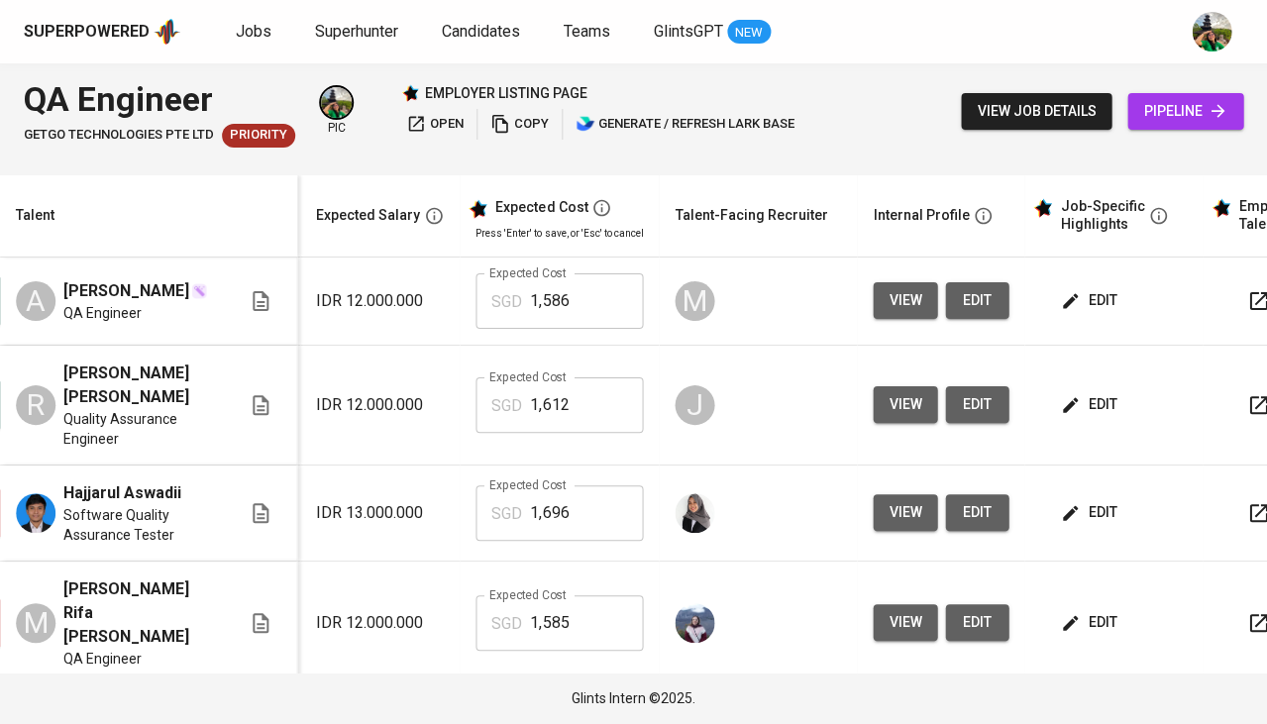
scroll to position [0, 402]
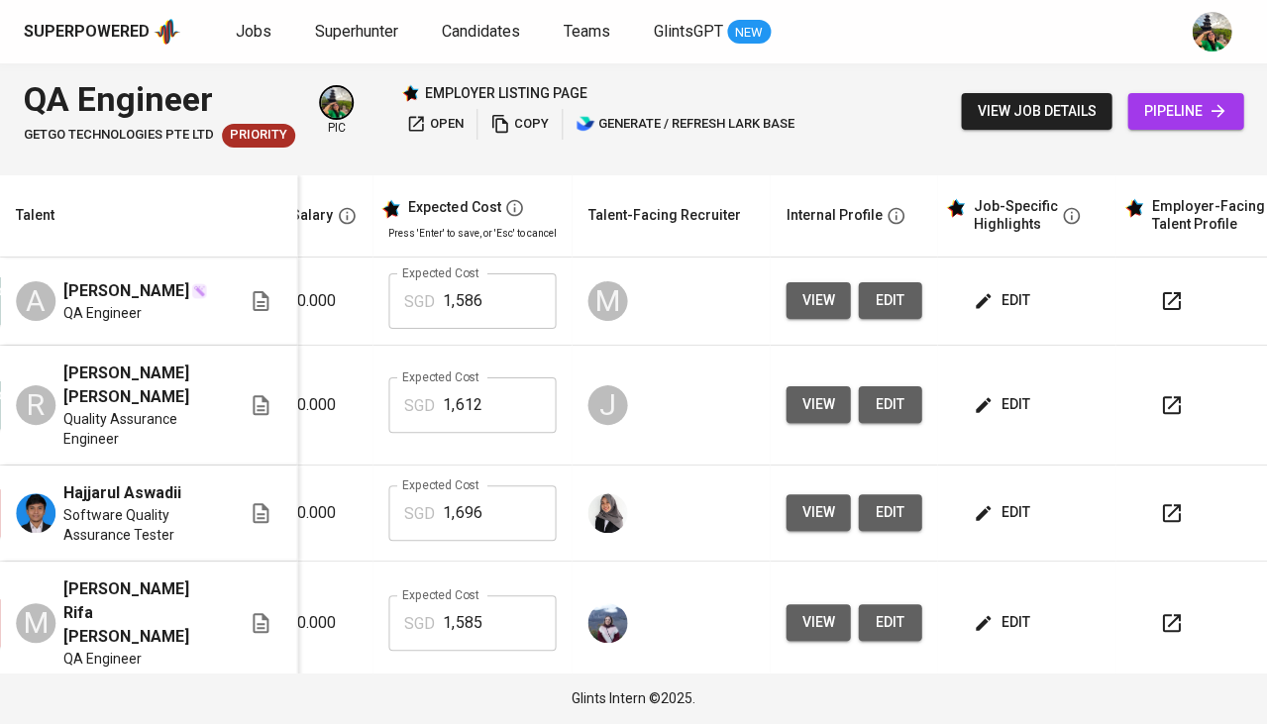
click at [1009, 297] on span "edit" at bounding box center [1003, 300] width 52 height 25
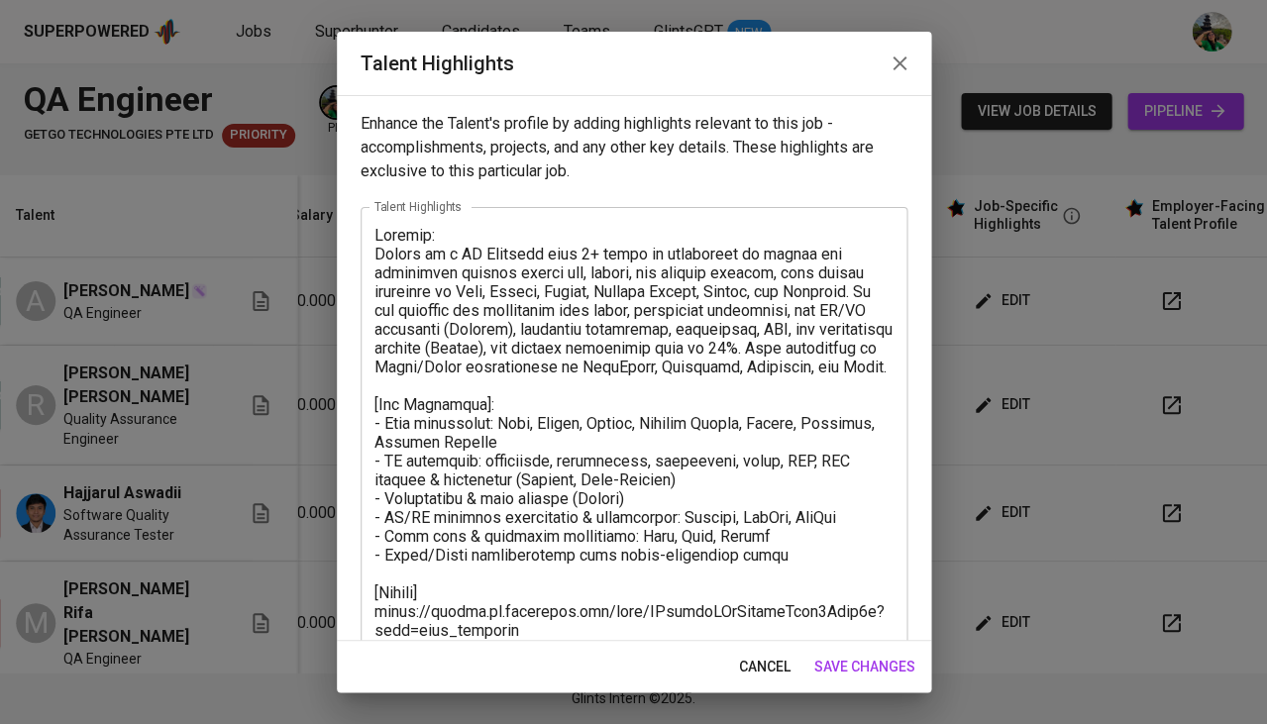
scroll to position [0, 0]
click at [740, 667] on span "cancel" at bounding box center [765, 667] width 52 height 25
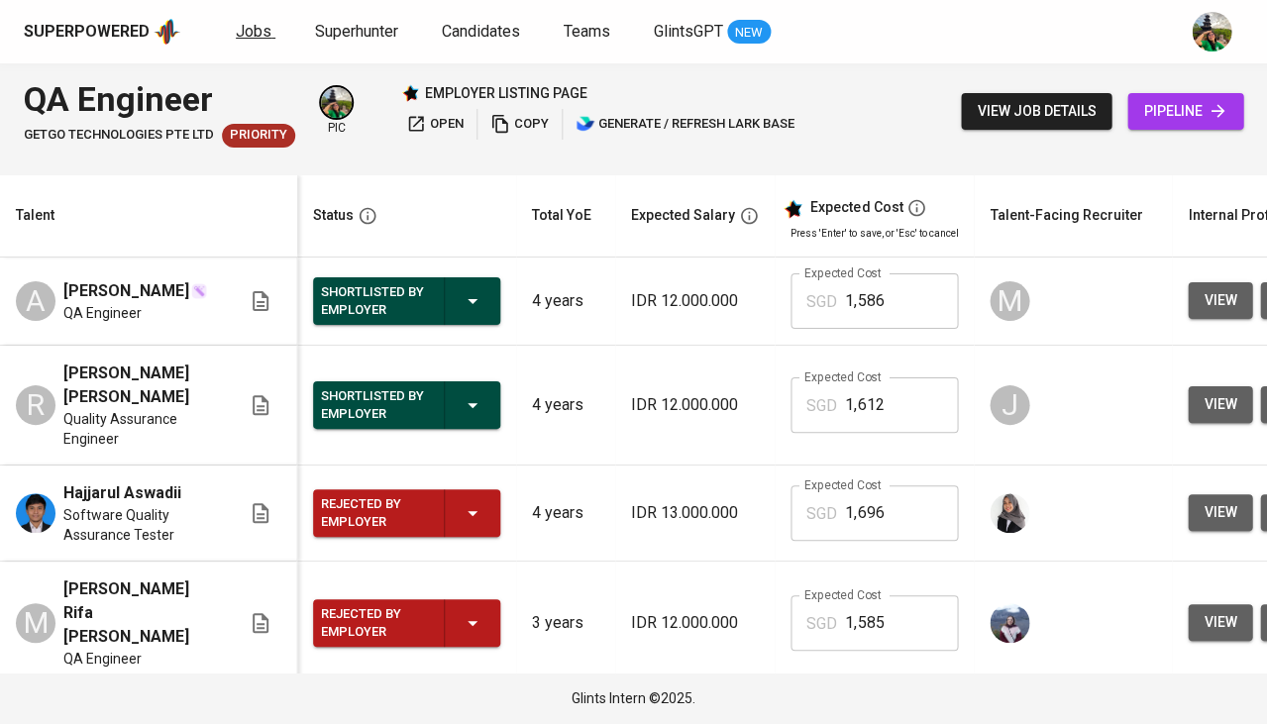
click at [244, 30] on span "Jobs" at bounding box center [254, 31] width 36 height 19
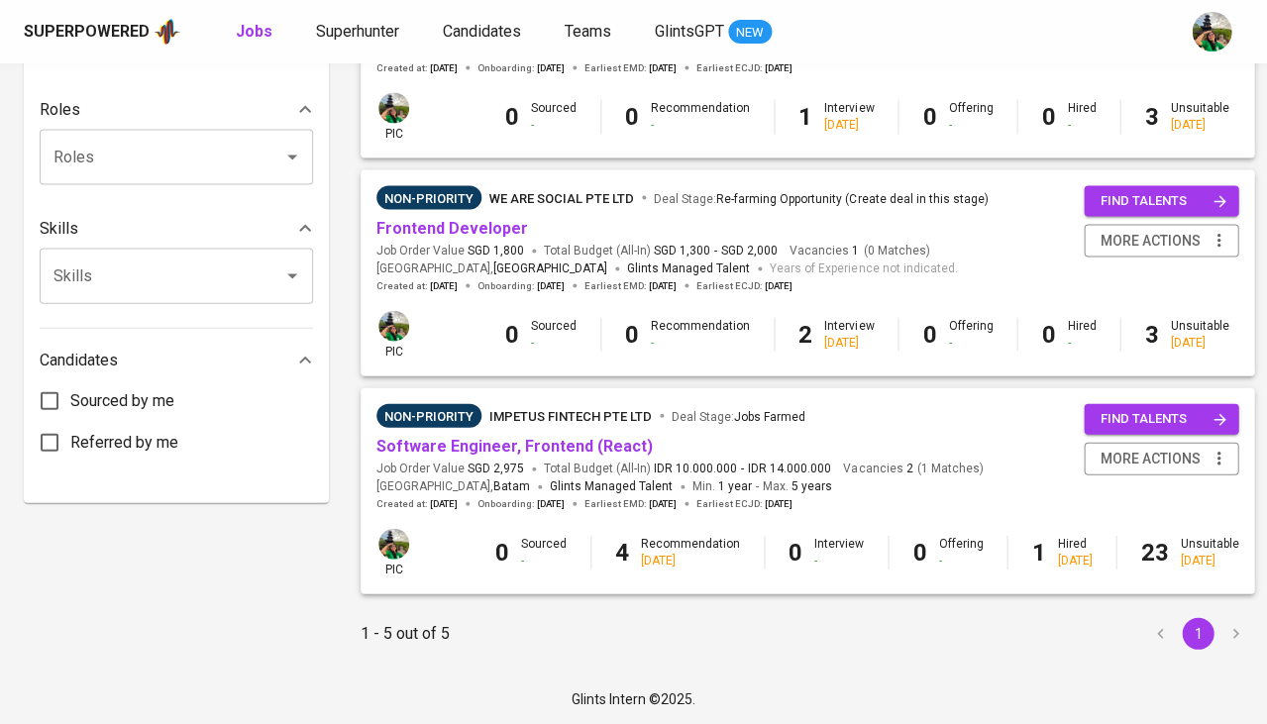
scroll to position [775, 0]
click at [475, 438] on link "Software Engineer, Frontend (React)" at bounding box center [514, 445] width 276 height 19
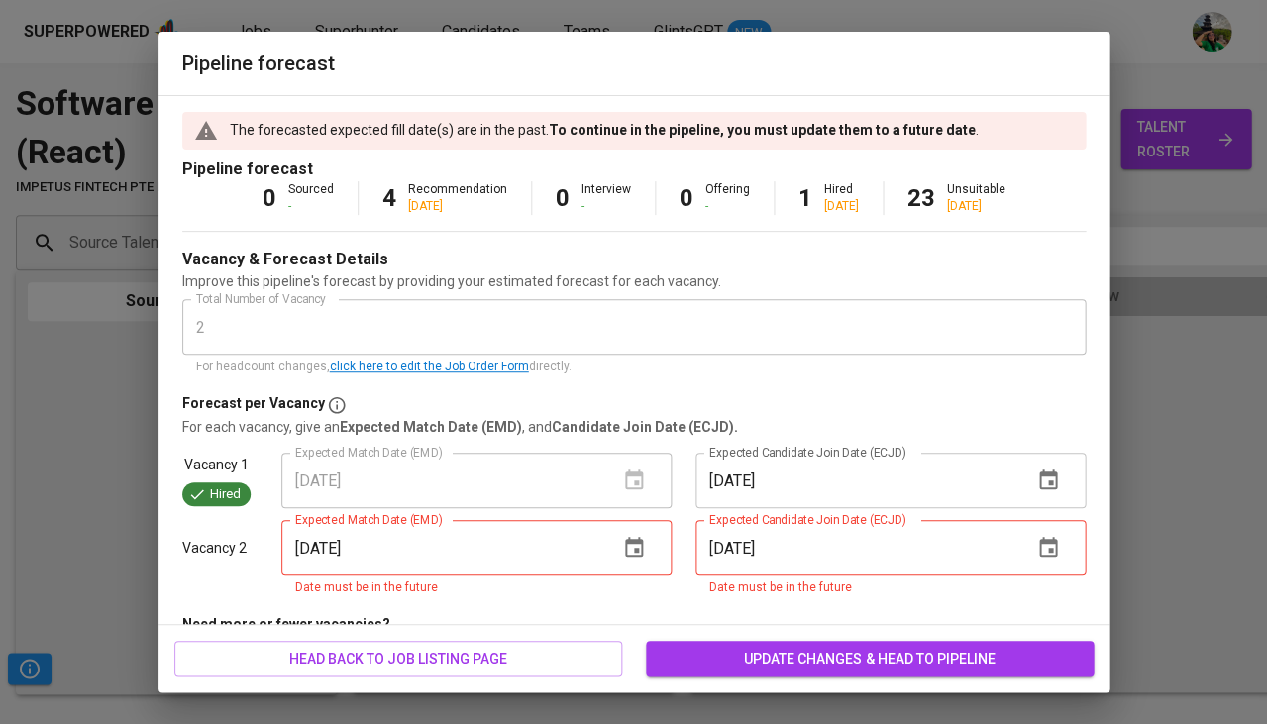
click at [722, 652] on span "update changes & head to pipeline" at bounding box center [870, 659] width 416 height 25
click at [644, 541] on icon "button" at bounding box center [634, 548] width 24 height 24
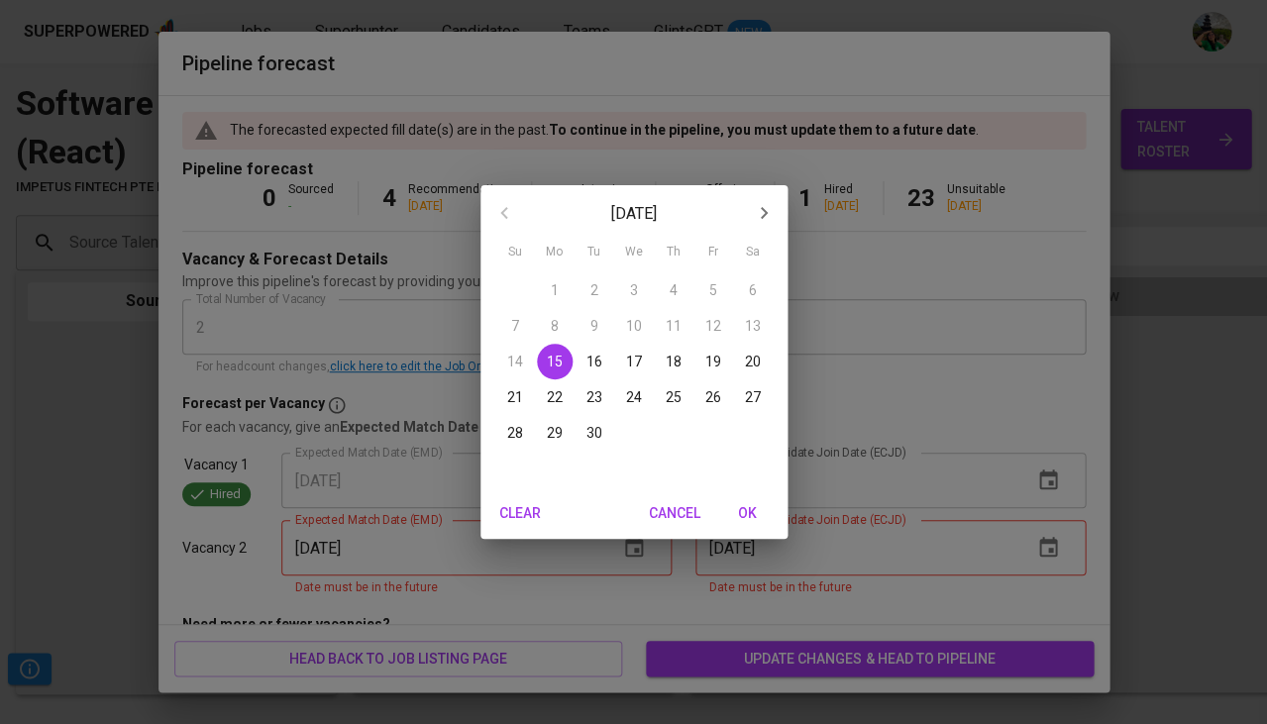
click at [754, 510] on span "OK" at bounding box center [748, 513] width 48 height 25
type input "09/15/2025"
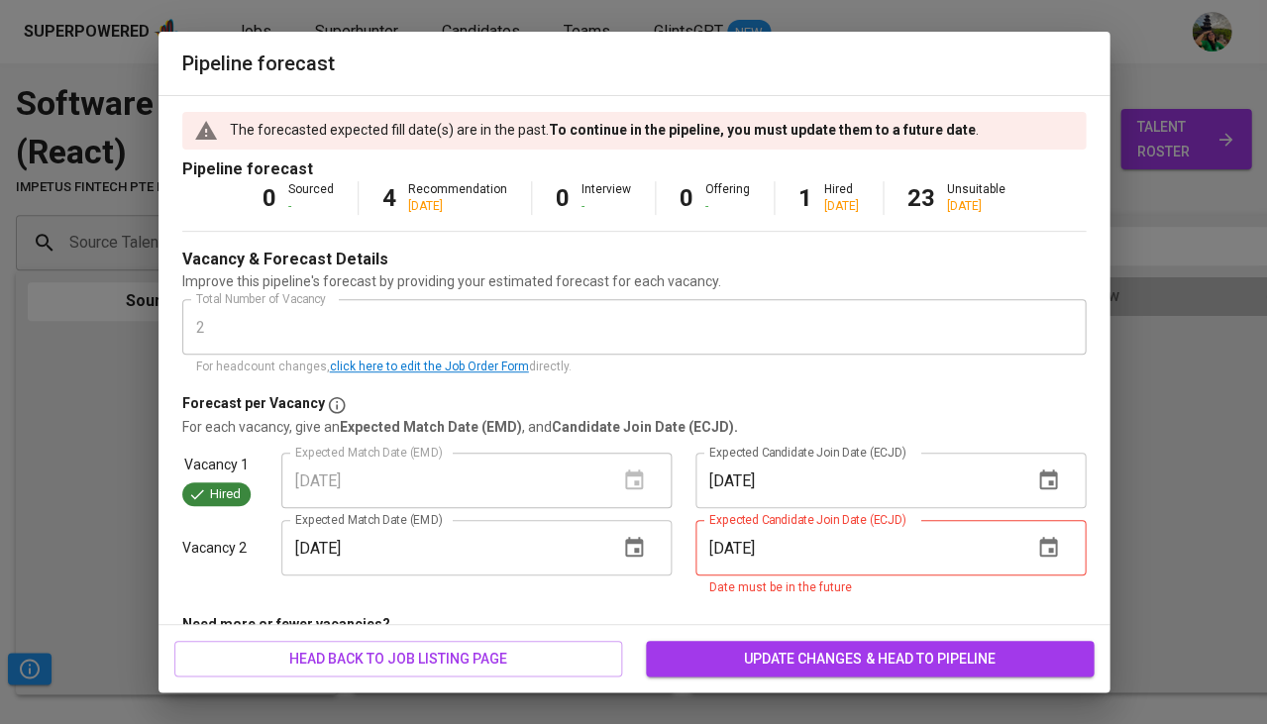
click at [1049, 547] on icon "button" at bounding box center [1048, 548] width 24 height 24
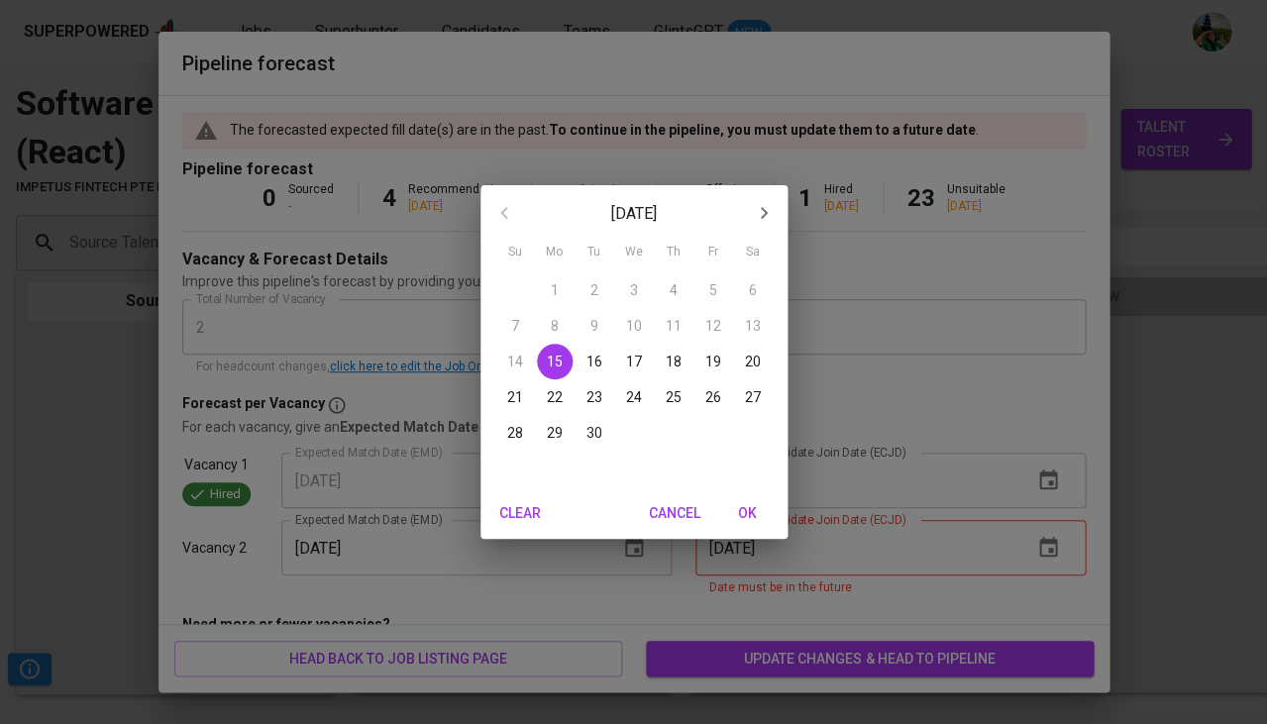
click at [748, 506] on span "OK" at bounding box center [748, 513] width 48 height 25
type input "09/15/2025"
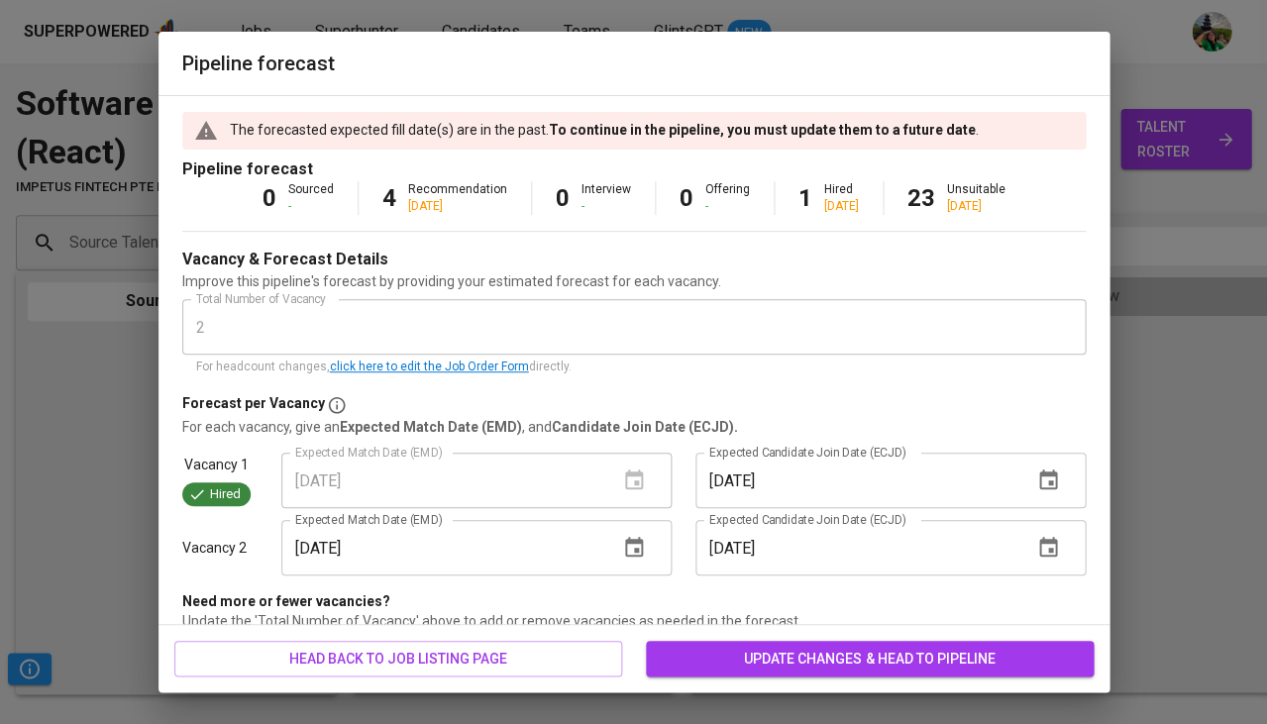
click at [790, 650] on span "update changes & head to pipeline" at bounding box center [870, 659] width 416 height 25
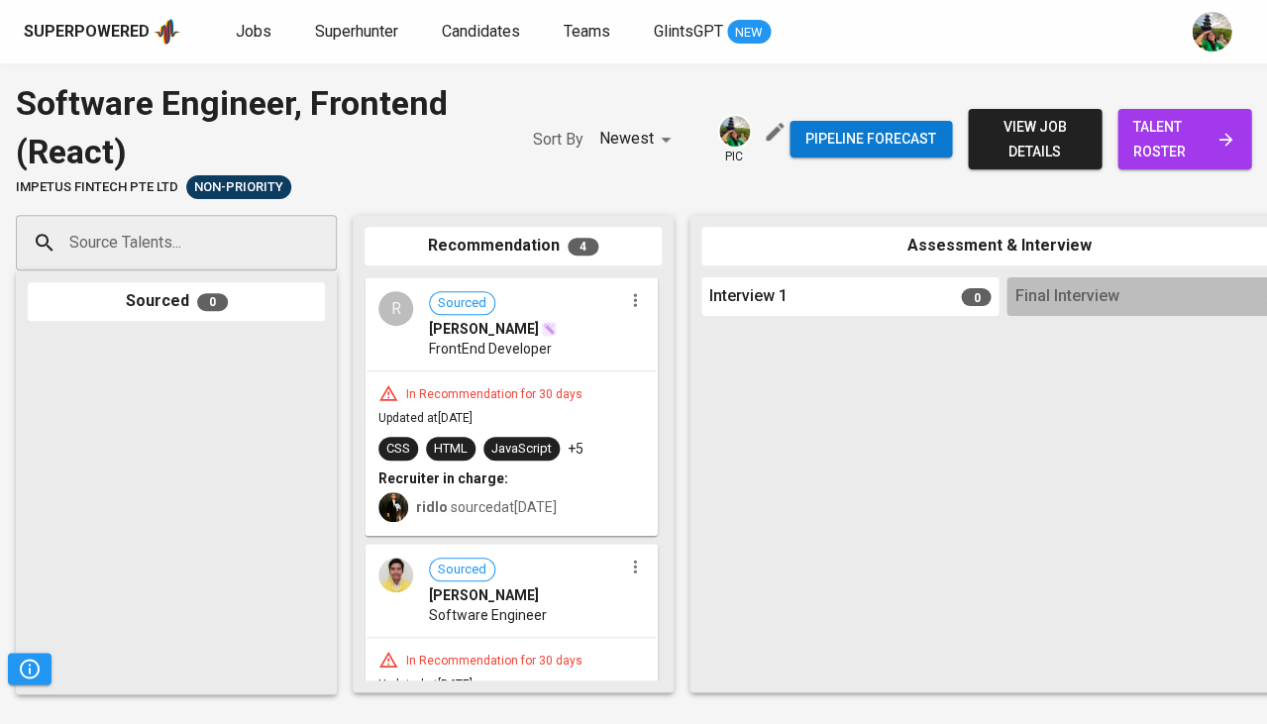
click at [1179, 119] on span "talent roster" at bounding box center [1184, 139] width 102 height 49
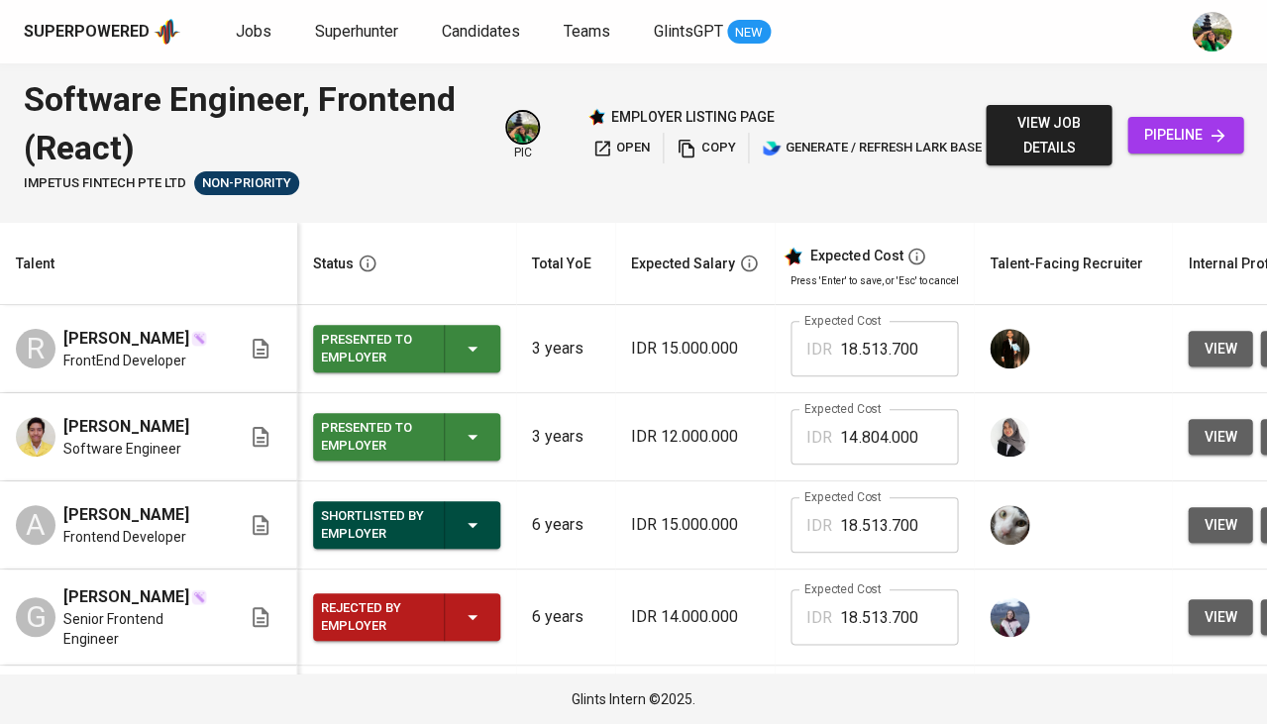
click at [198, 701] on div "Glints Intern ©2025." at bounding box center [633, 699] width 1267 height 52
click at [368, 38] on span "Superhunter" at bounding box center [356, 31] width 83 height 19
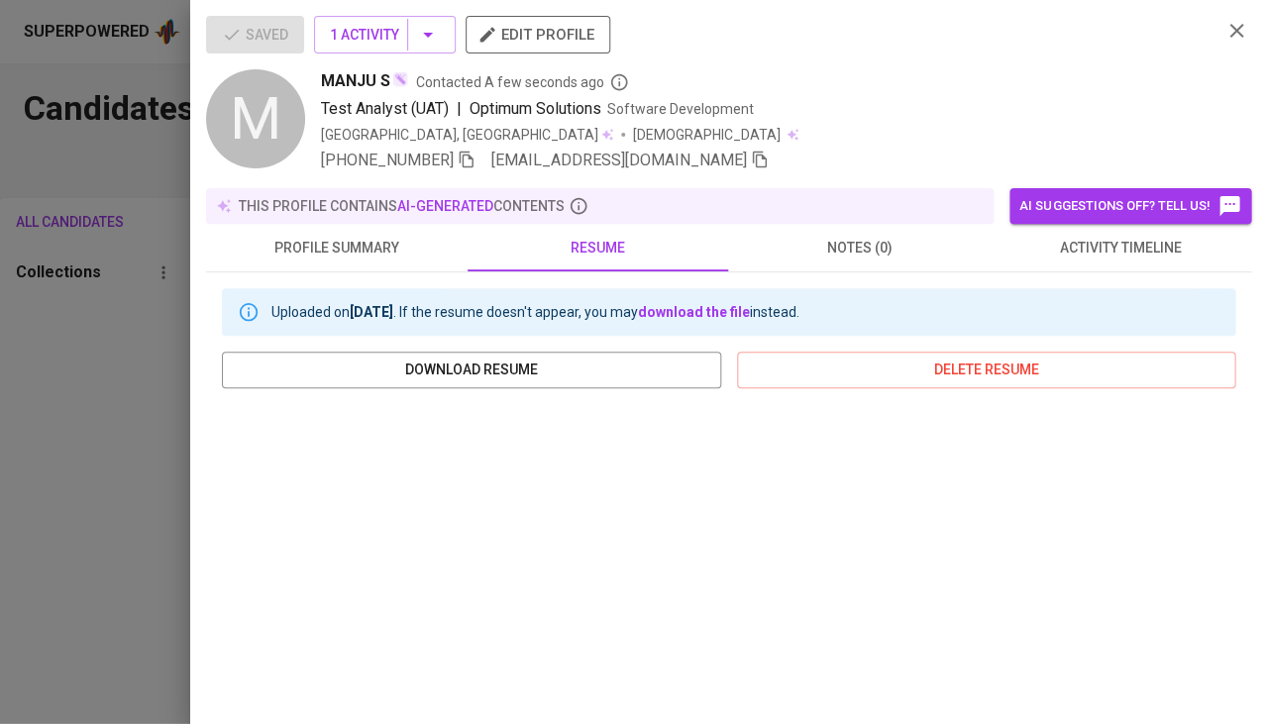
click at [1122, 246] on span "activity timeline" at bounding box center [1120, 248] width 238 height 25
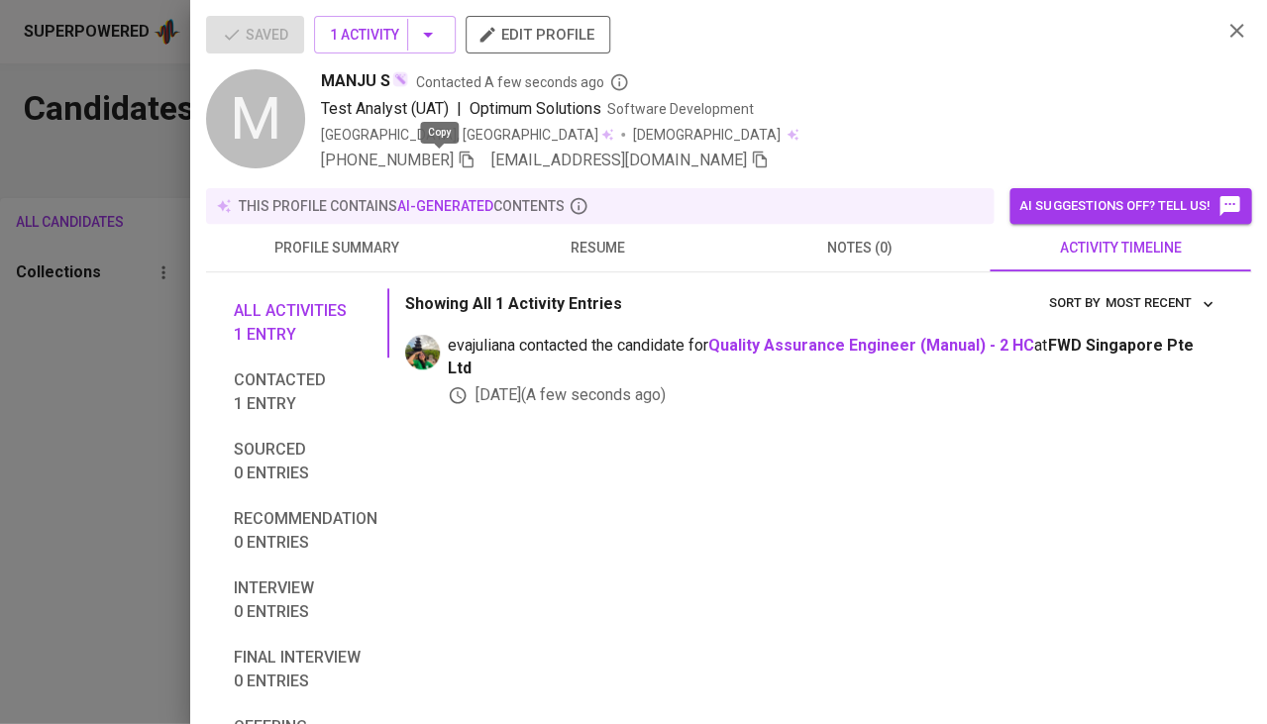
click at [460, 164] on icon "button" at bounding box center [467, 160] width 14 height 17
click at [590, 256] on span "resume" at bounding box center [598, 248] width 238 height 25
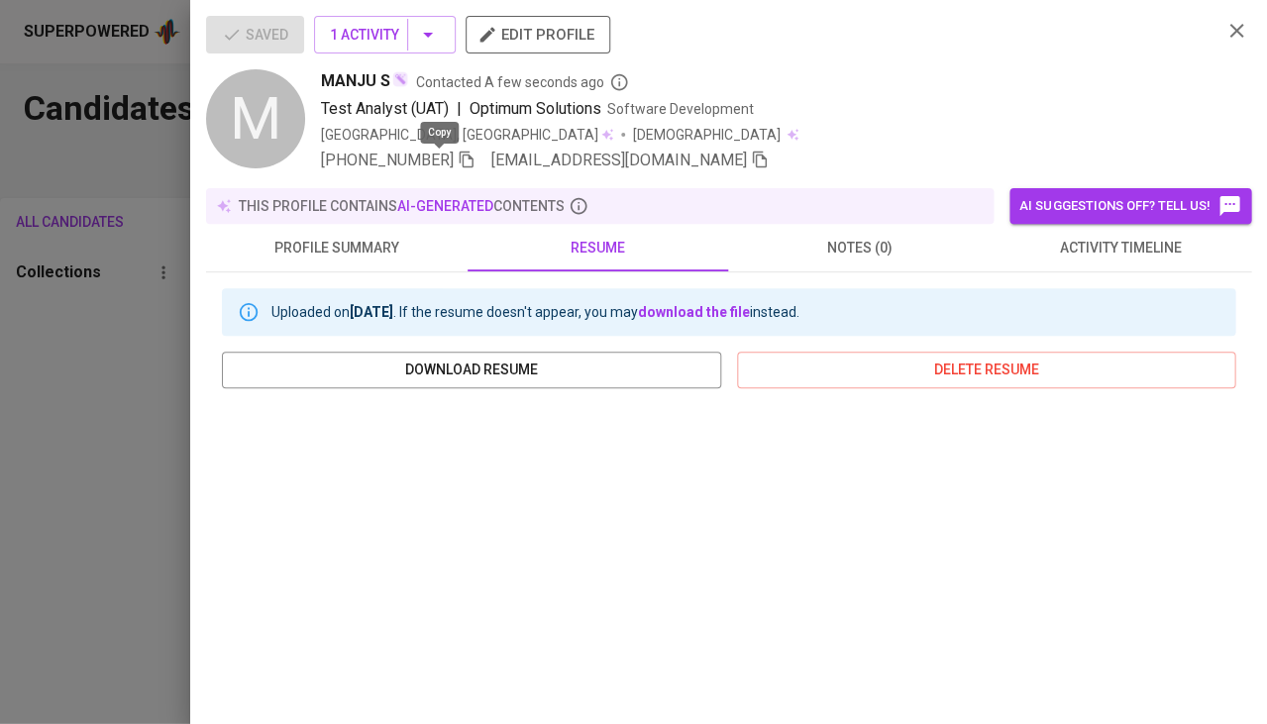
click at [458, 162] on icon "button" at bounding box center [467, 160] width 18 height 18
click at [100, 348] on div at bounding box center [633, 362] width 1267 height 724
